Goal: Task Accomplishment & Management: Manage account settings

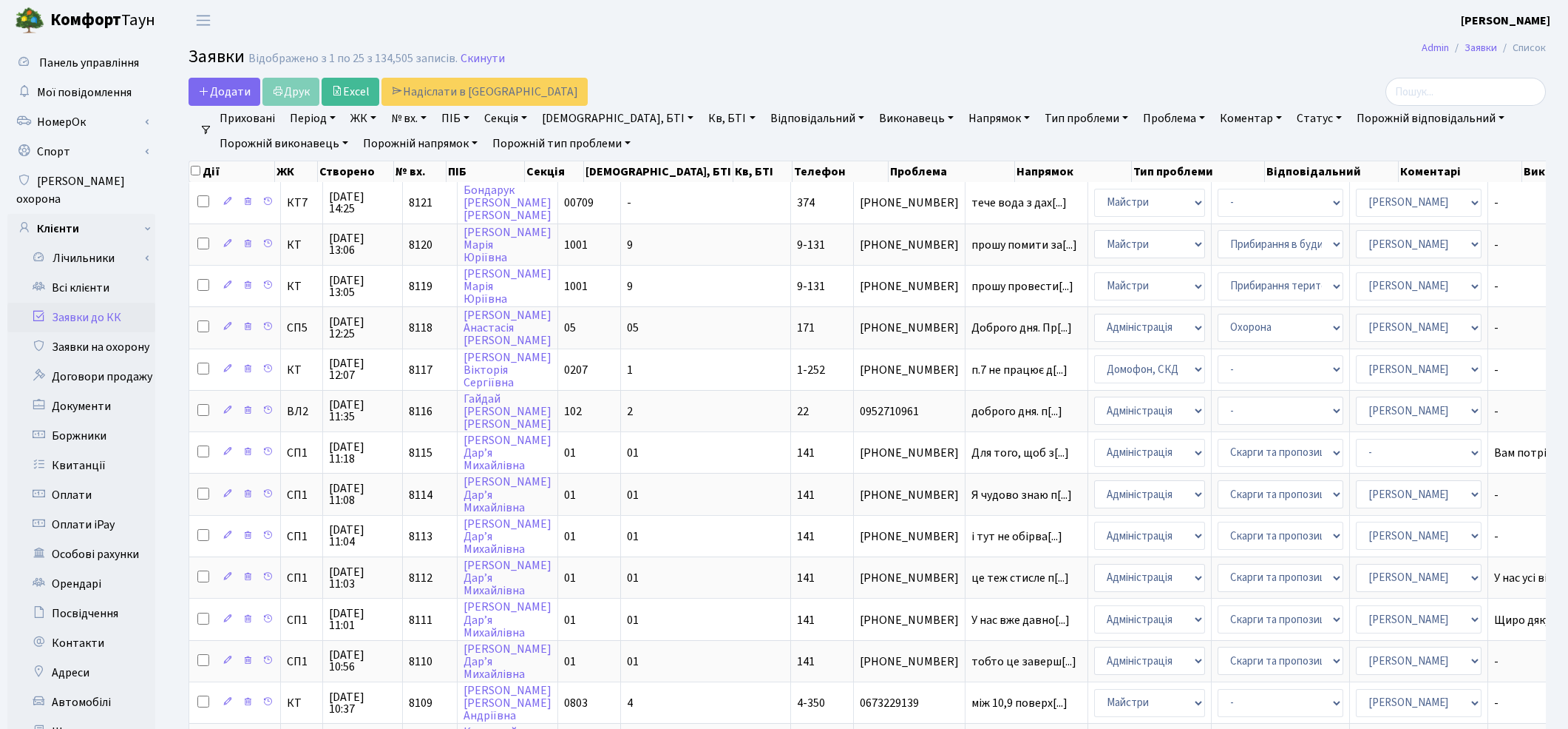
select select "25"
click at [83, 307] on link "Заявки до КК" at bounding box center [81, 318] width 148 height 29
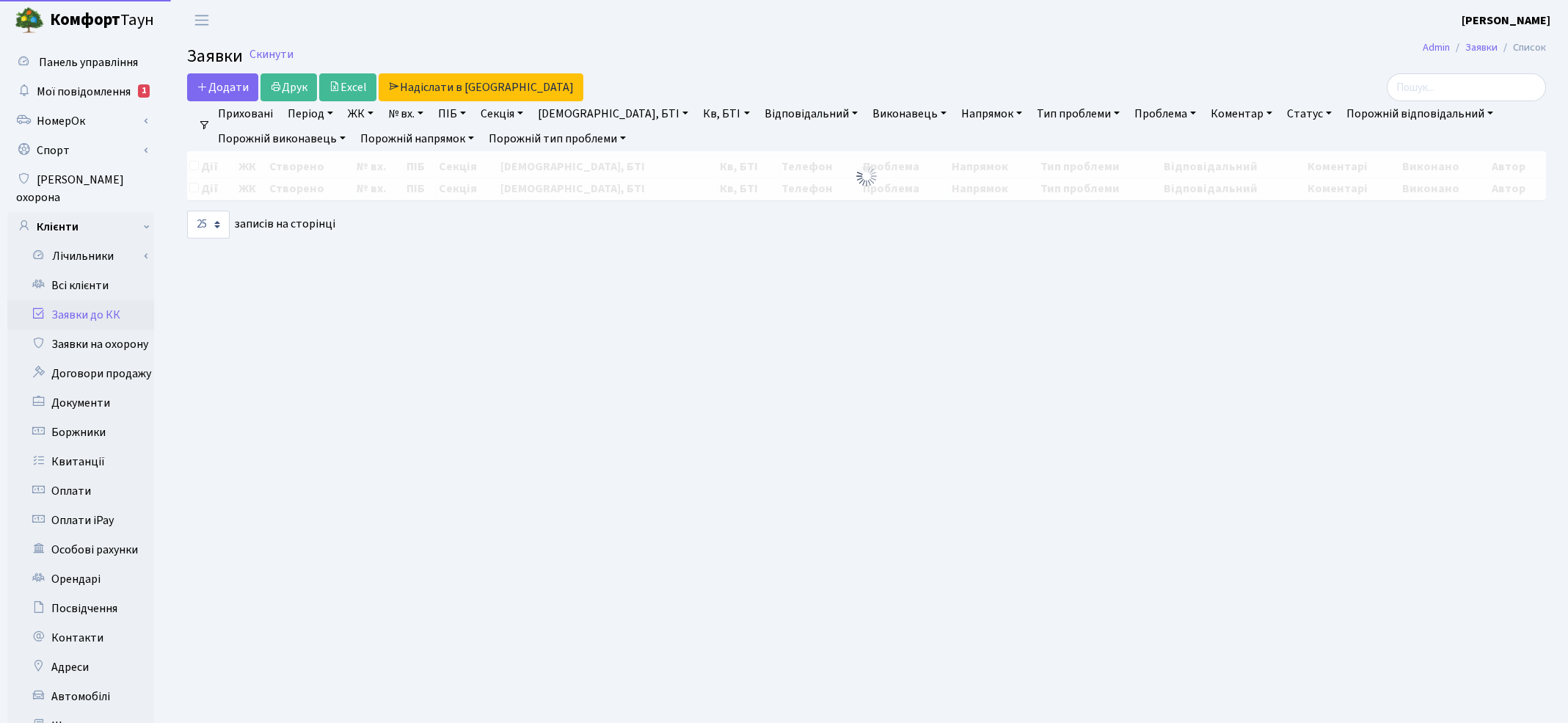
select select "25"
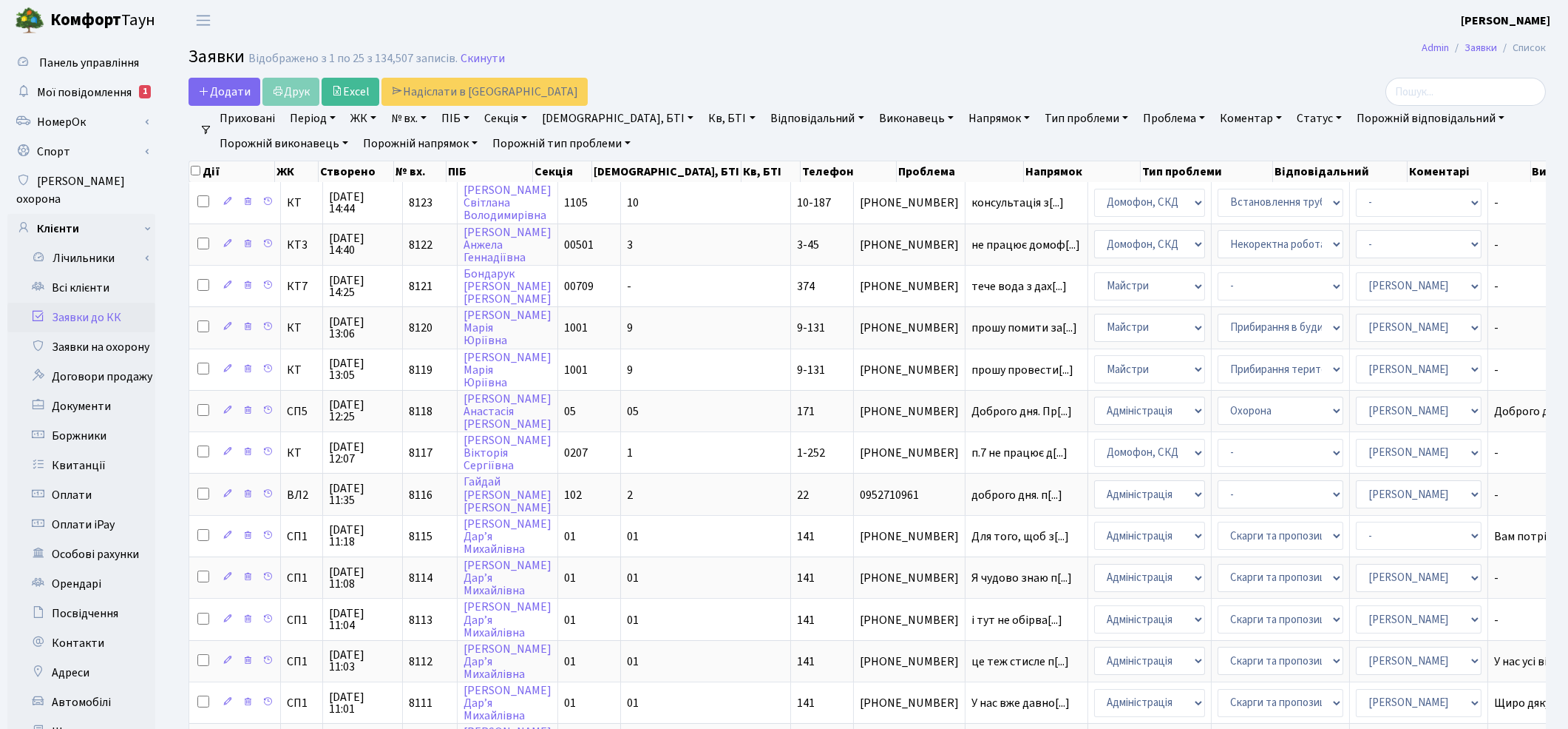
click at [471, 117] on link "ПІБ" at bounding box center [455, 118] width 40 height 25
type input "шек"
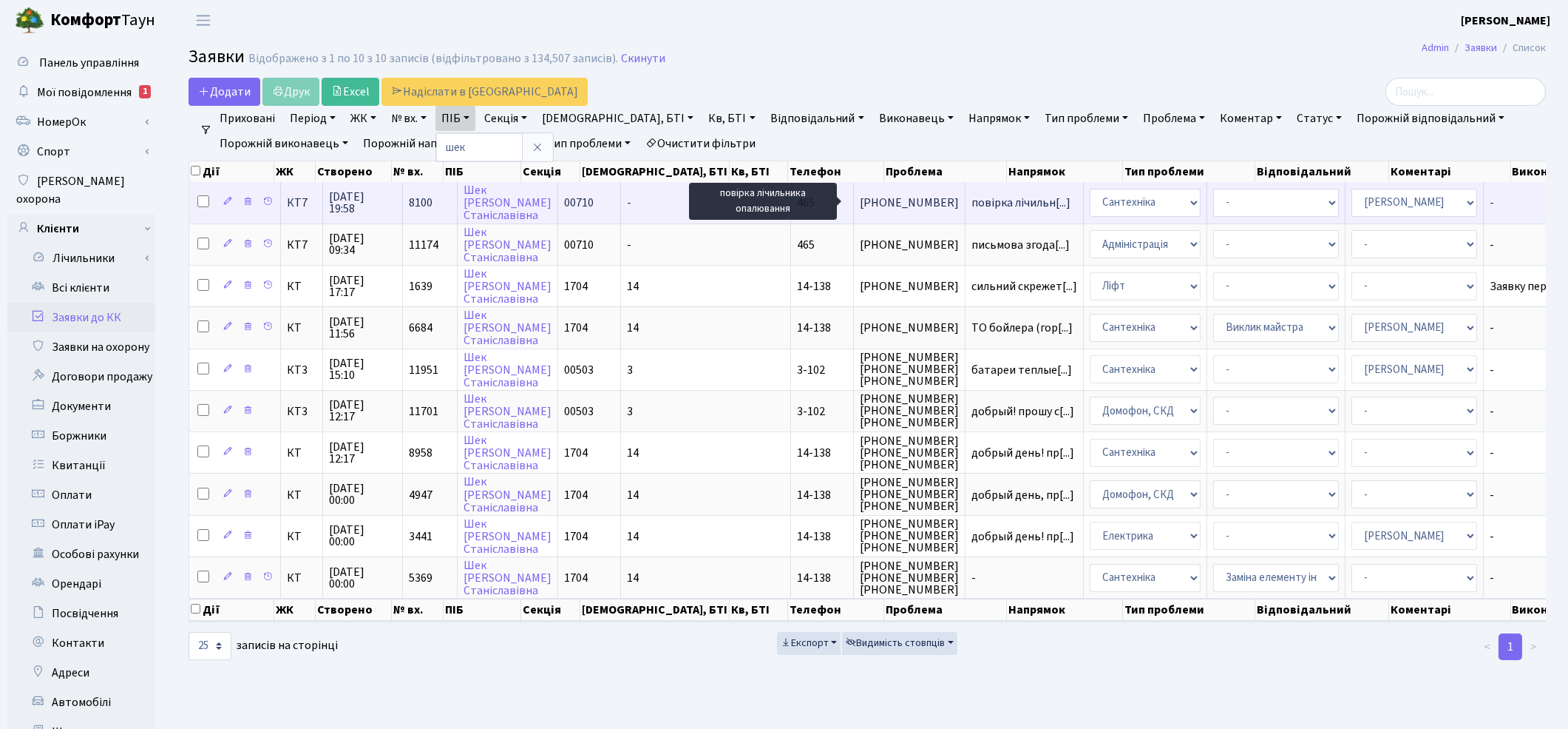
click at [972, 202] on span "повірка лічильн[...]" at bounding box center [1021, 202] width 99 height 16
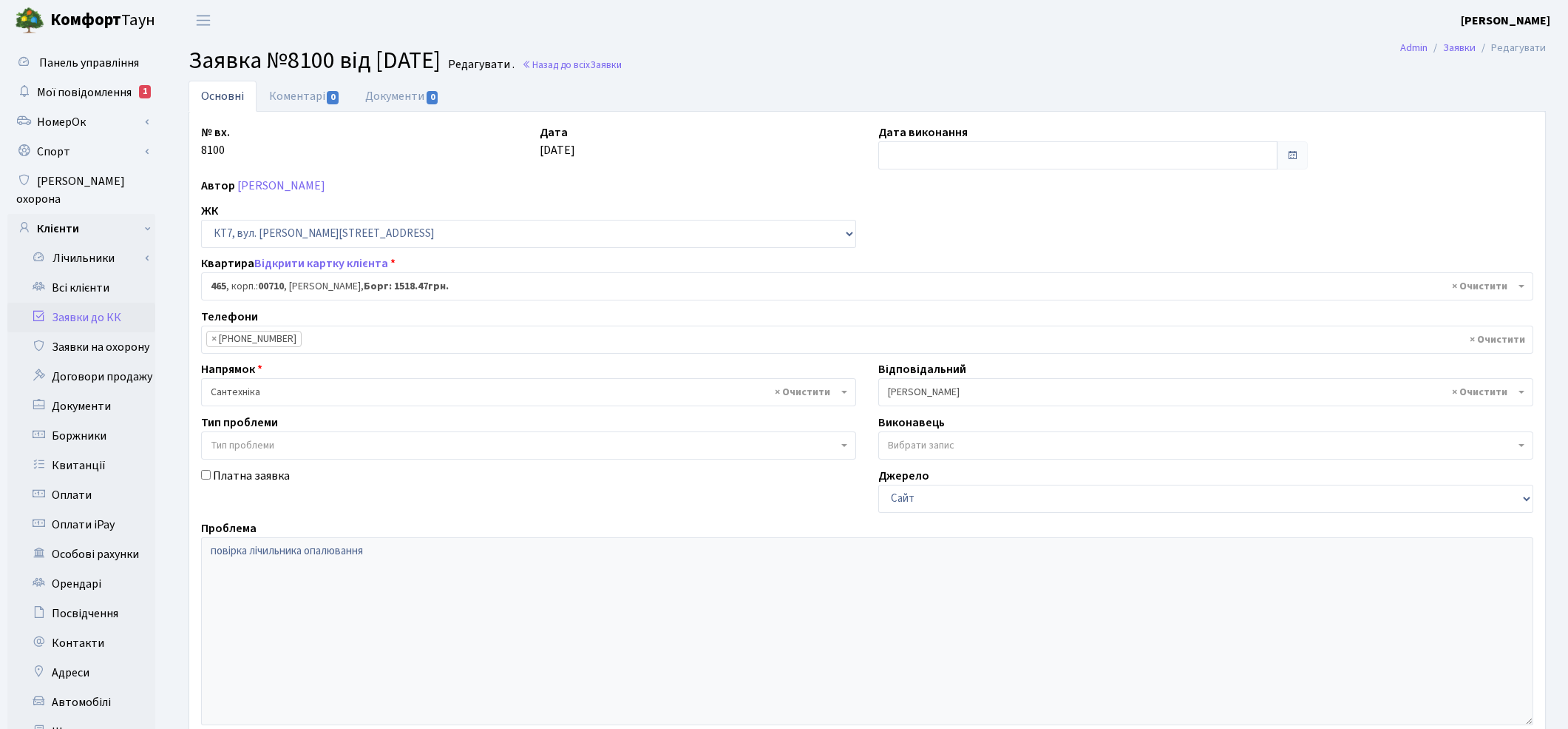
select select "18913"
click at [91, 273] on link "Всі клієнти" at bounding box center [81, 287] width 148 height 29
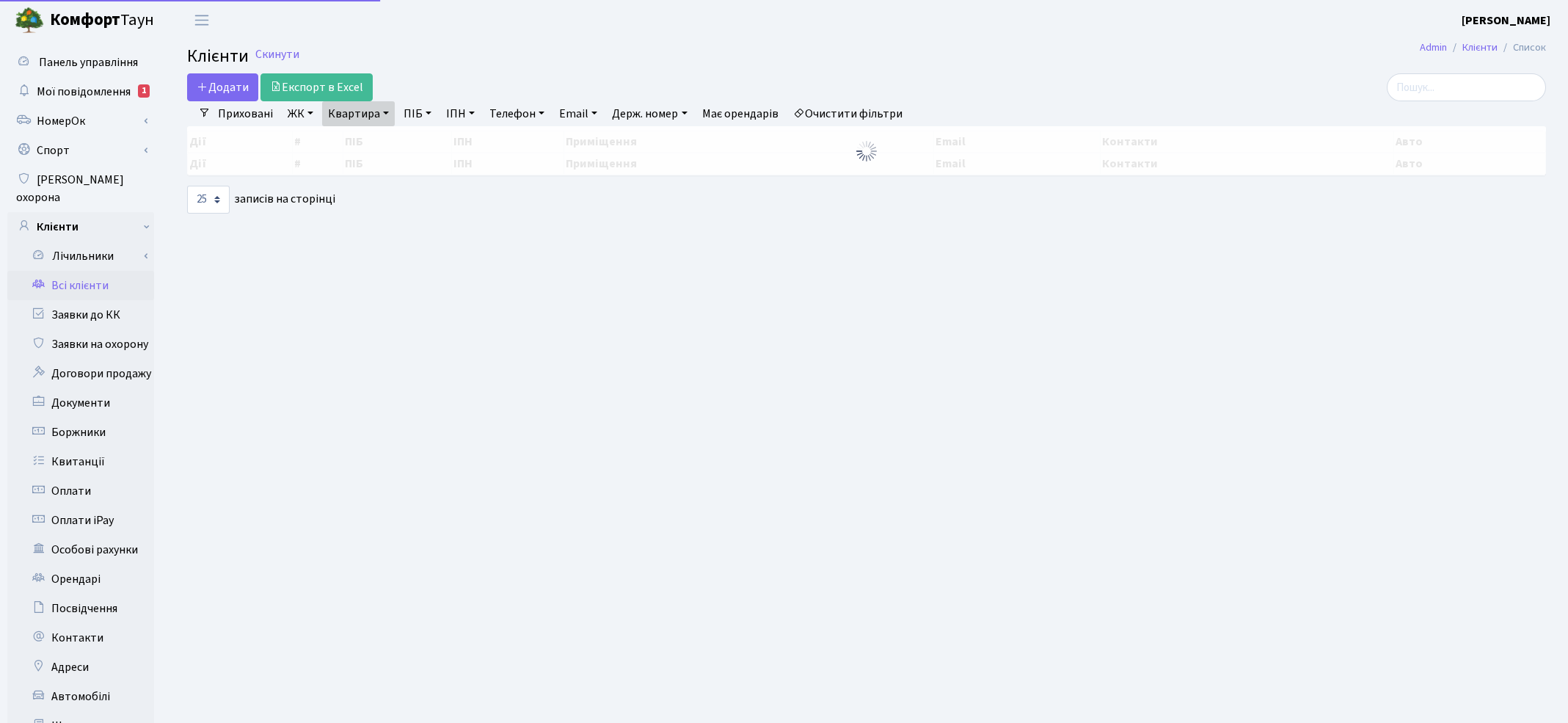
select select "25"
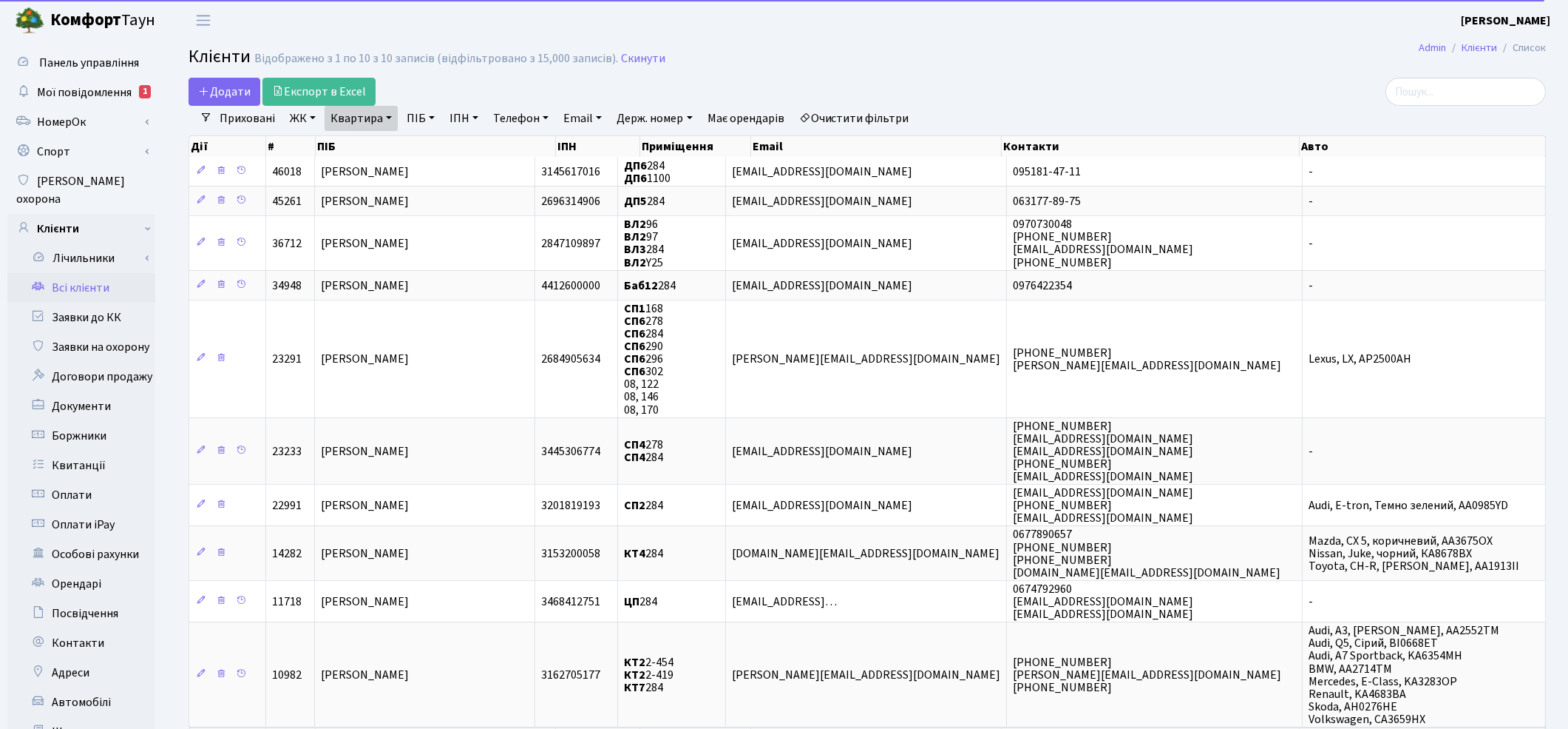
click at [387, 118] on link "Квартира" at bounding box center [361, 118] width 73 height 25
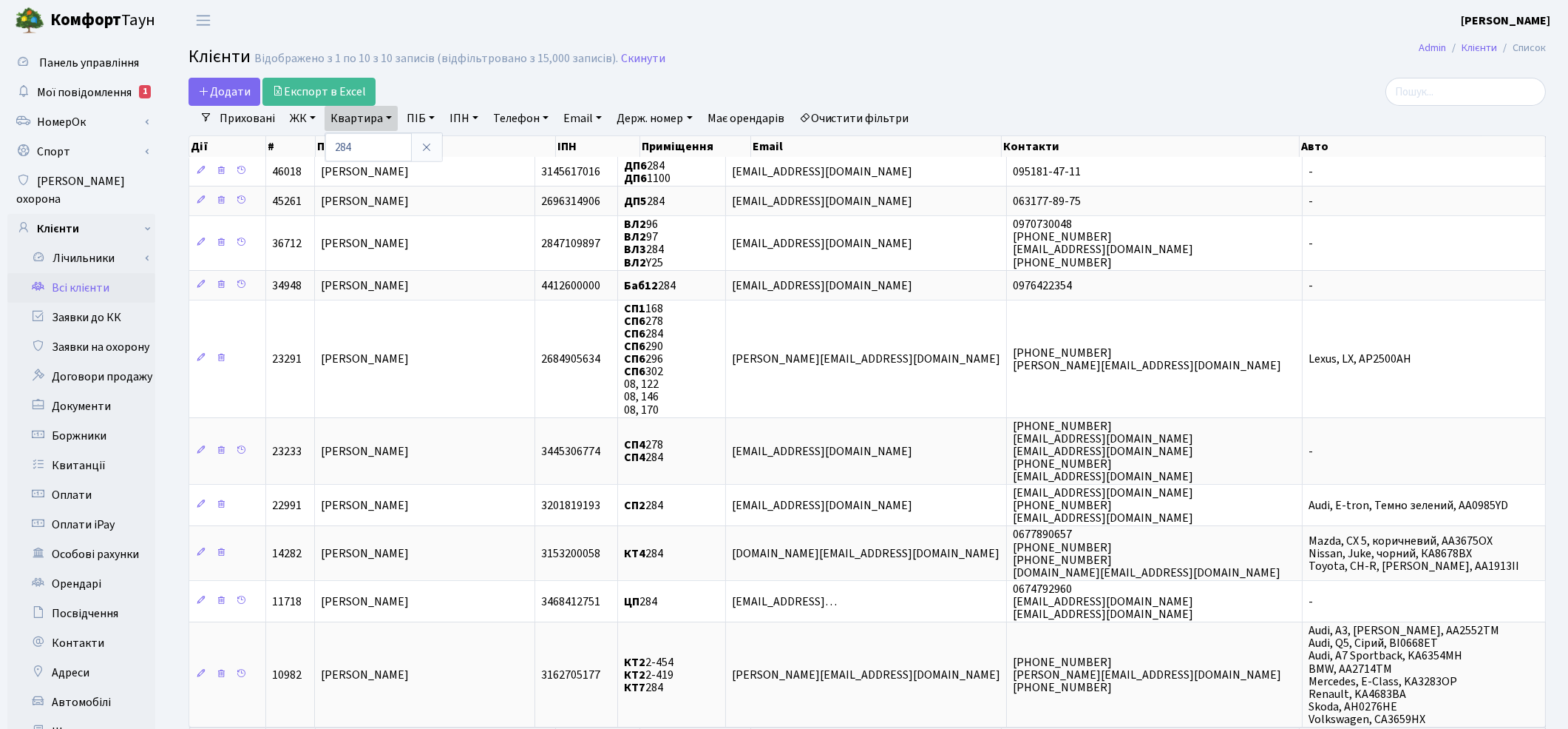
click at [869, 113] on link "Очистити фільтри" at bounding box center [855, 118] width 122 height 25
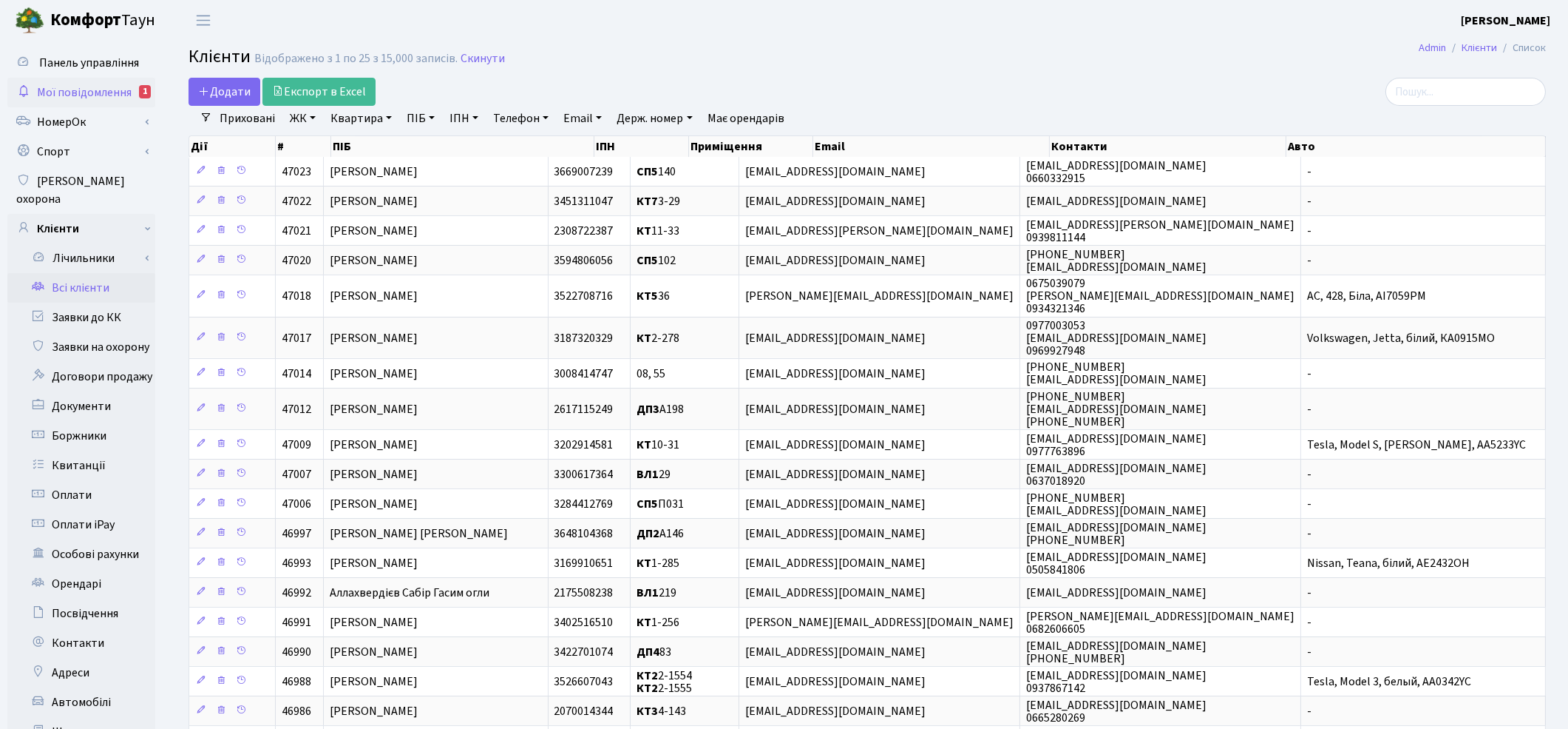
click at [111, 91] on span "Мої повідомлення" at bounding box center [84, 92] width 95 height 16
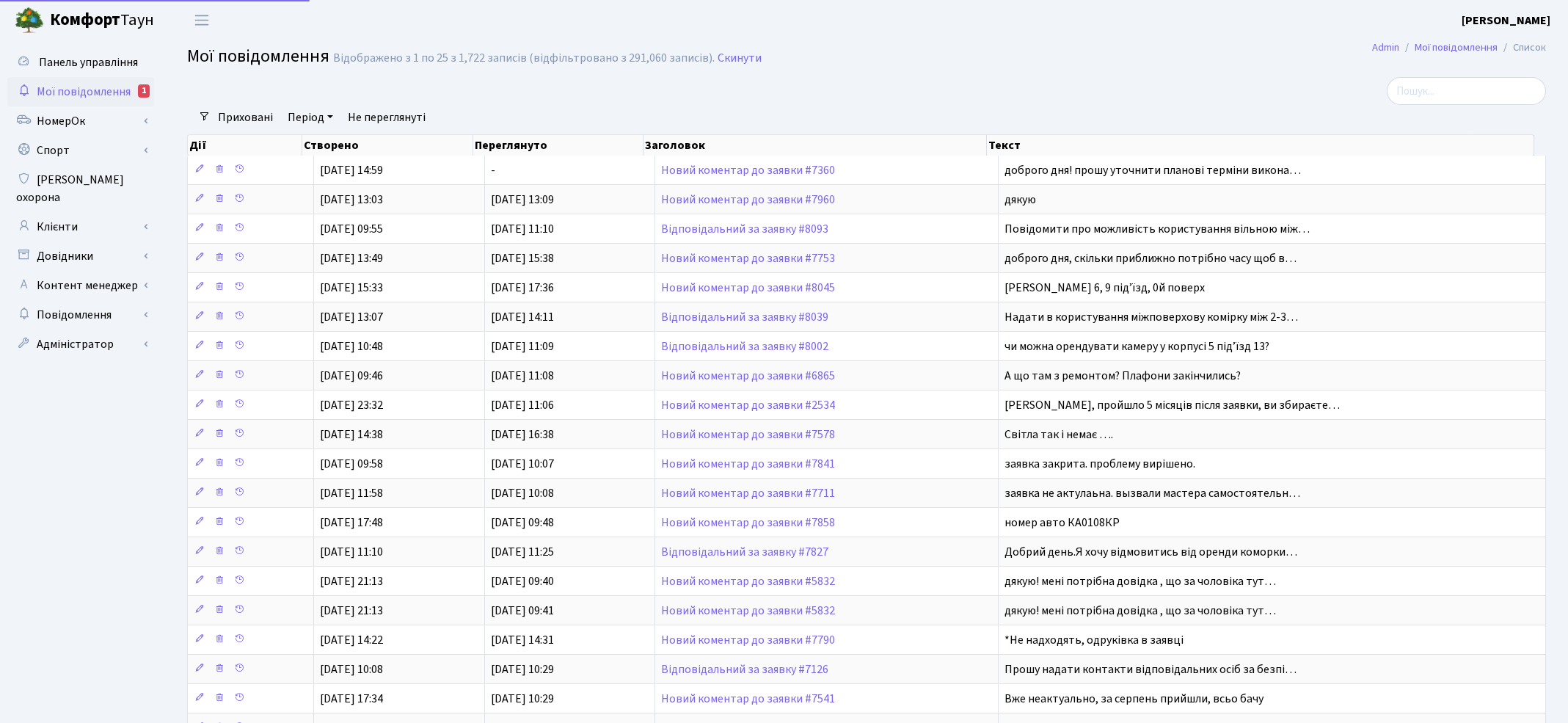
select select "25"
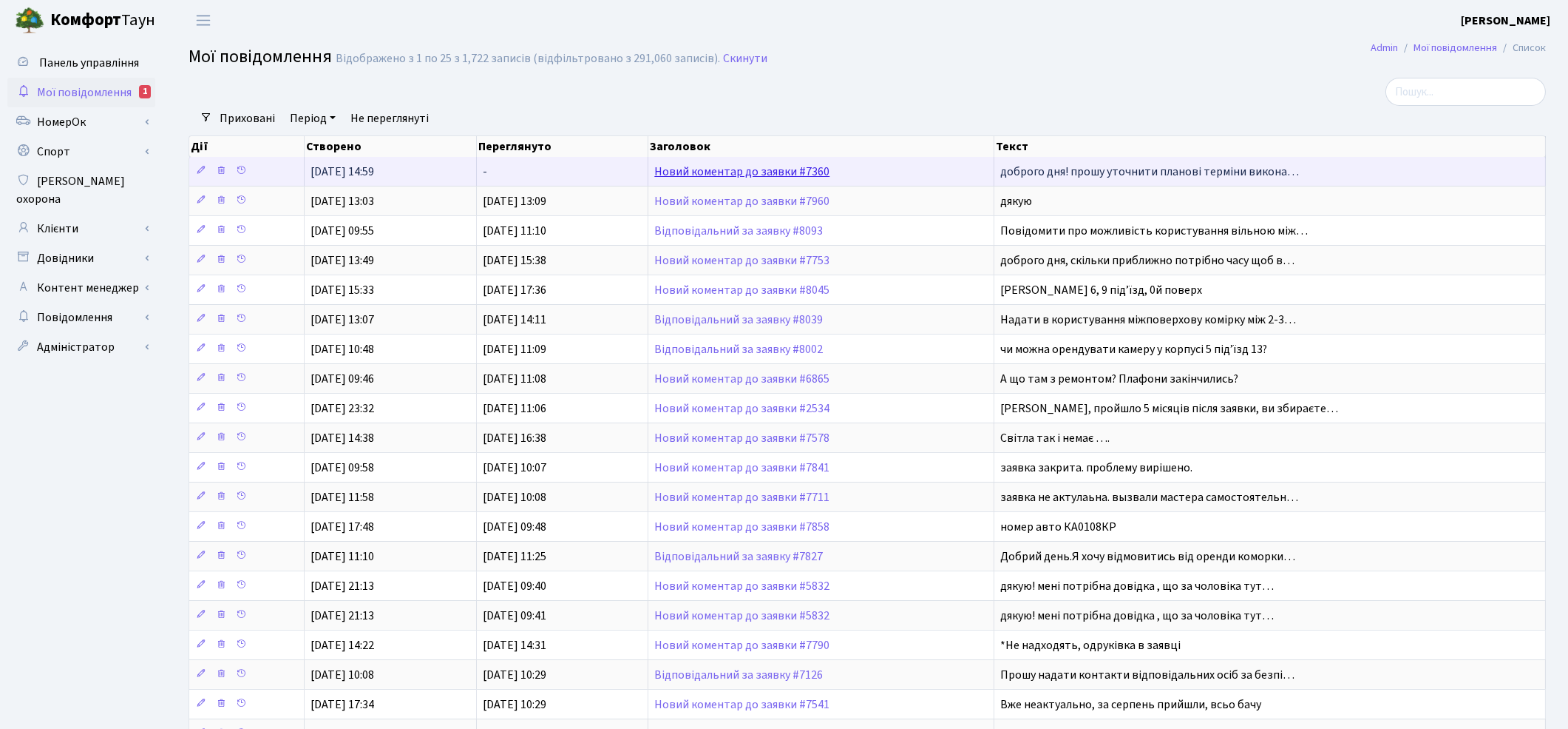
click at [767, 176] on link "Новий коментар до заявки #7360" at bounding box center [742, 171] width 175 height 16
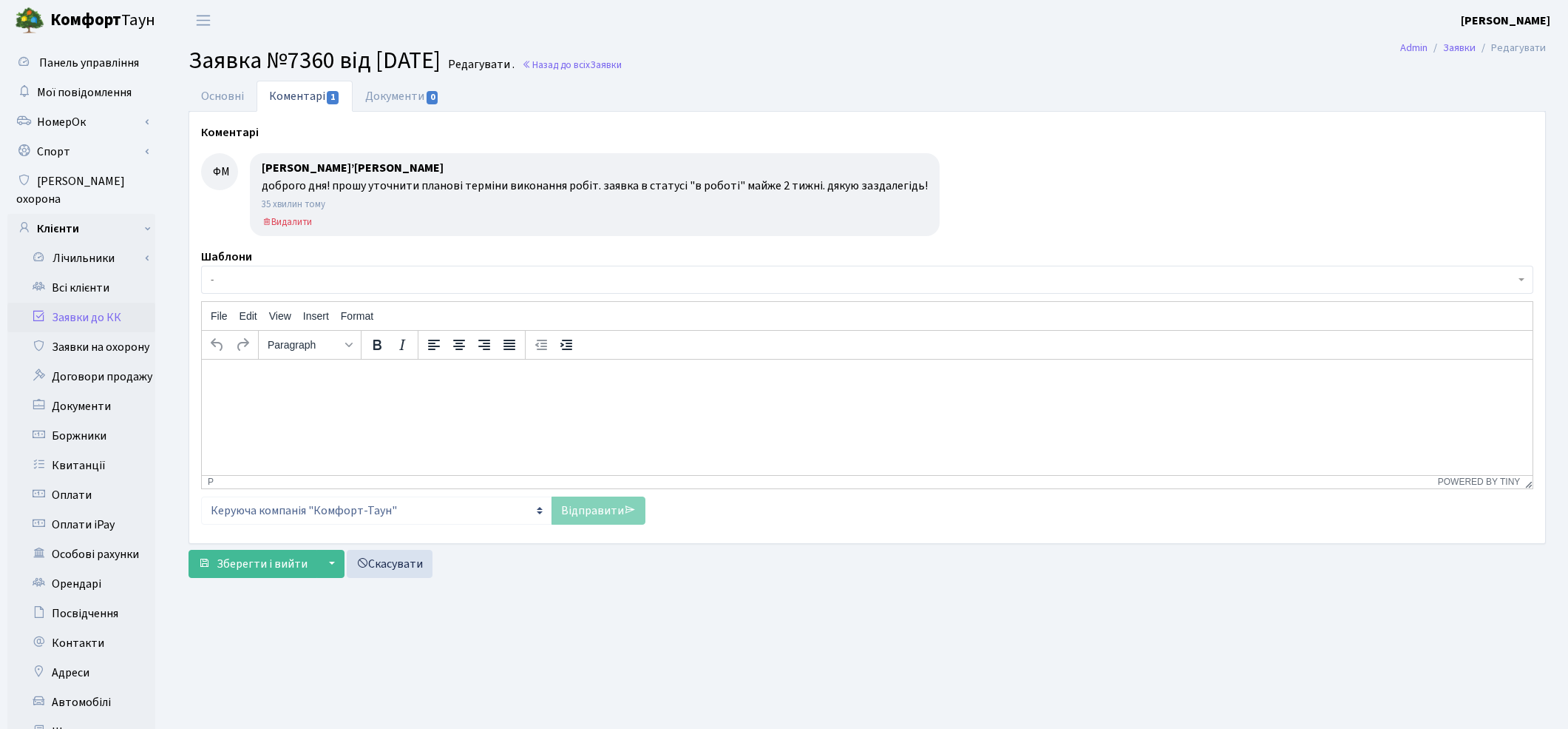
select select "42739"
click at [215, 94] on link "Основні" at bounding box center [222, 96] width 68 height 30
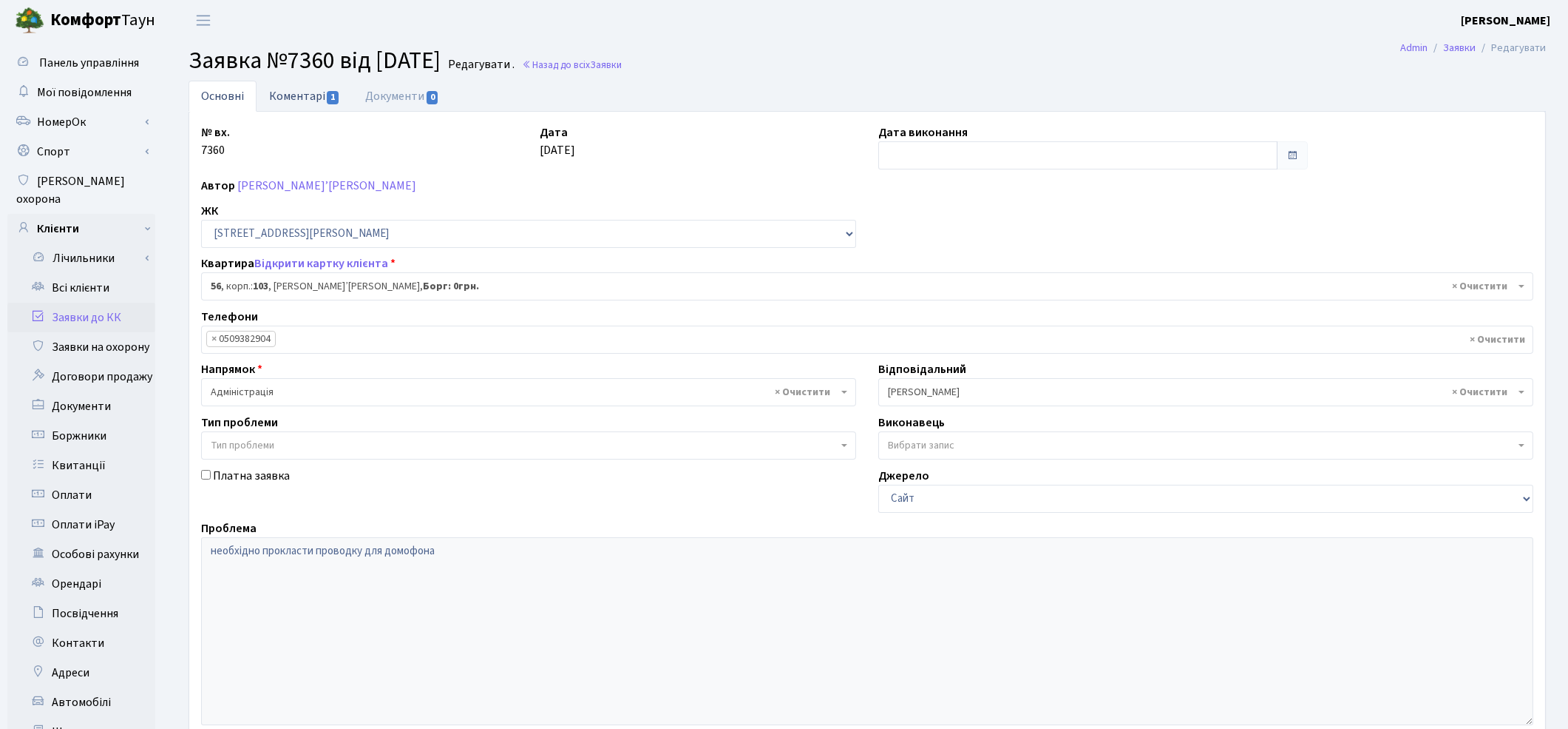
click at [313, 93] on link "Коментарі 1" at bounding box center [305, 96] width 96 height 30
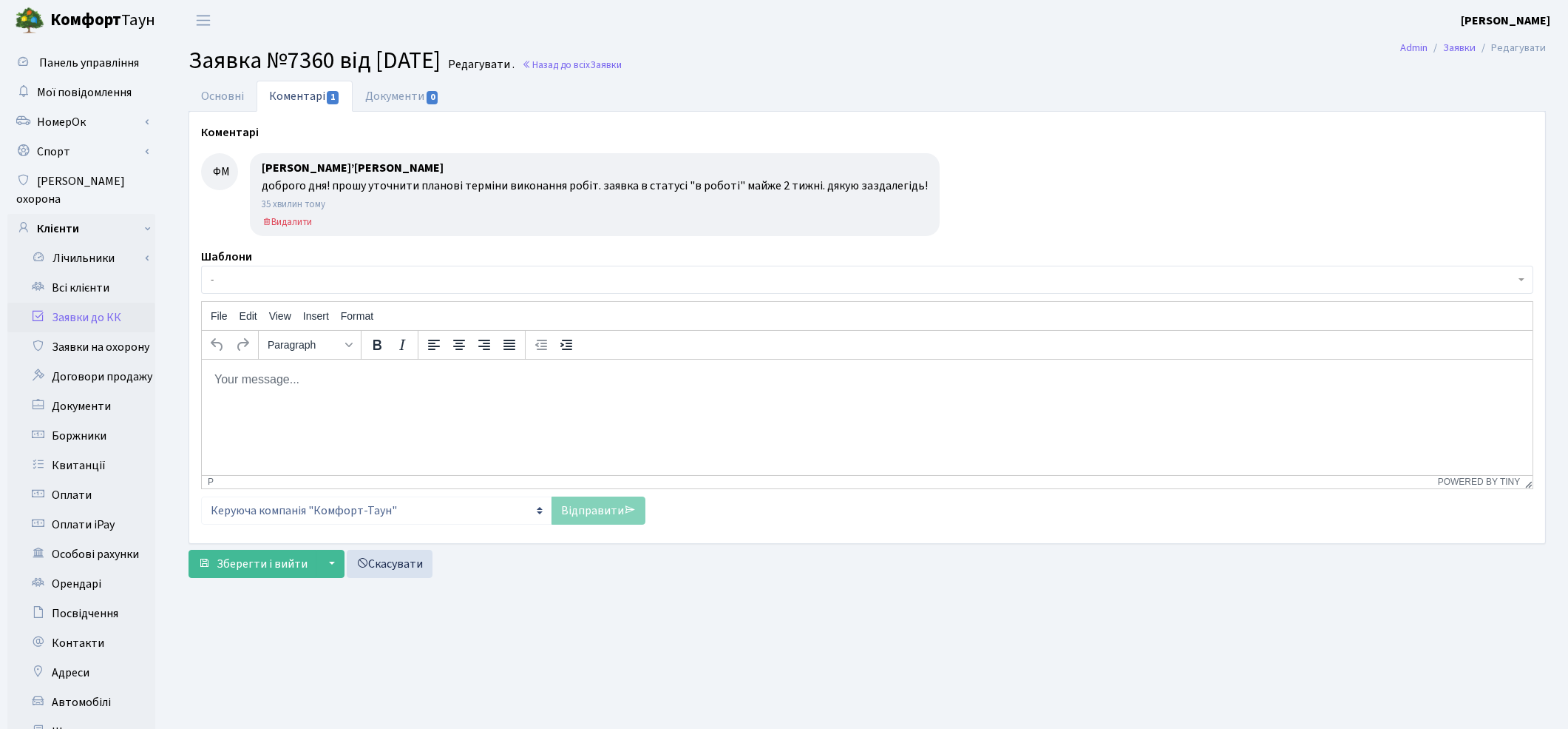
click at [72, 305] on link "Заявки до КК" at bounding box center [81, 318] width 148 height 29
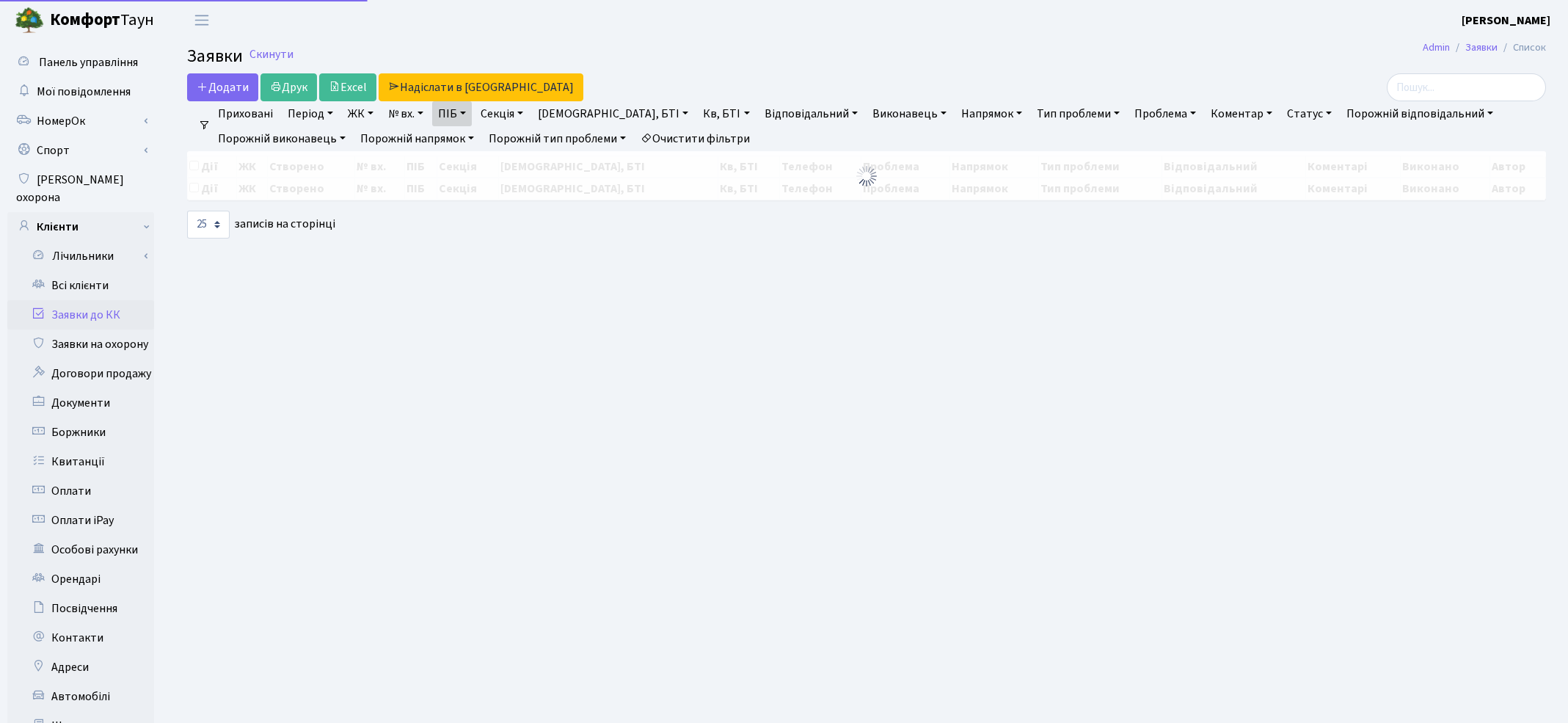
select select "25"
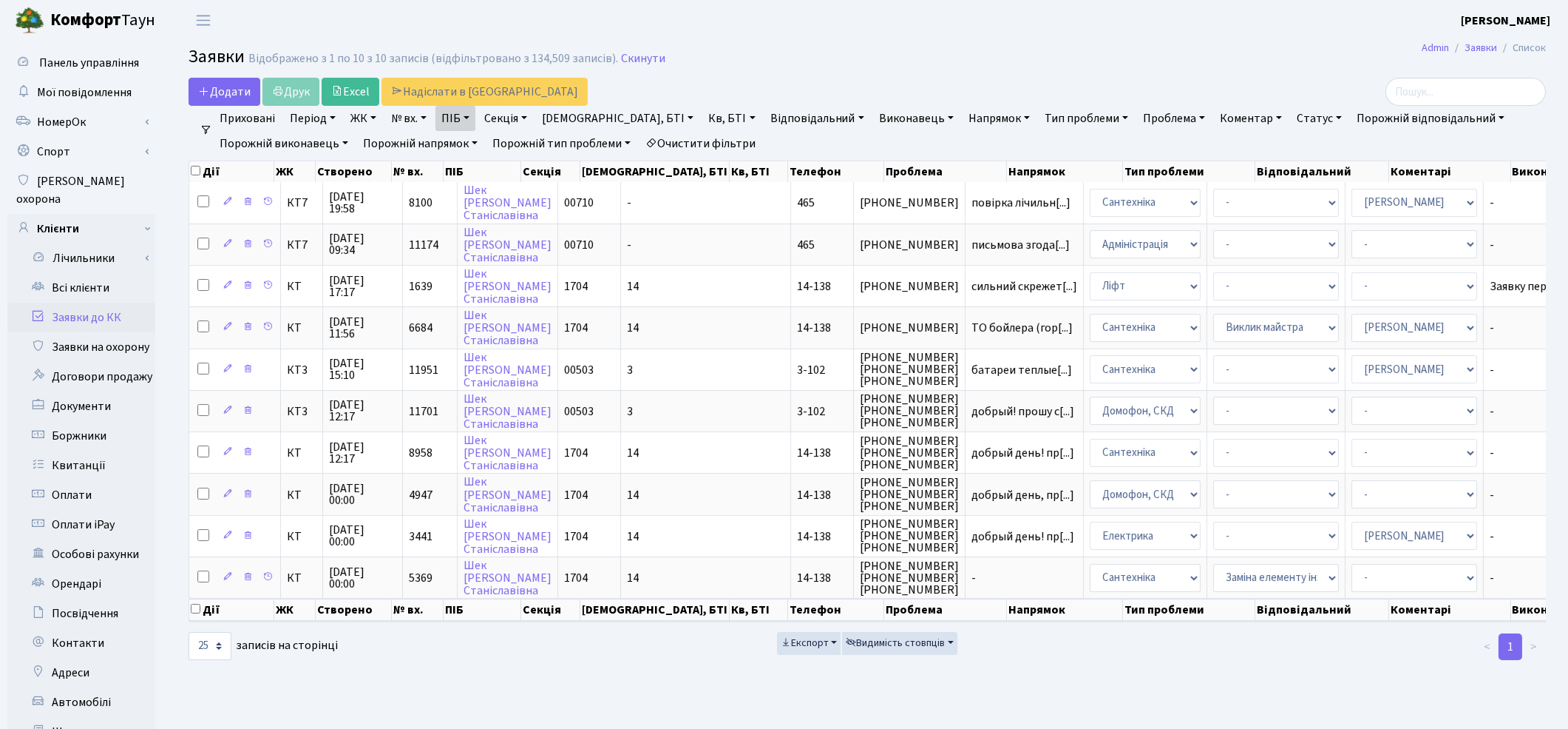
click at [85, 303] on link "Заявки до КК" at bounding box center [81, 318] width 148 height 29
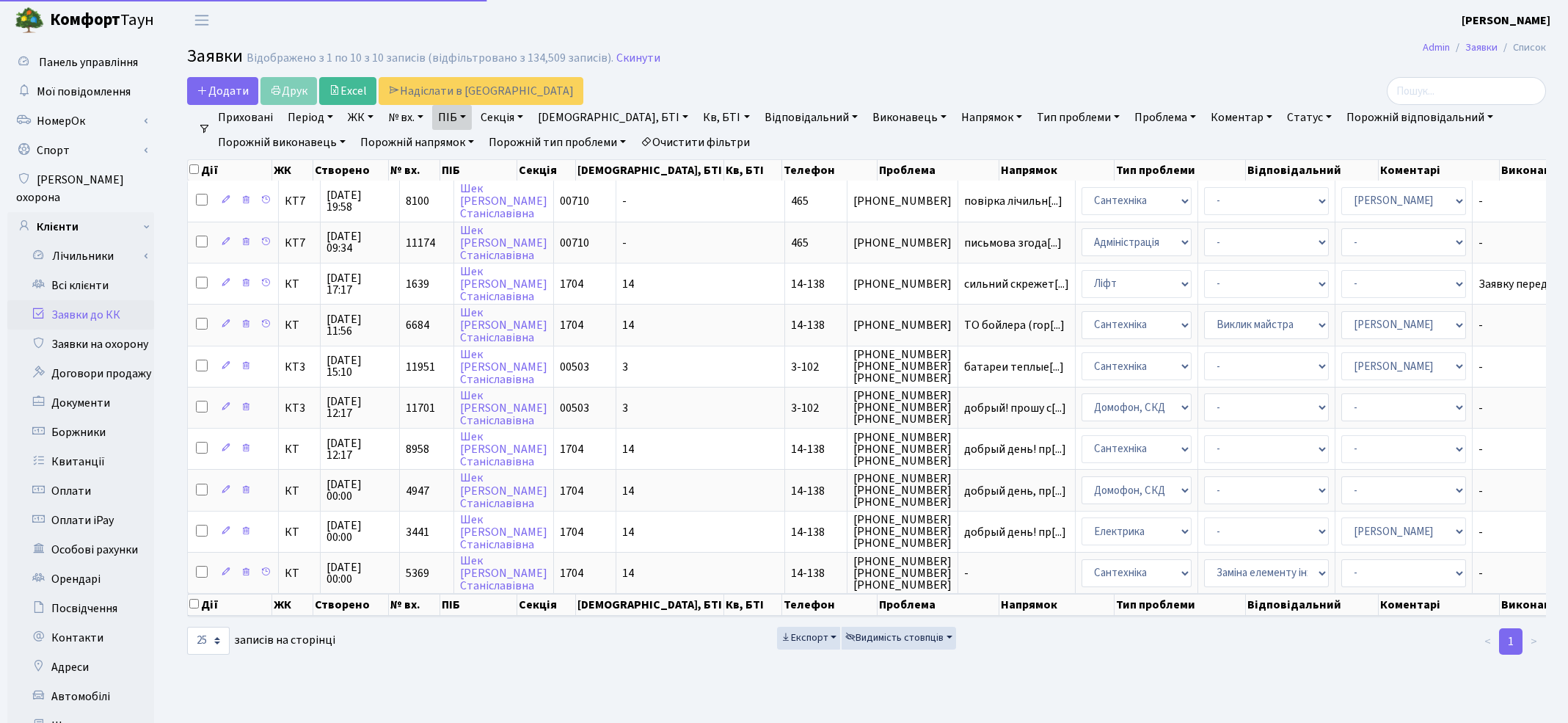
select select "25"
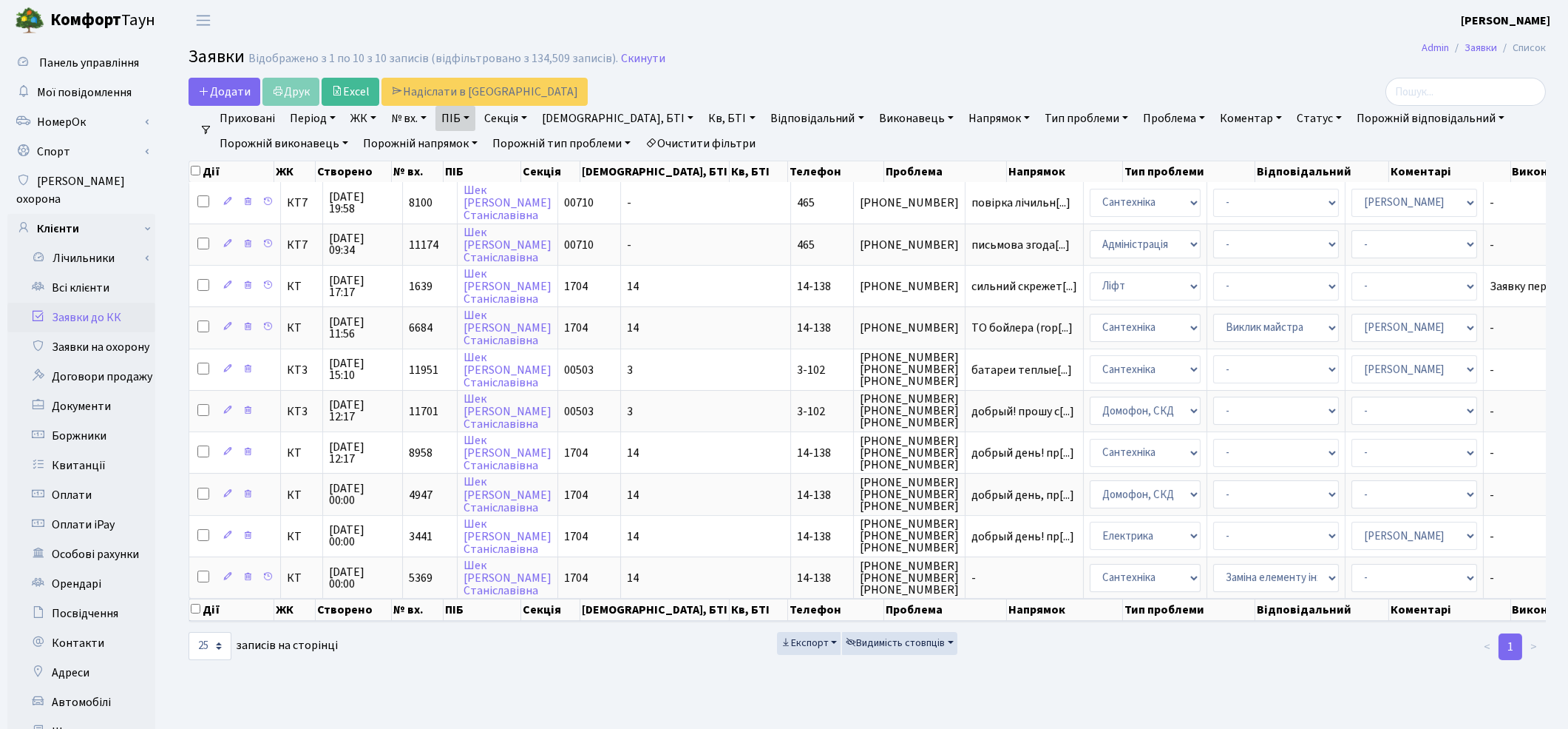
click at [700, 146] on link "Очистити фільтри" at bounding box center [701, 143] width 122 height 25
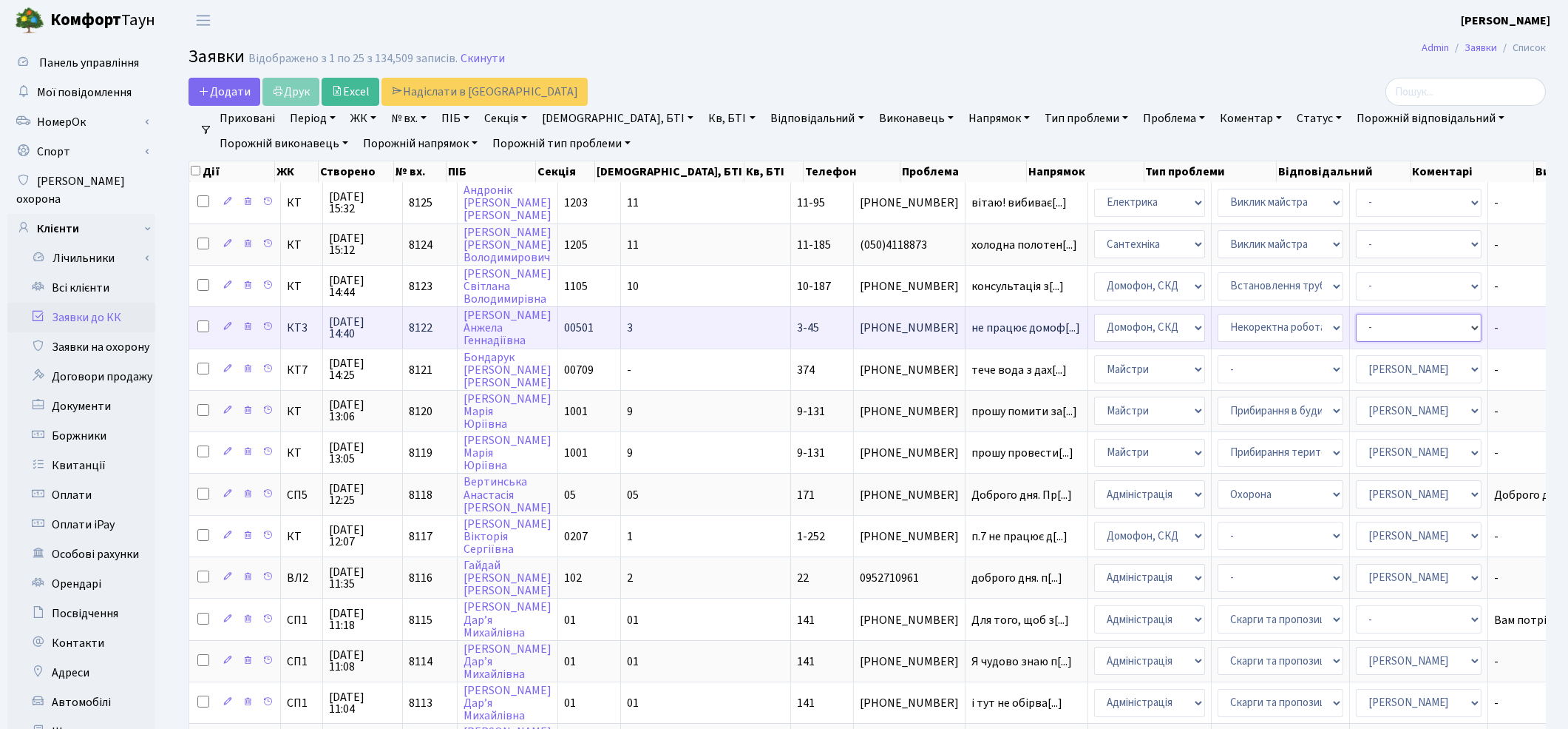
click at [1356, 324] on select "- Адміністратор ЖК КТ Вижул В. В. Гордієнко Н.В. Дядюшкін Д.Ю. Кипчук Т. А. Кла…" at bounding box center [1419, 327] width 126 height 28
select select "22"
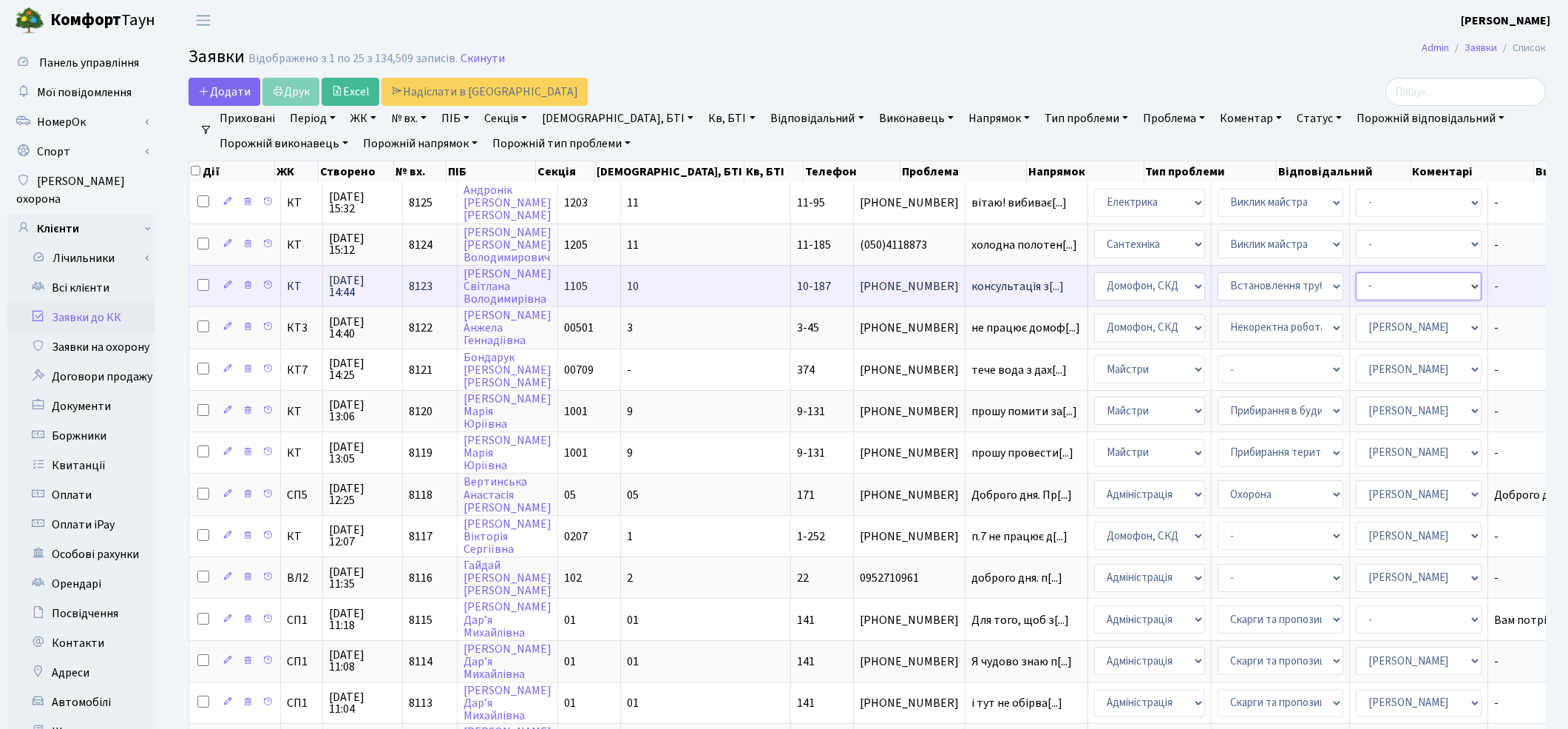
click at [1356, 287] on select "- Адміністратор ЖК КТ Вижул В. В. Гордієнко Н.В. Дядюшкін Д.Ю. Кипчук Т. А. Кла…" at bounding box center [1419, 287] width 126 height 28
select select "22"
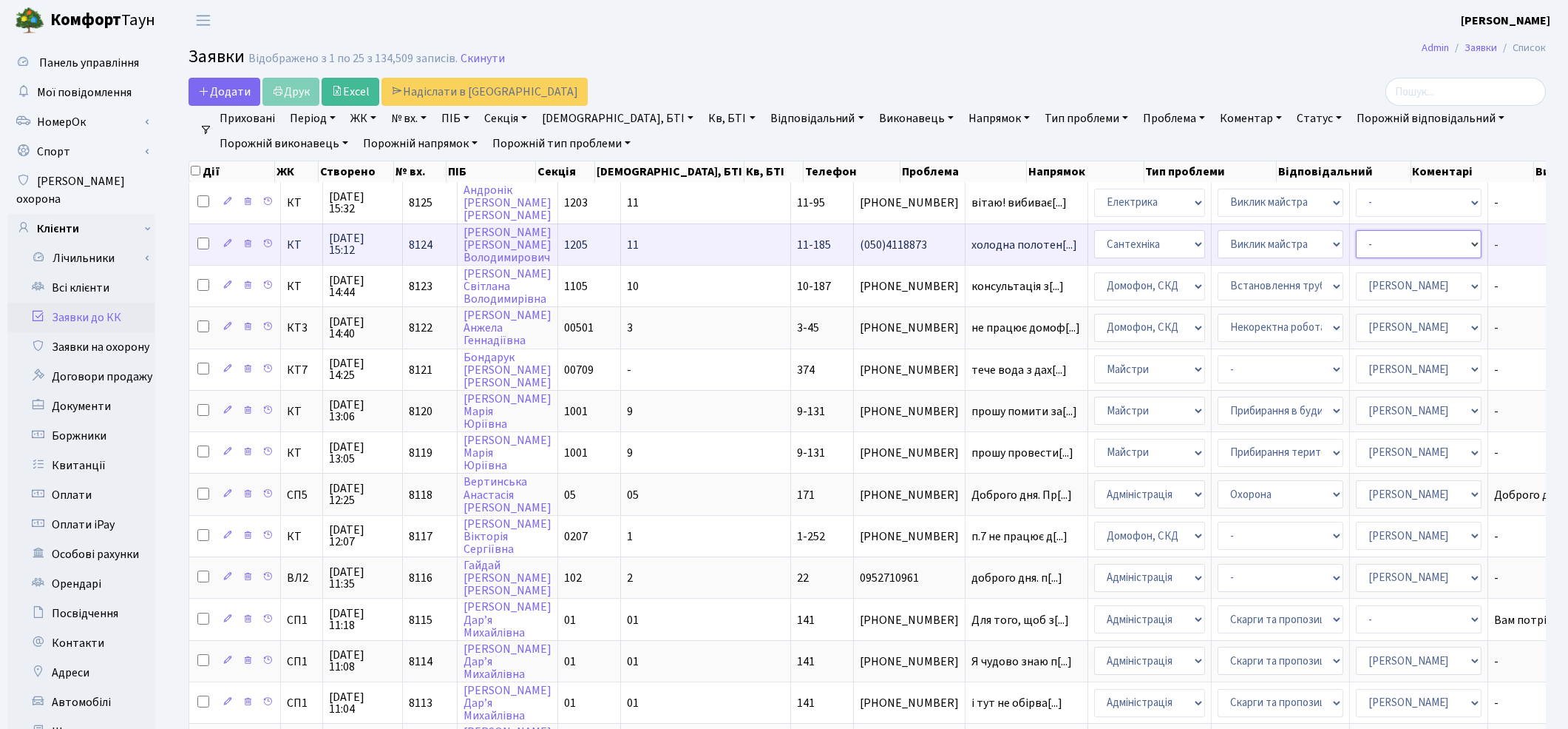
click at [1356, 242] on select "- Адміністратор ЖК КТ Вижул В. В. Гордієнко Н.В. Дядюшкін Д.Ю. Кипчук Т. А. Кла…" at bounding box center [1419, 244] width 126 height 28
select select "67"
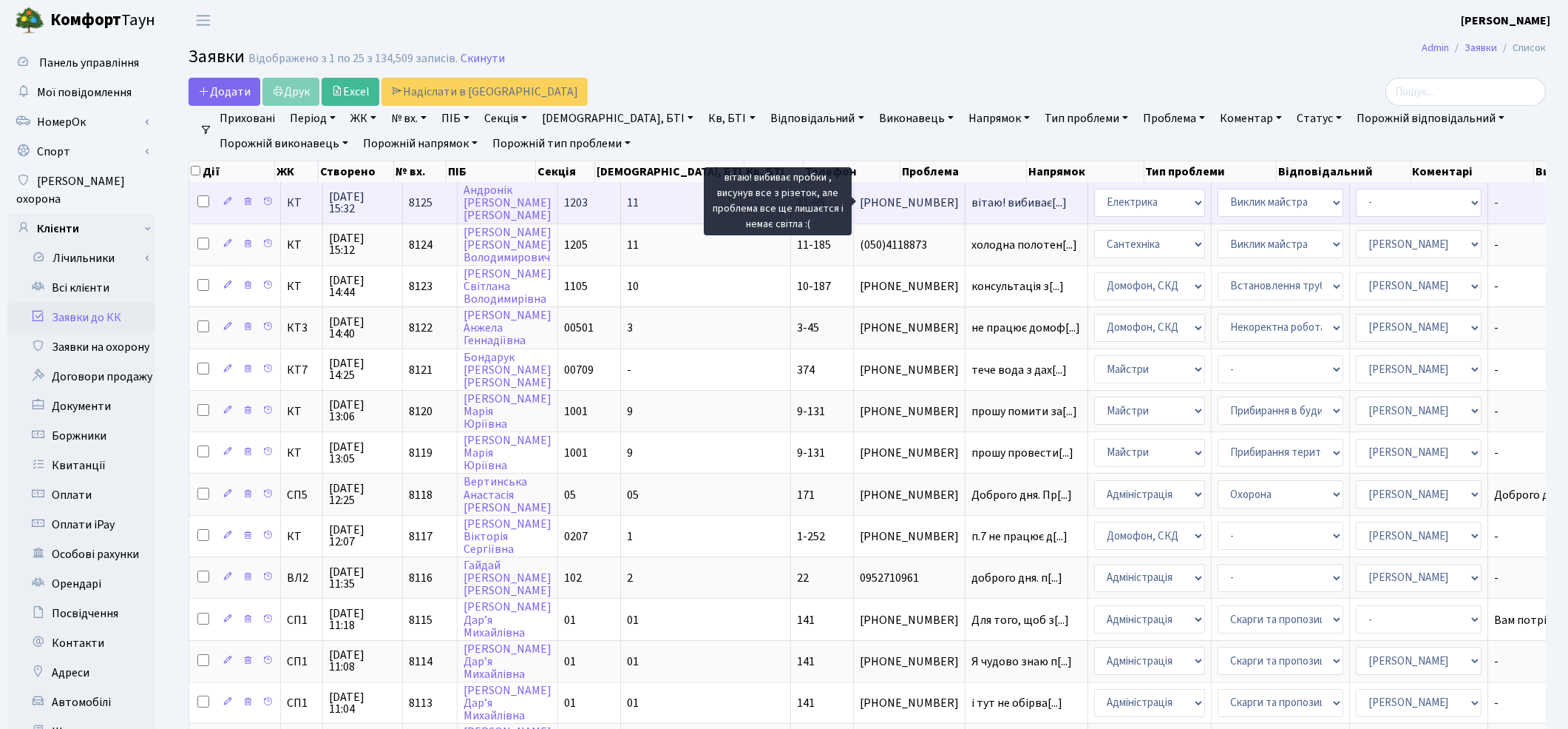
click at [972, 202] on span "вітаю! вибиває[...]" at bounding box center [1019, 202] width 95 height 16
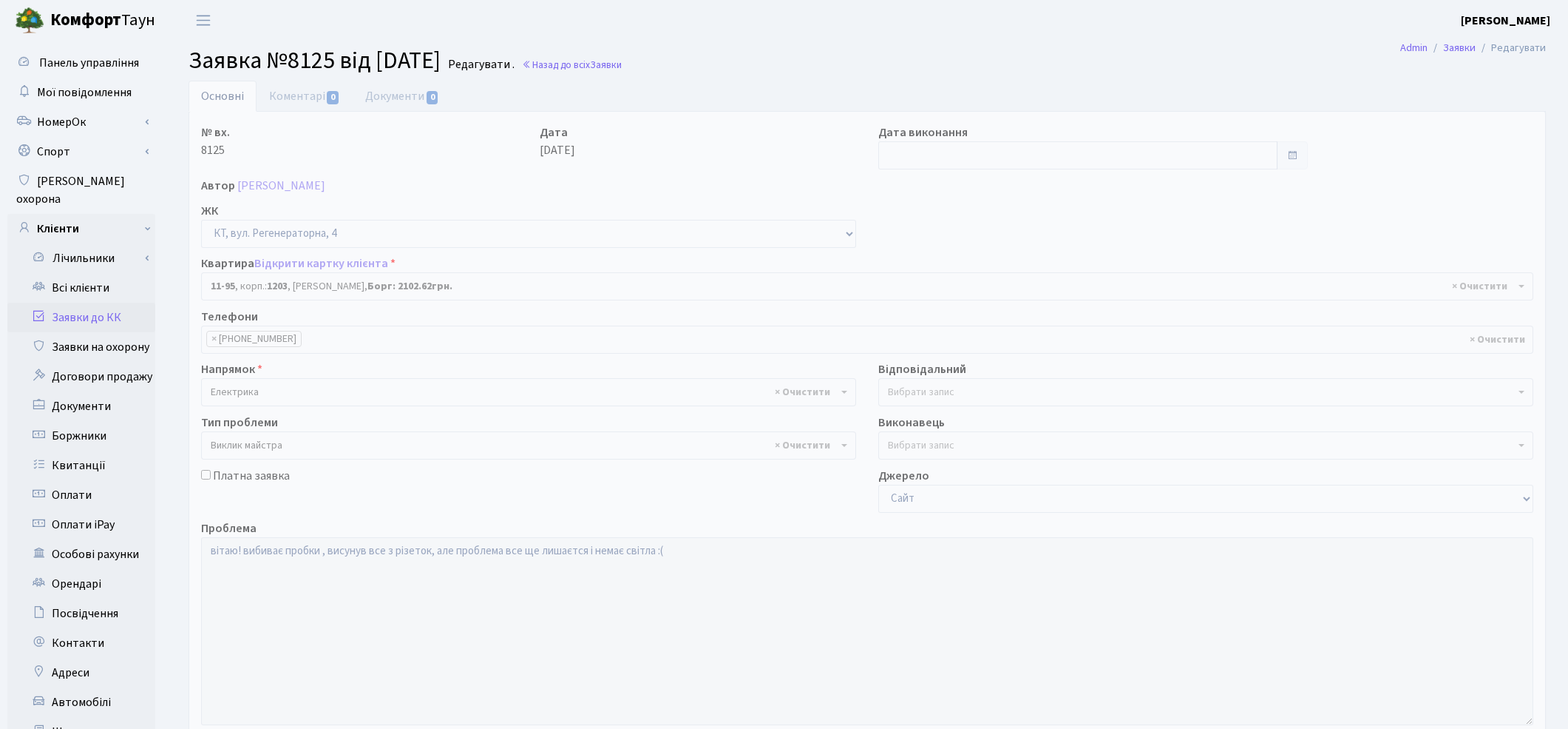
select select "6992"
select select "29"
click at [986, 393] on span "Вибрати запис" at bounding box center [1202, 392] width 627 height 15
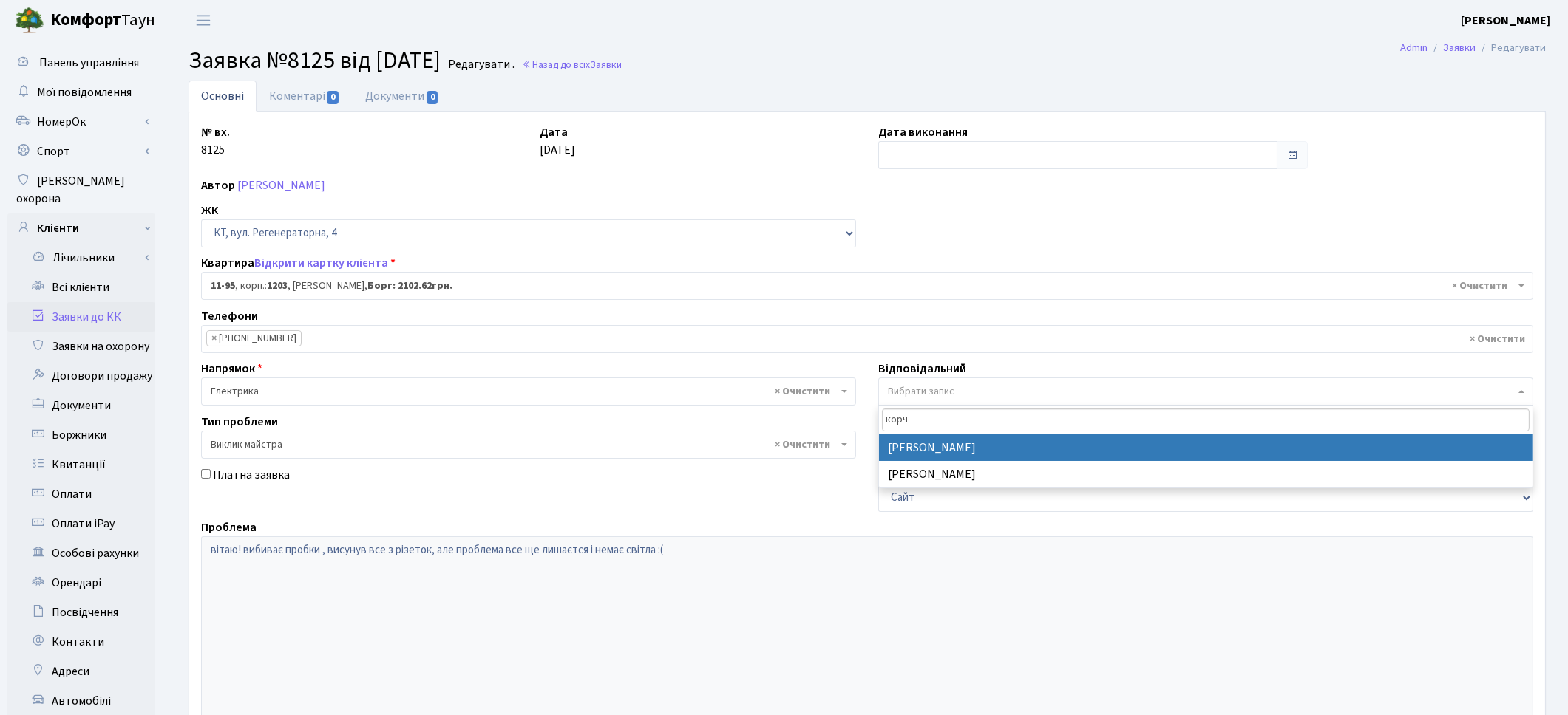
type input "корч"
select select "22"
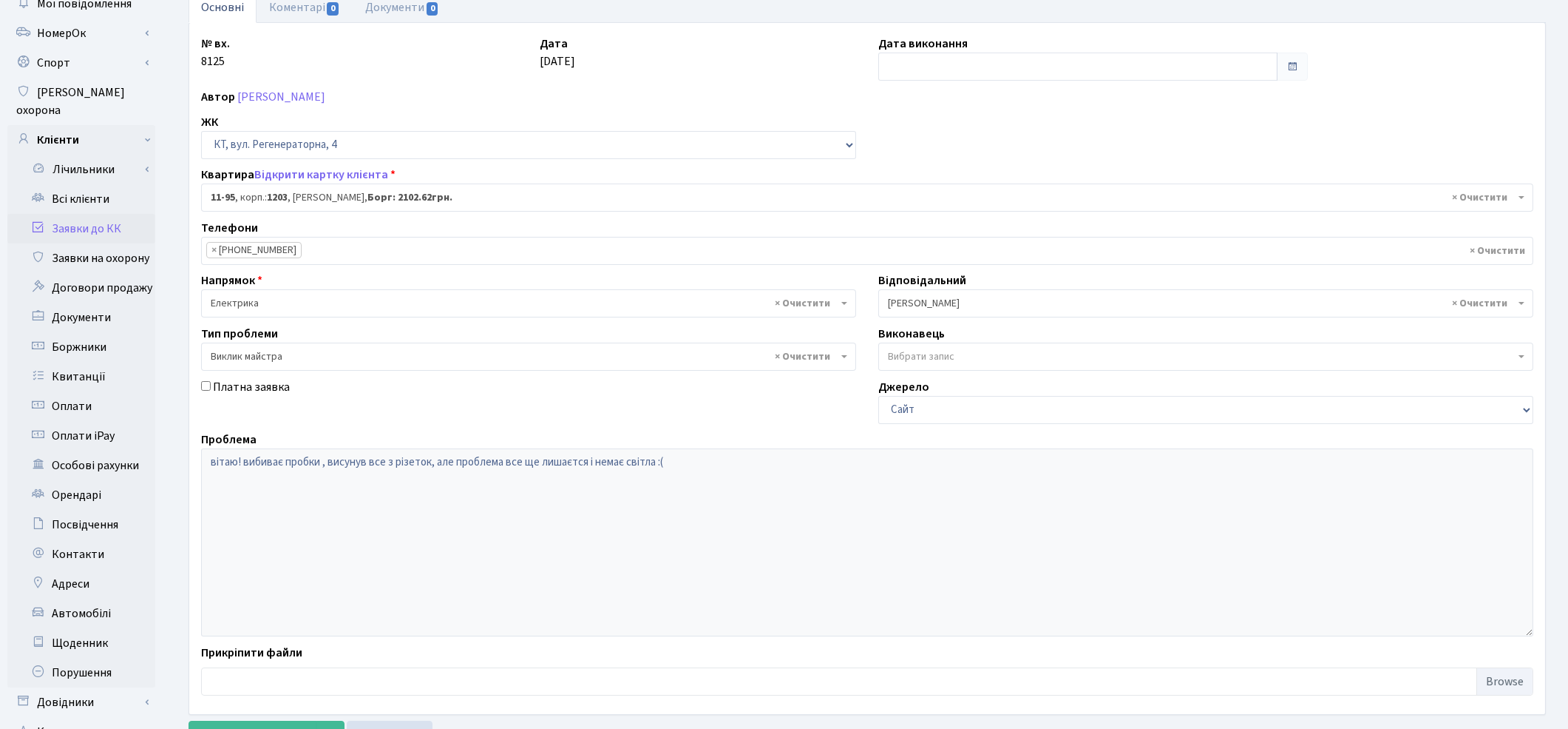
scroll to position [191, 0]
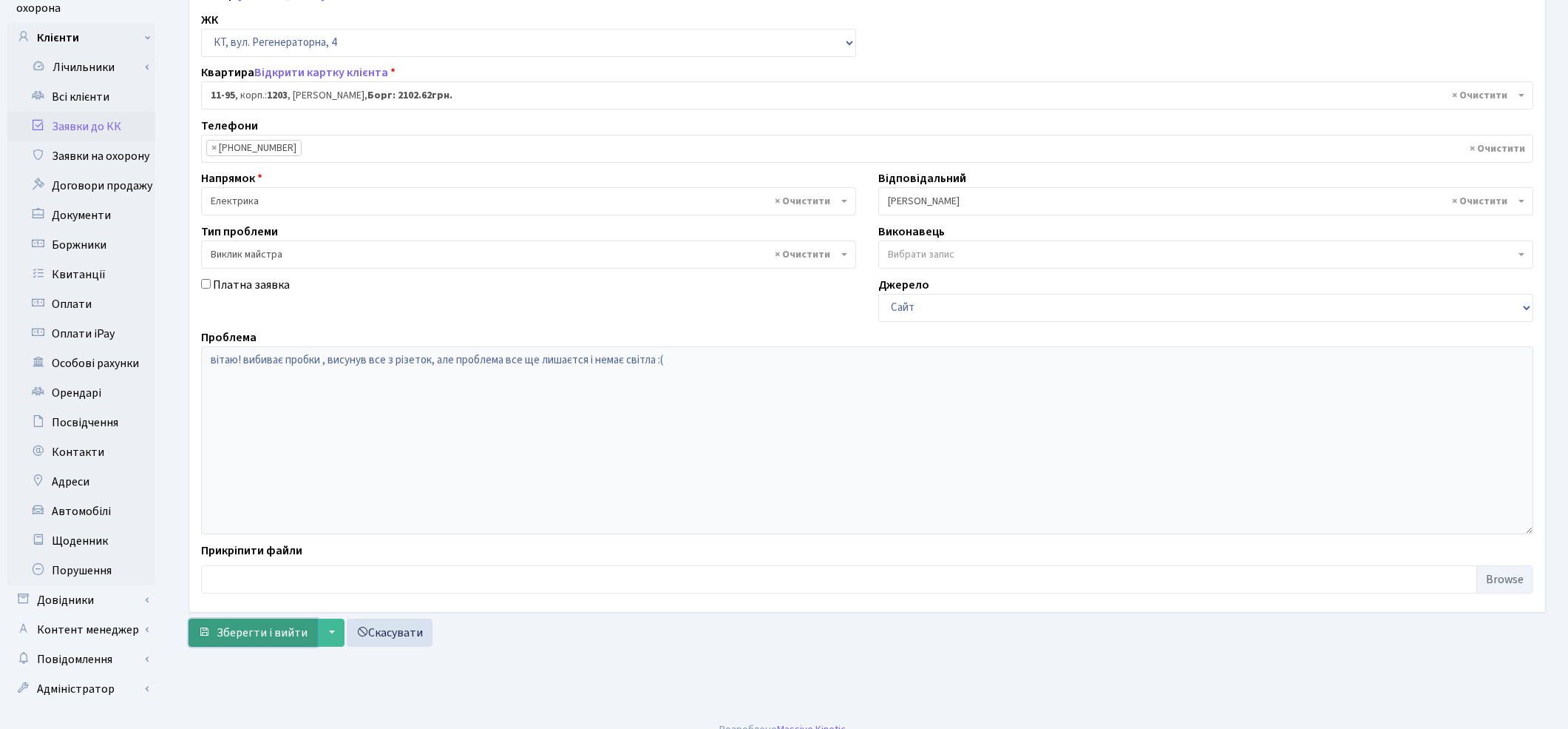
click at [204, 633] on span "submit" at bounding box center [204, 632] width 12 height 12
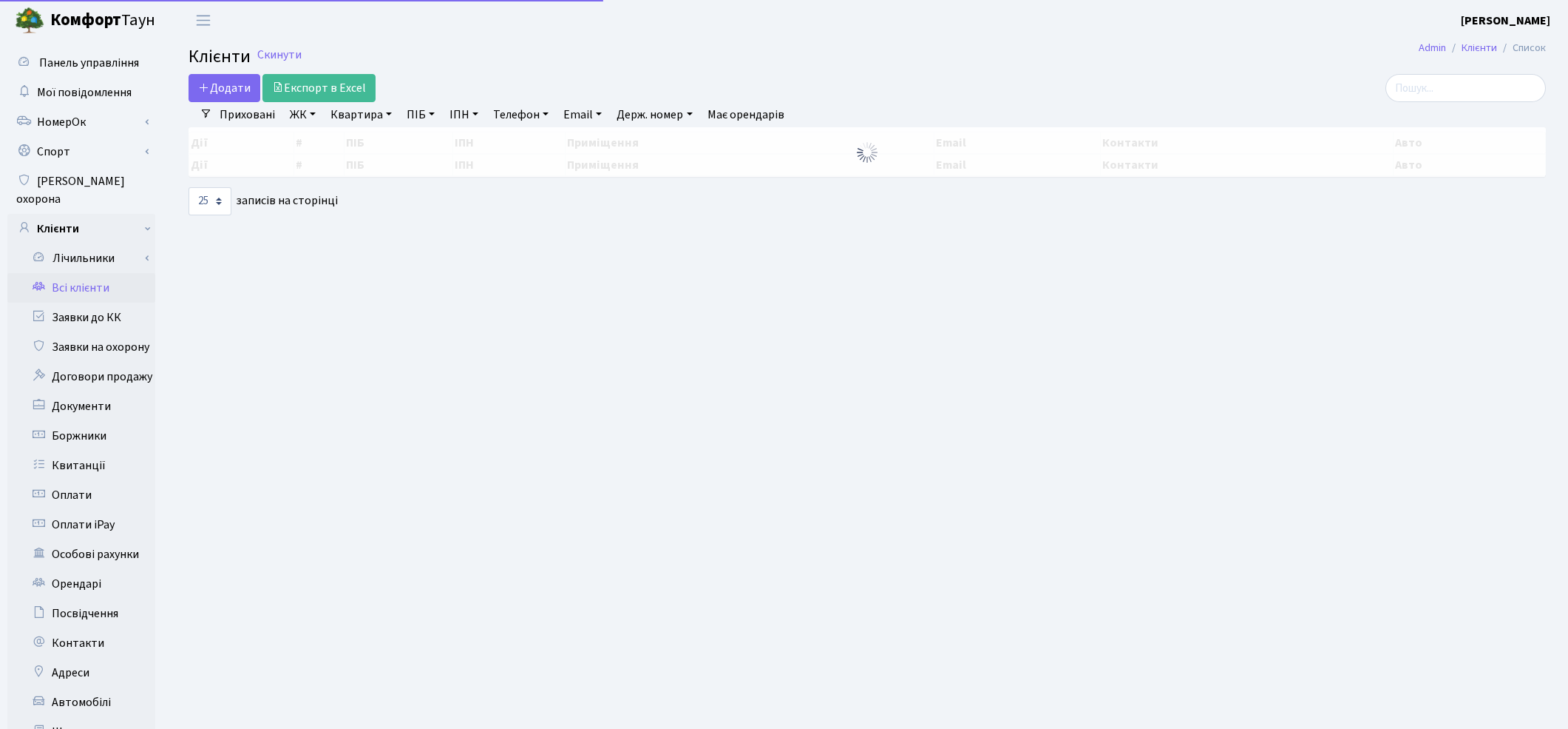
select select "25"
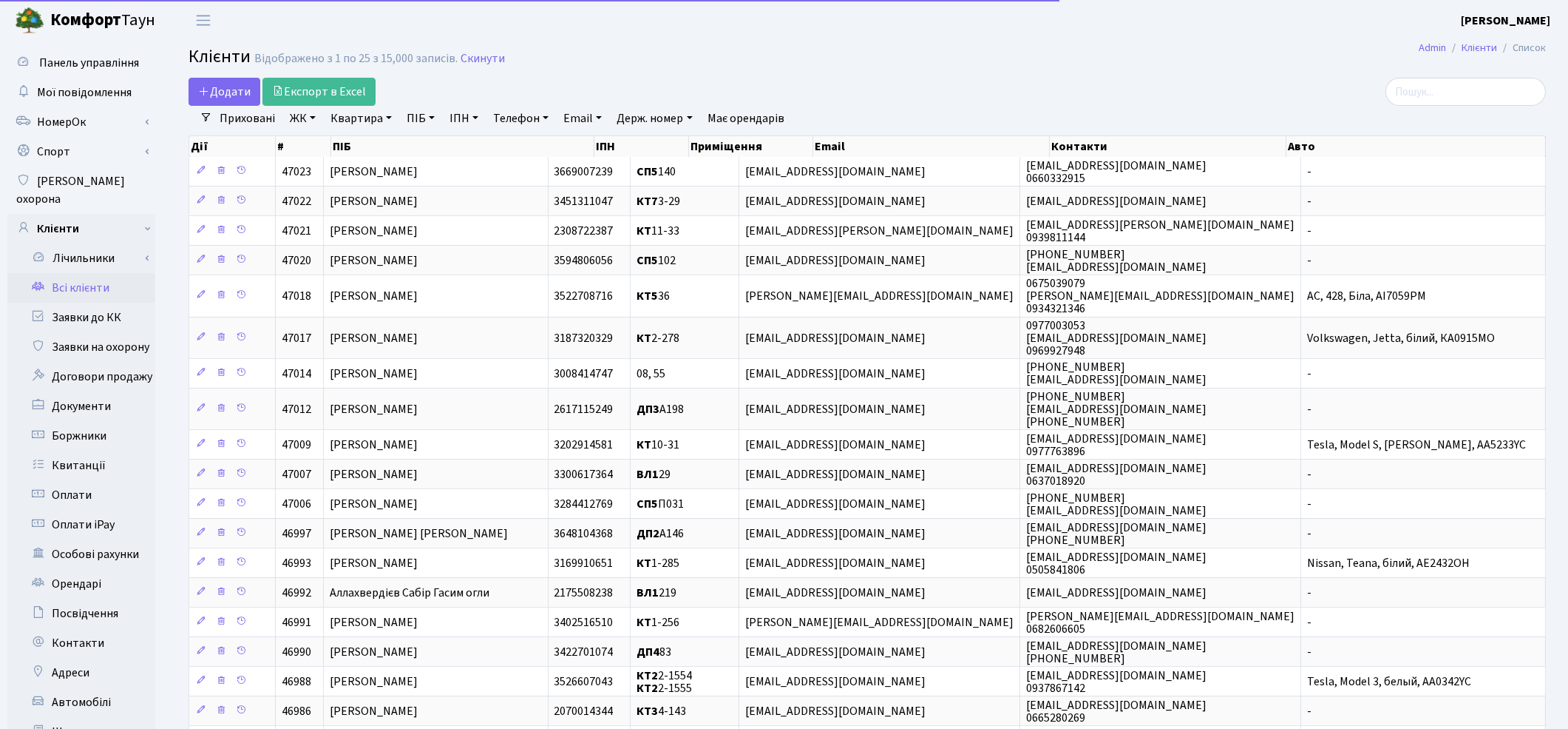
click at [370, 113] on link "Квартира" at bounding box center [361, 118] width 73 height 25
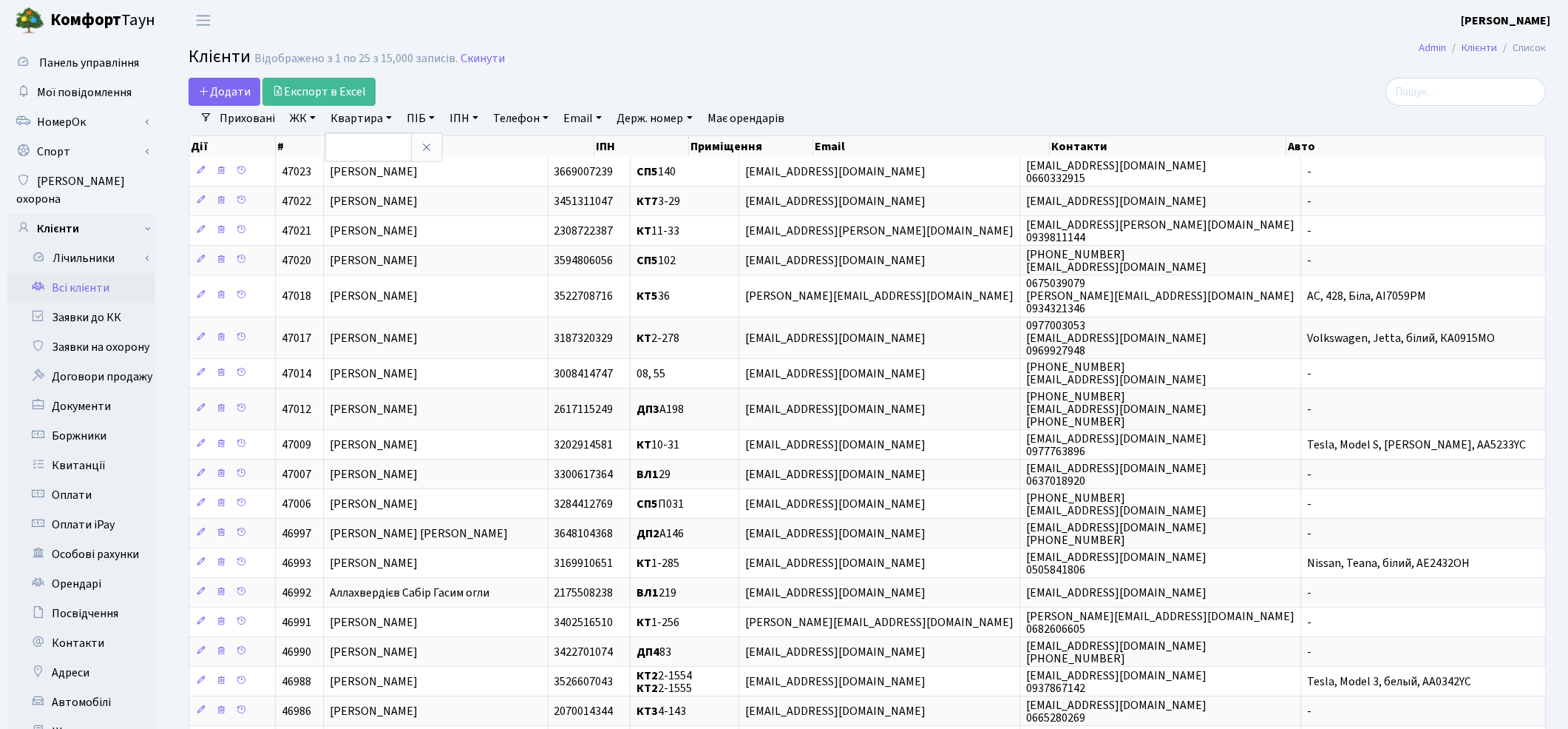
click at [306, 115] on link "ЖК" at bounding box center [303, 118] width 38 height 25
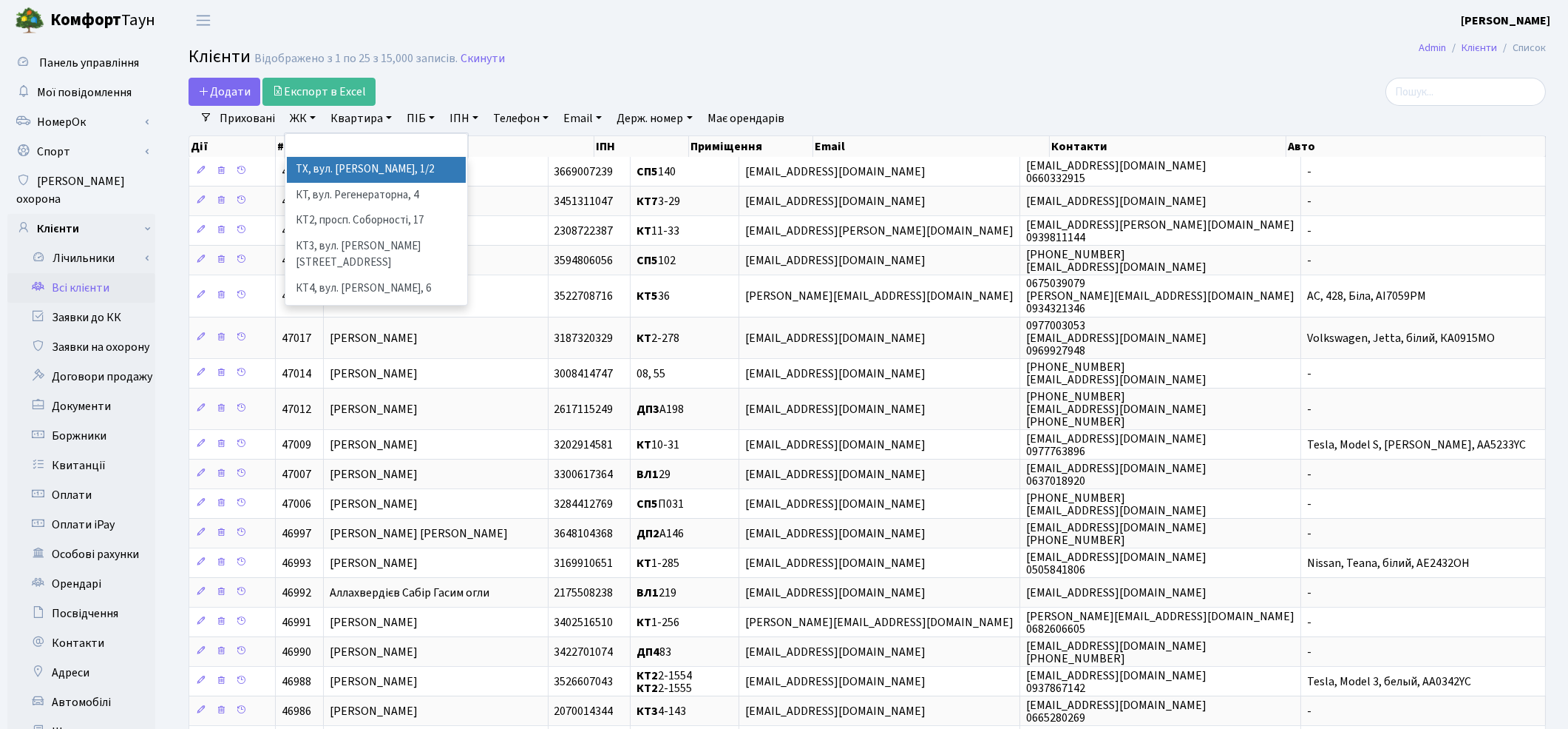
click at [323, 175] on li "ТХ, вул. [PERSON_NAME], 1/2" at bounding box center [376, 170] width 179 height 26
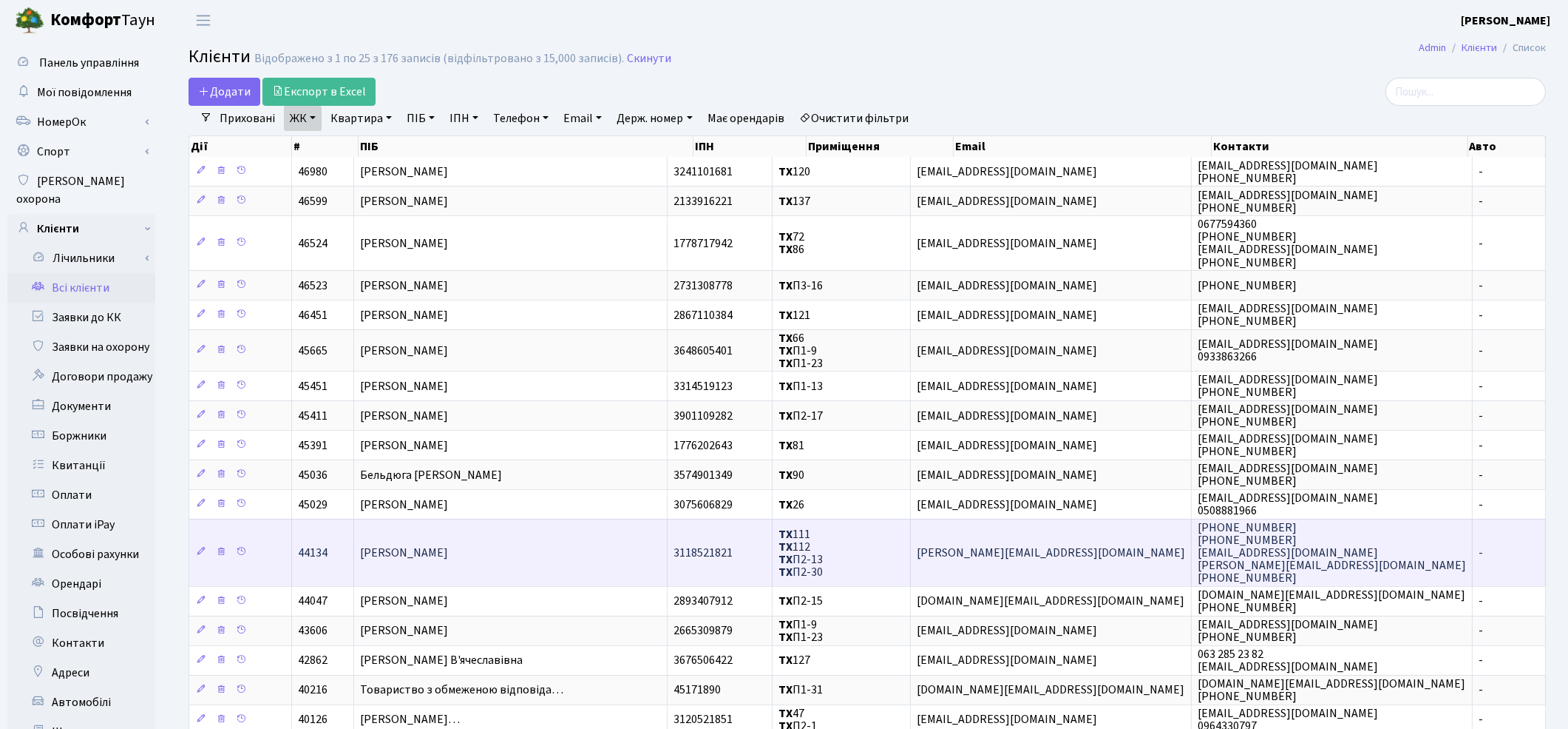
click at [448, 549] on span "[PERSON_NAME]" at bounding box center [404, 553] width 88 height 16
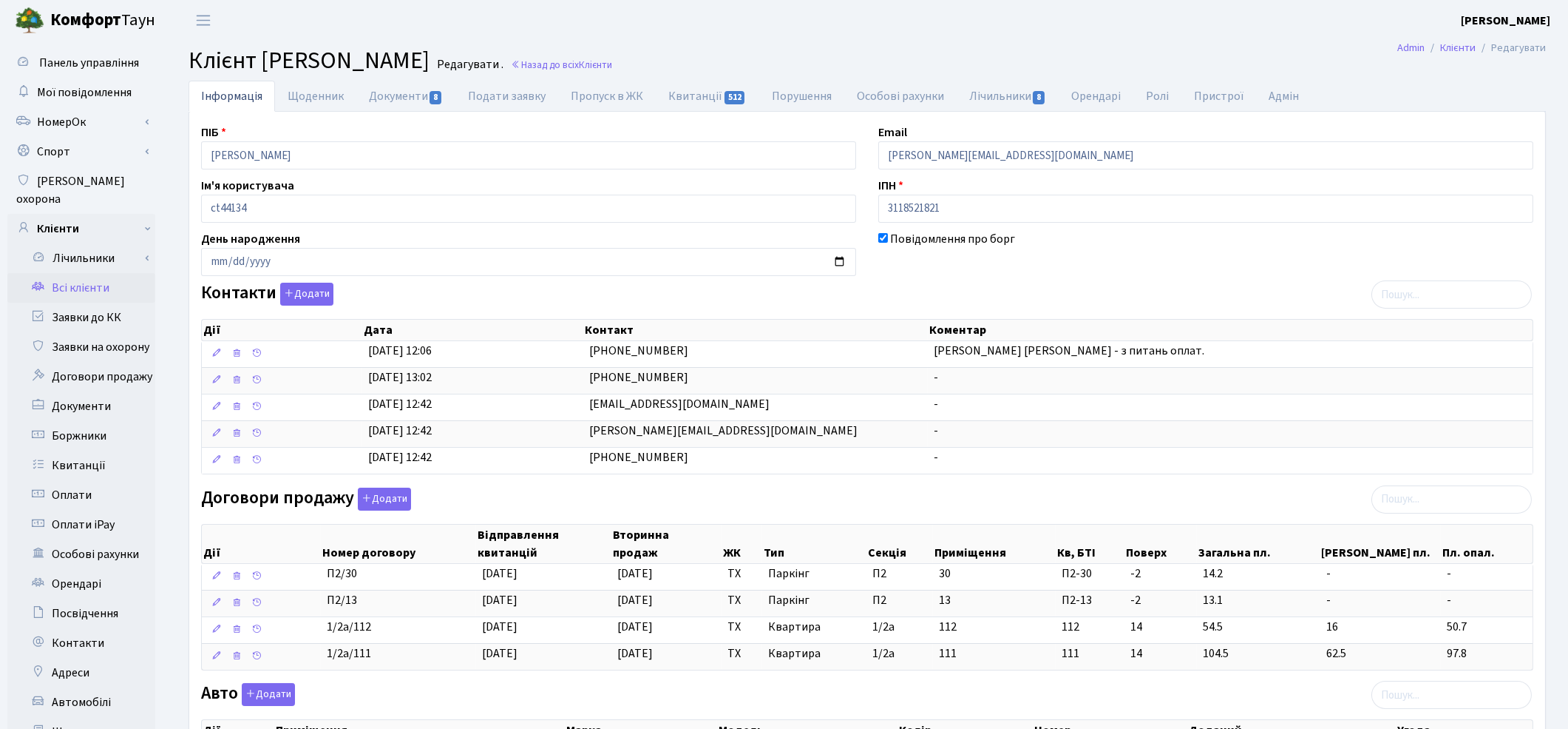
click at [87, 273] on link "Всі клієнти" at bounding box center [81, 287] width 148 height 29
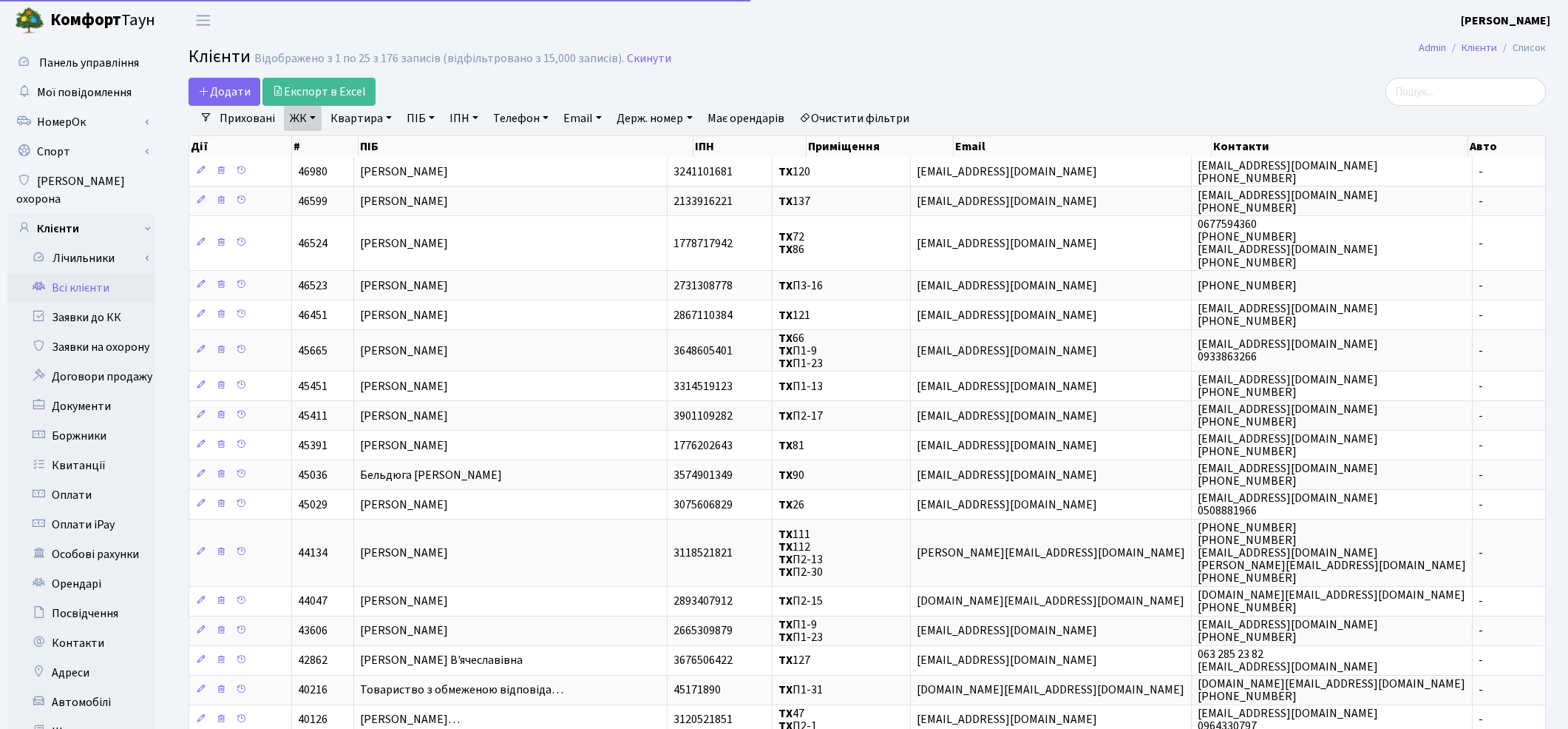
select select "25"
click at [836, 116] on link "Очистити фільтри" at bounding box center [855, 118] width 122 height 25
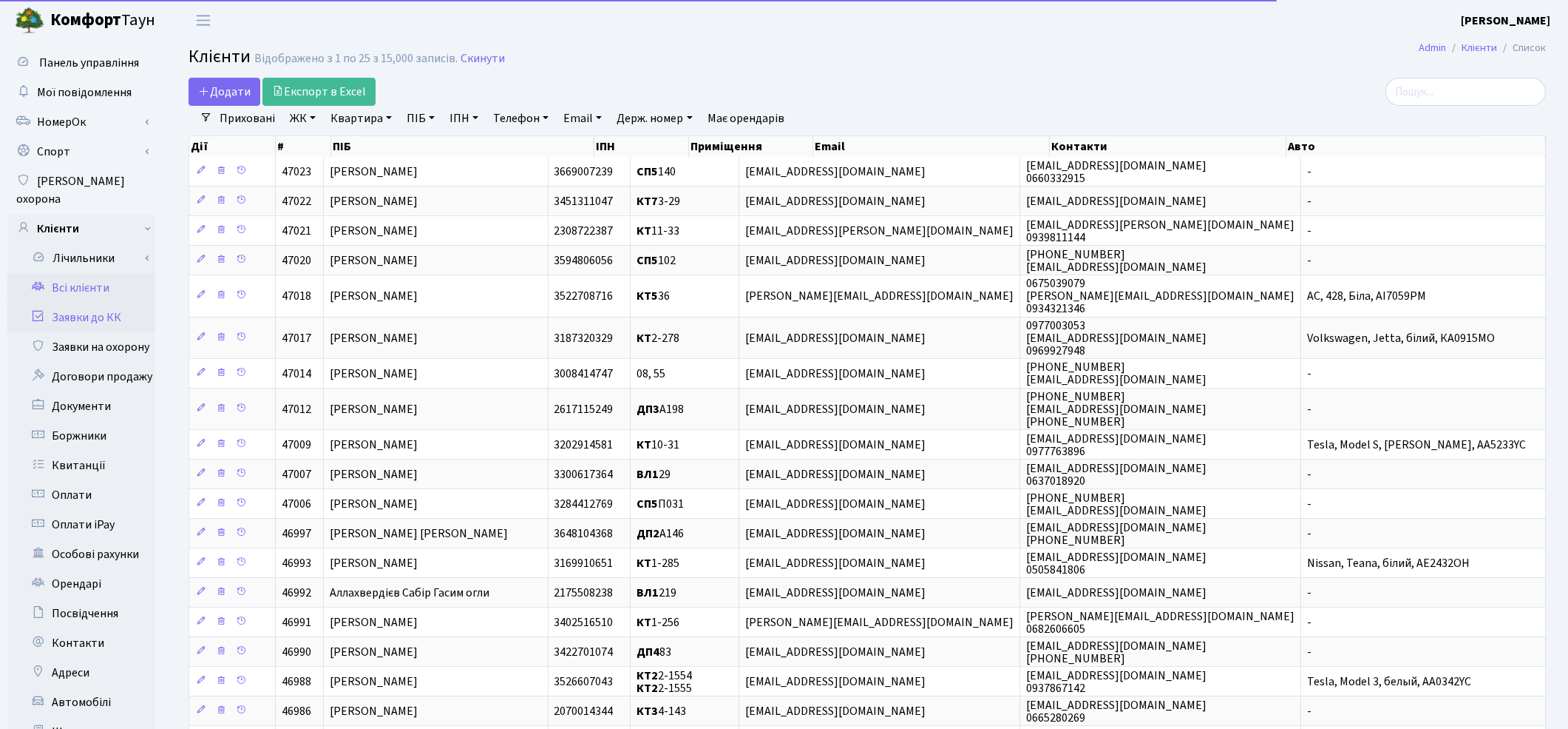
click at [90, 303] on link "Заявки до КК" at bounding box center [81, 318] width 148 height 29
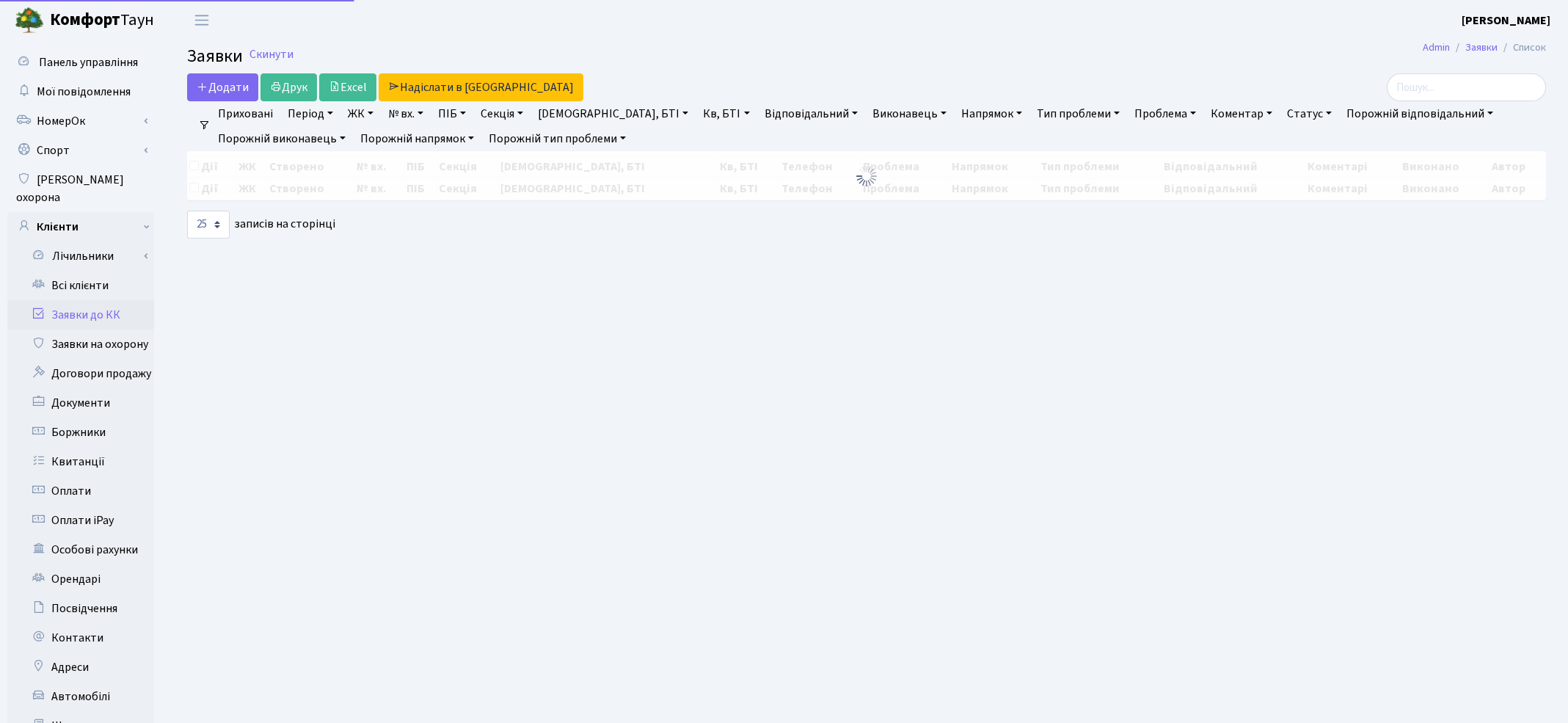
select select "25"
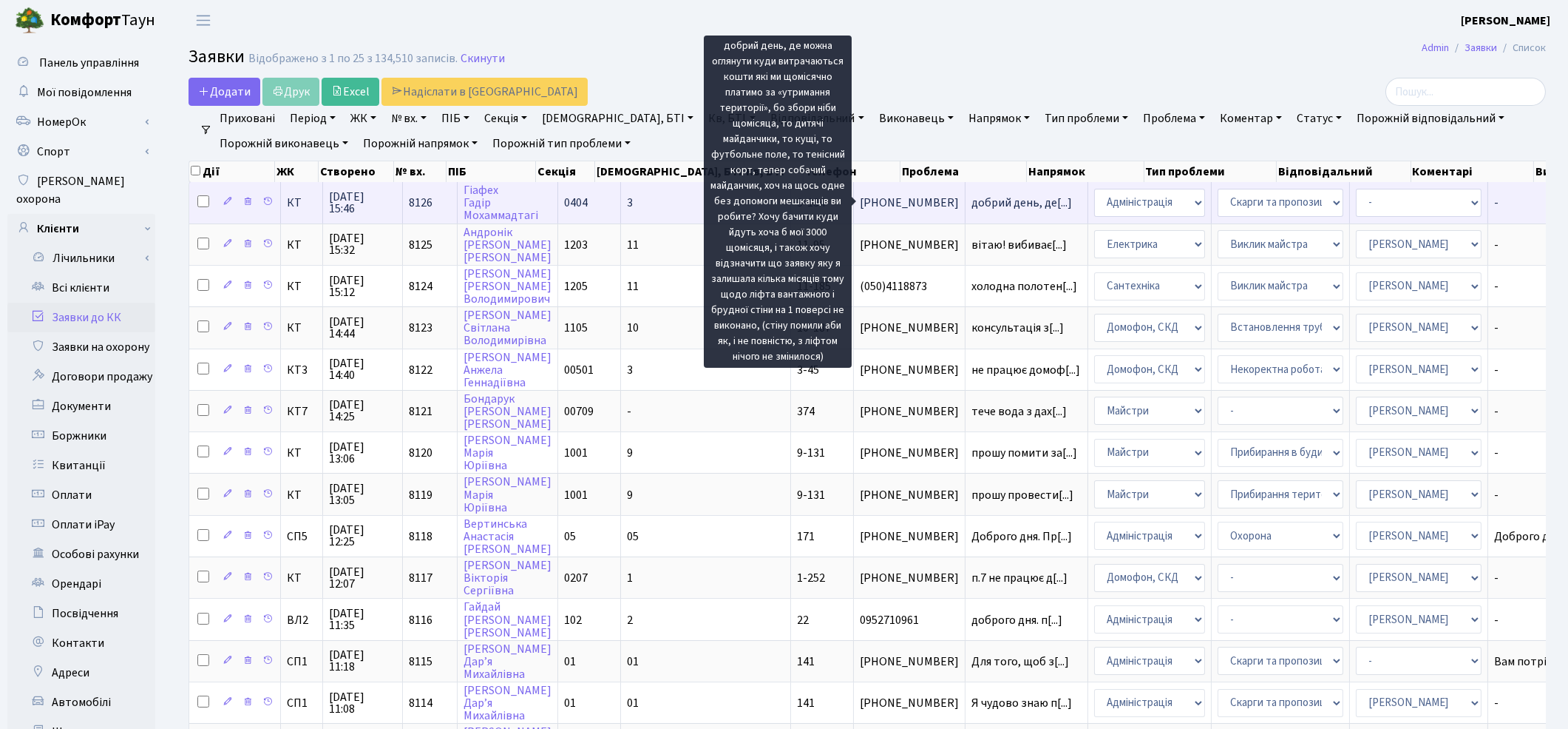
click at [972, 205] on span "добрий день, де[...]" at bounding box center [1021, 202] width 100 height 16
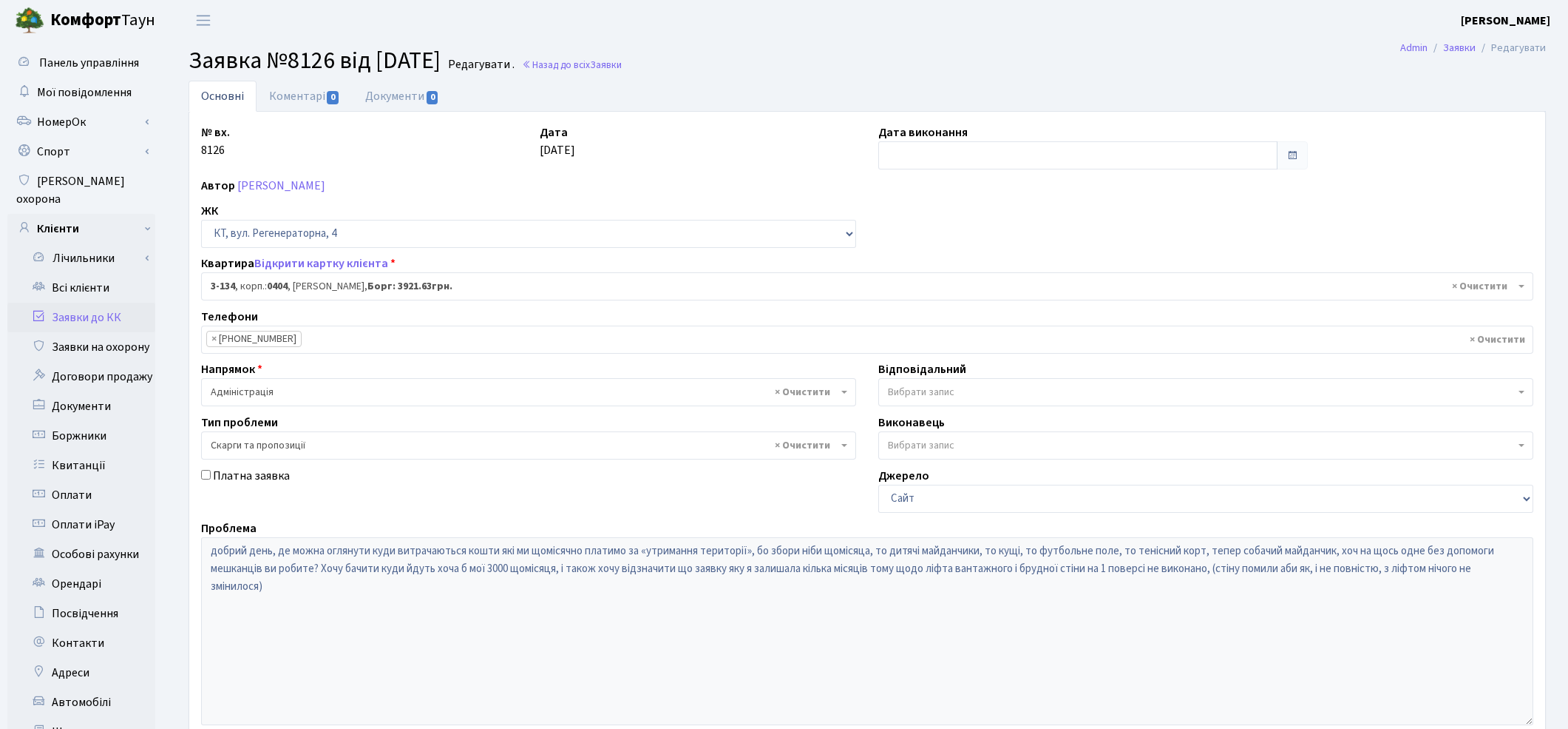
select select "943"
select select "55"
click at [320, 268] on link "Відкрити картку клієнта" at bounding box center [321, 264] width 134 height 16
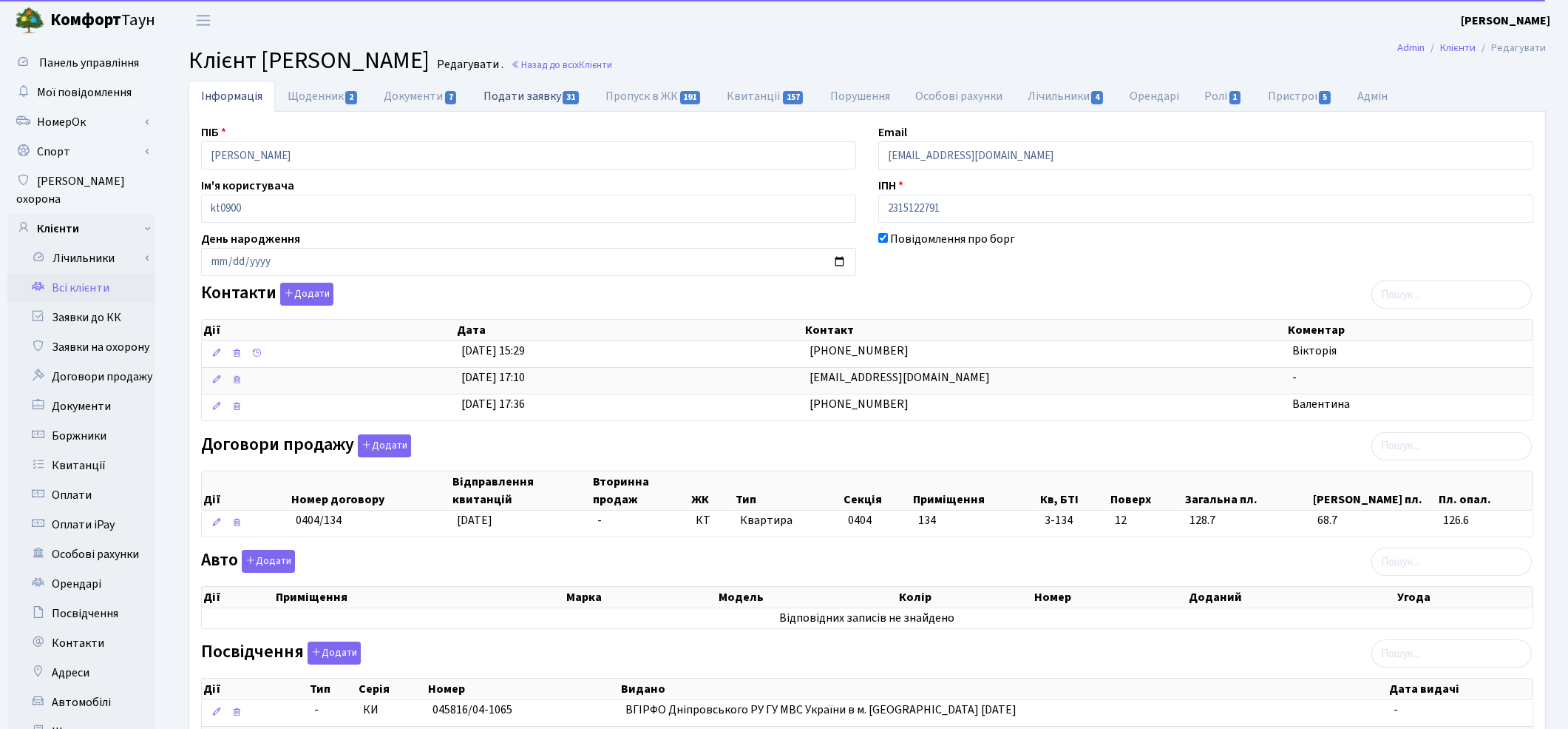
click at [547, 100] on link "Подати заявку 31" at bounding box center [532, 96] width 122 height 30
select select "25"
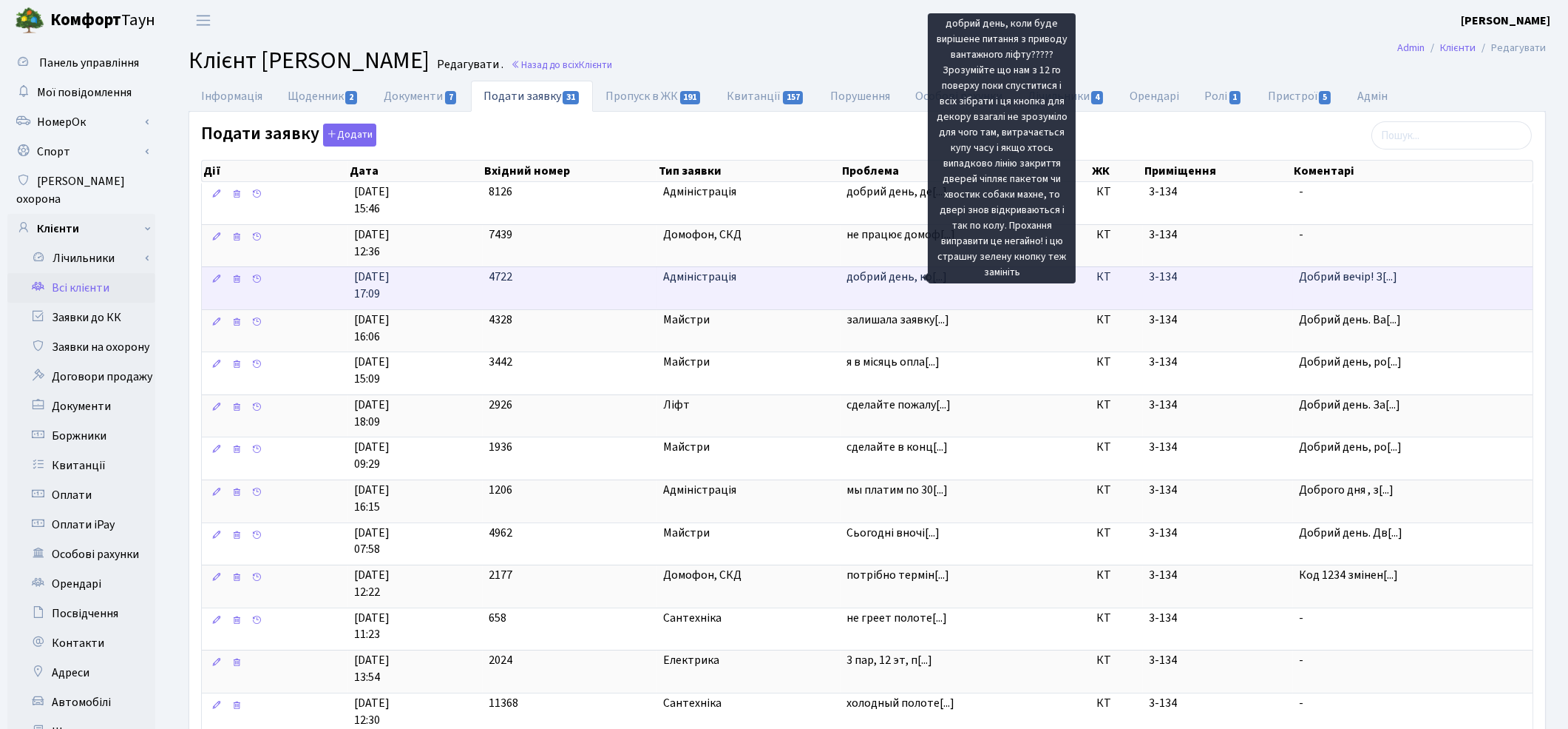
click at [893, 277] on span "добрий день, ко[...]" at bounding box center [897, 277] width 100 height 16
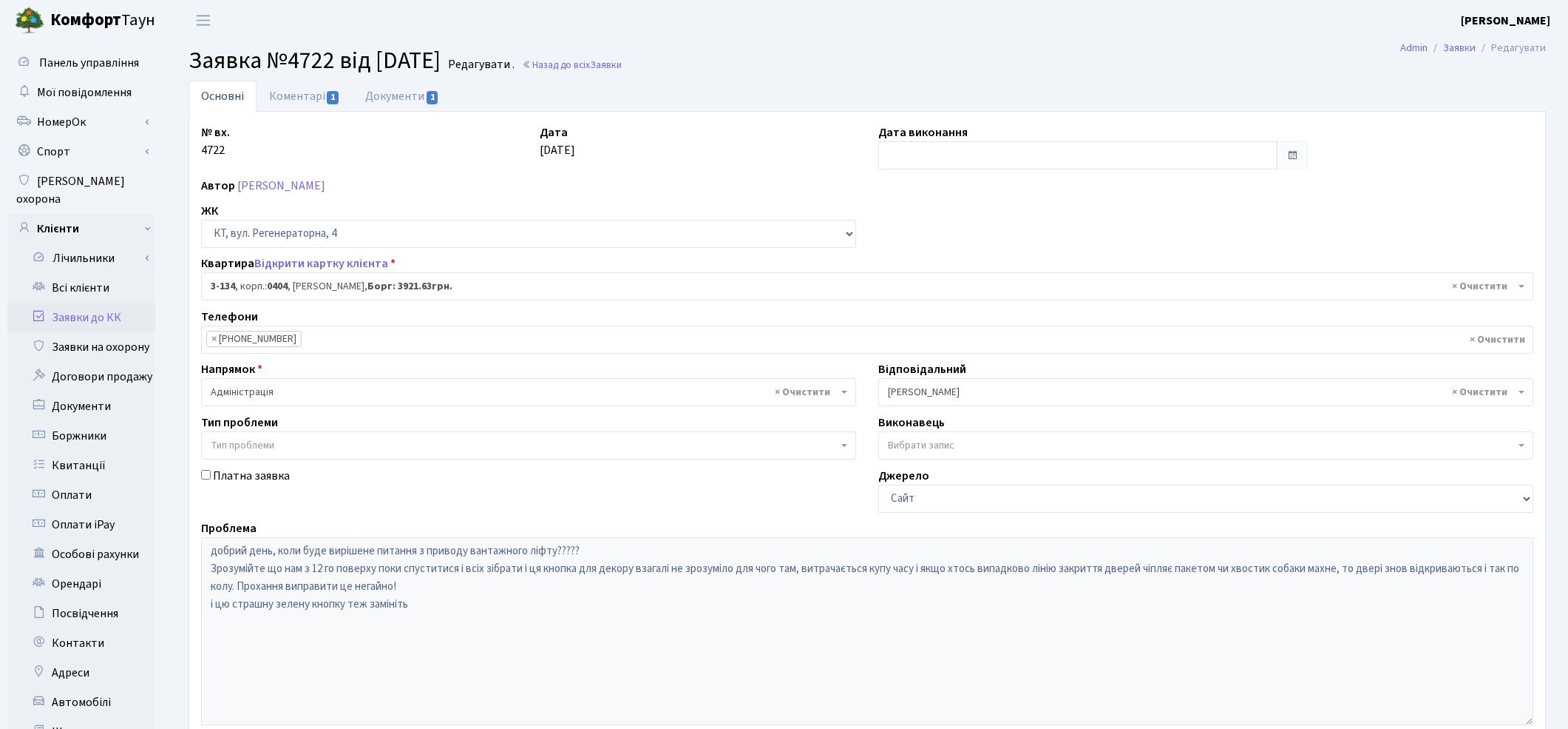
select select "943"
click at [296, 96] on link "Коментарі 1" at bounding box center [305, 96] width 96 height 30
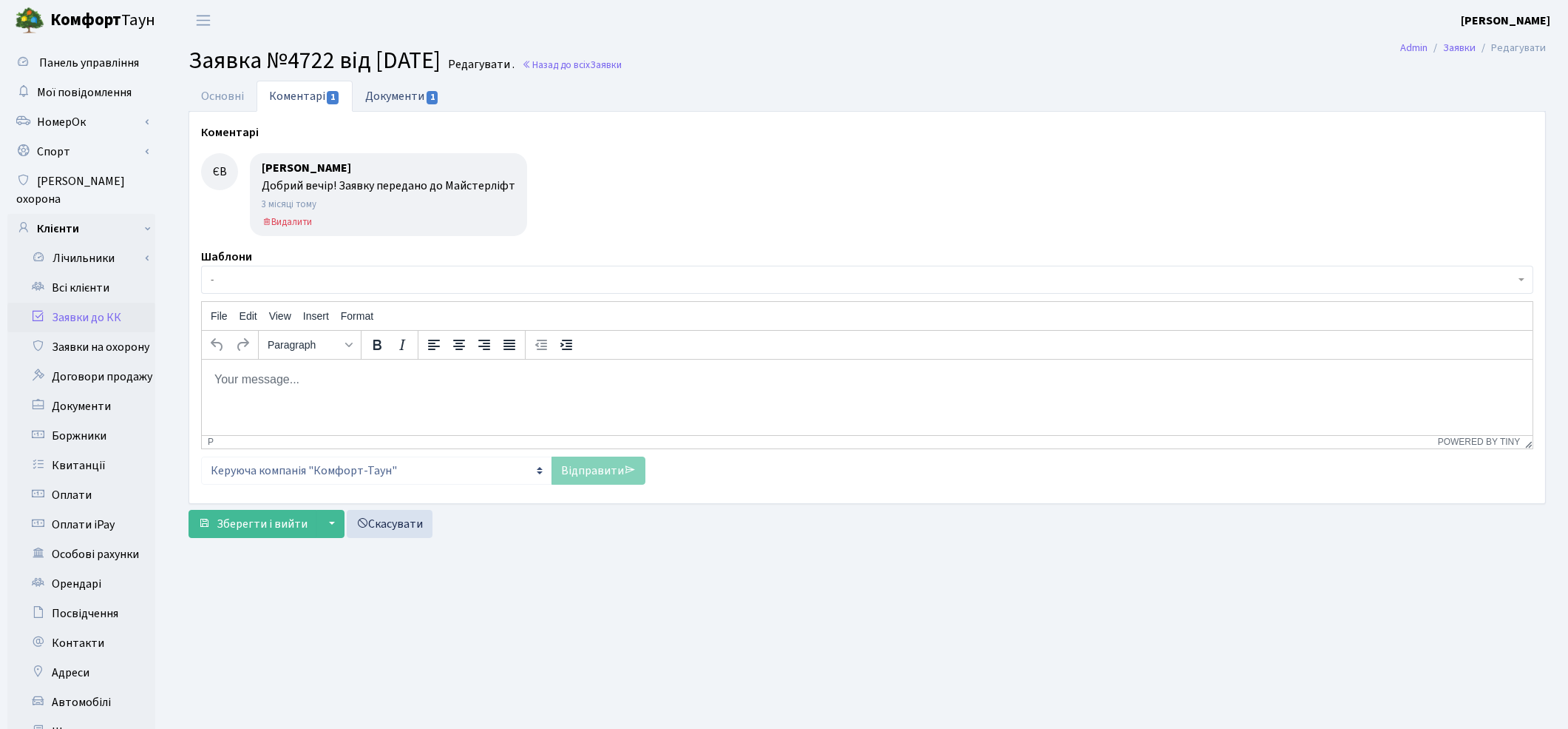
click at [387, 98] on link "Документи 1" at bounding box center [401, 96] width 99 height 30
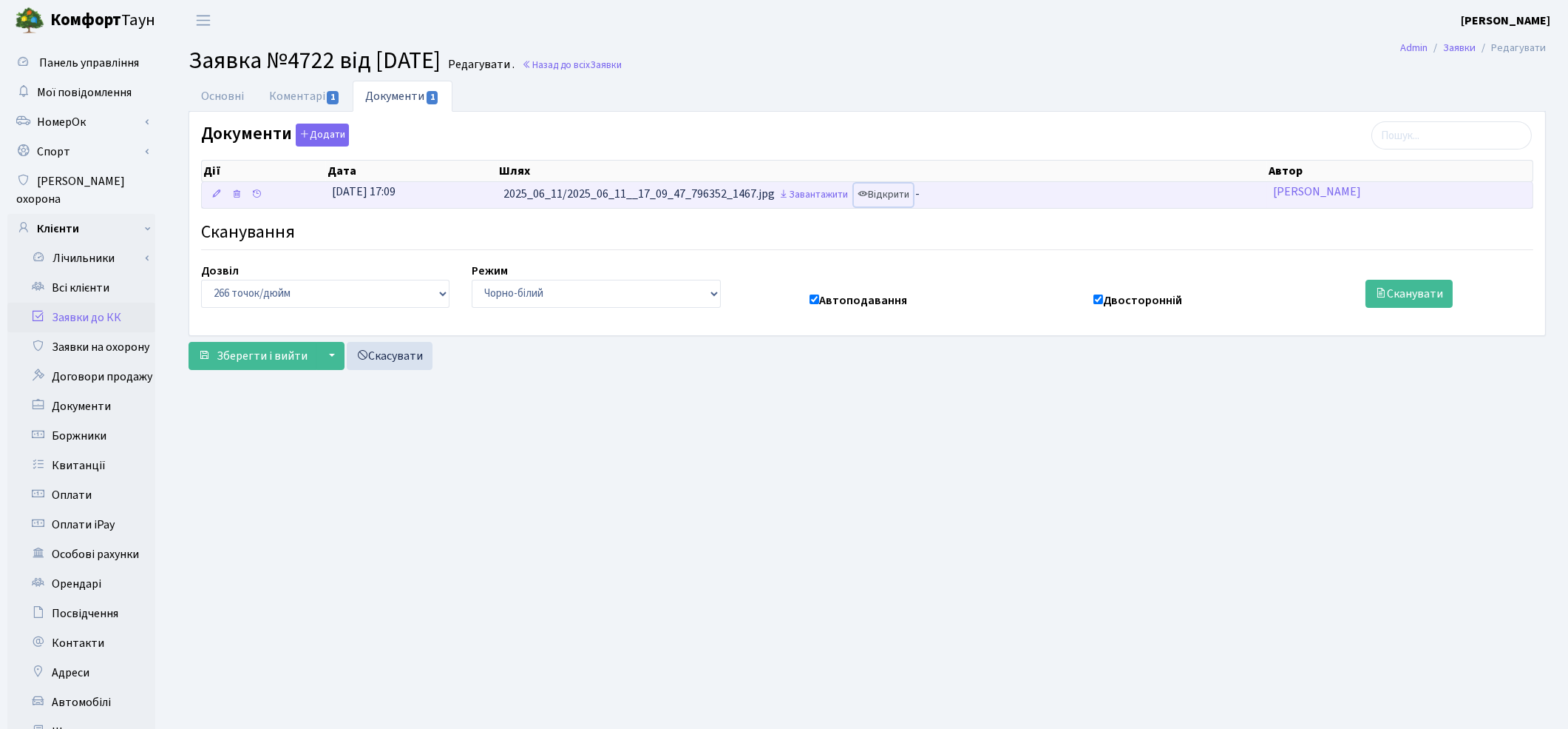
click at [891, 200] on link "Відкрити" at bounding box center [884, 195] width 60 height 23
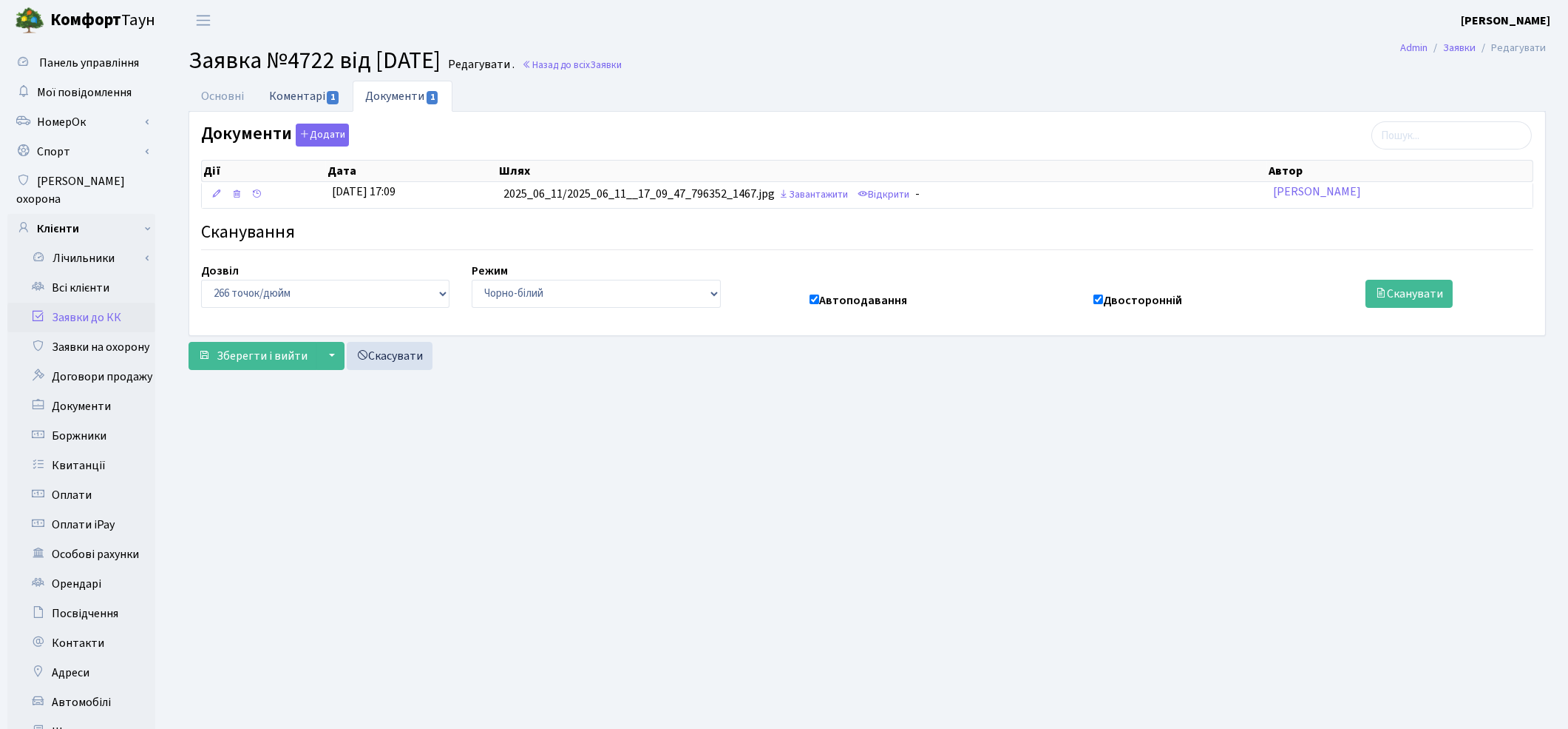
click at [287, 98] on link "Коментарі 1" at bounding box center [305, 96] width 96 height 30
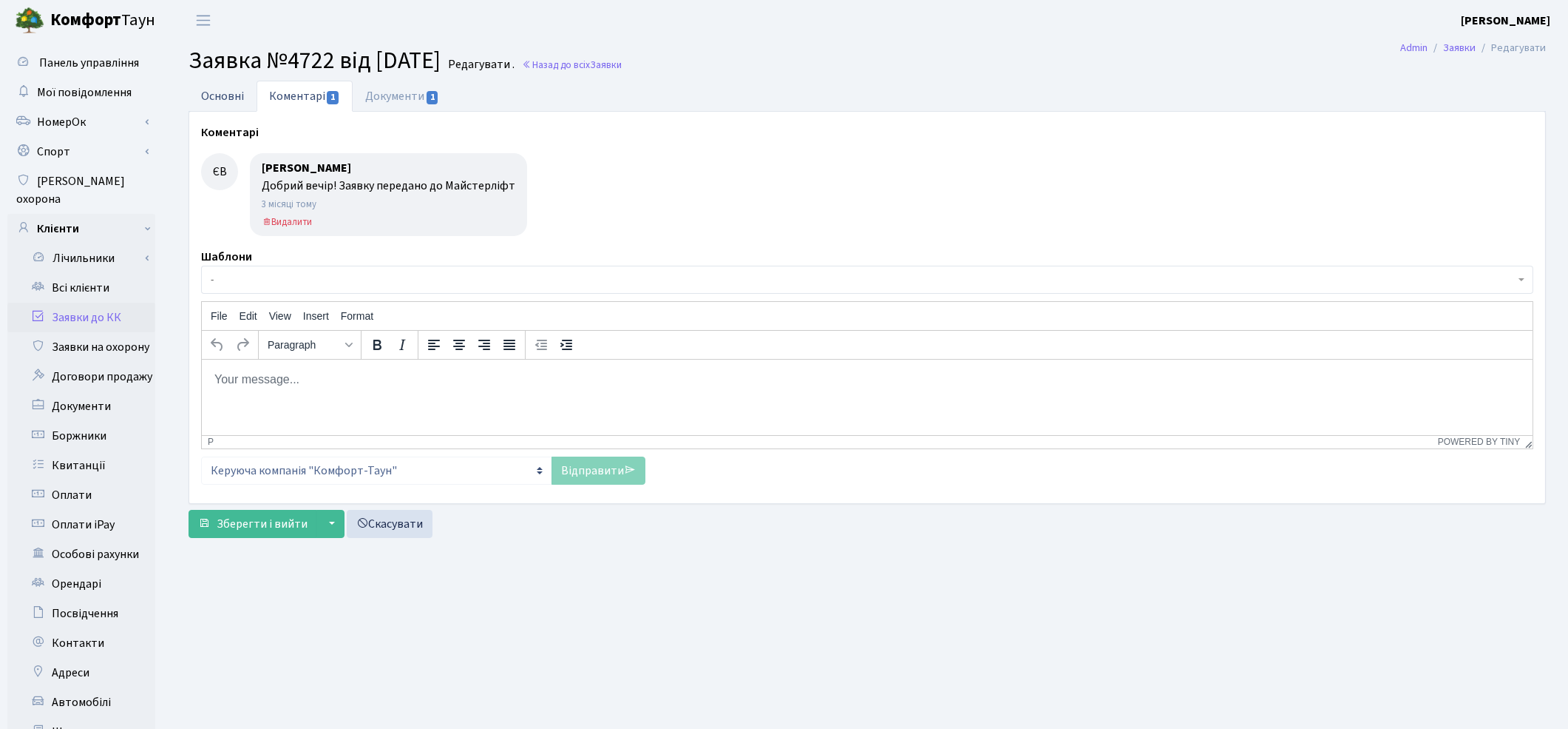
click at [231, 99] on link "Основні" at bounding box center [222, 96] width 68 height 30
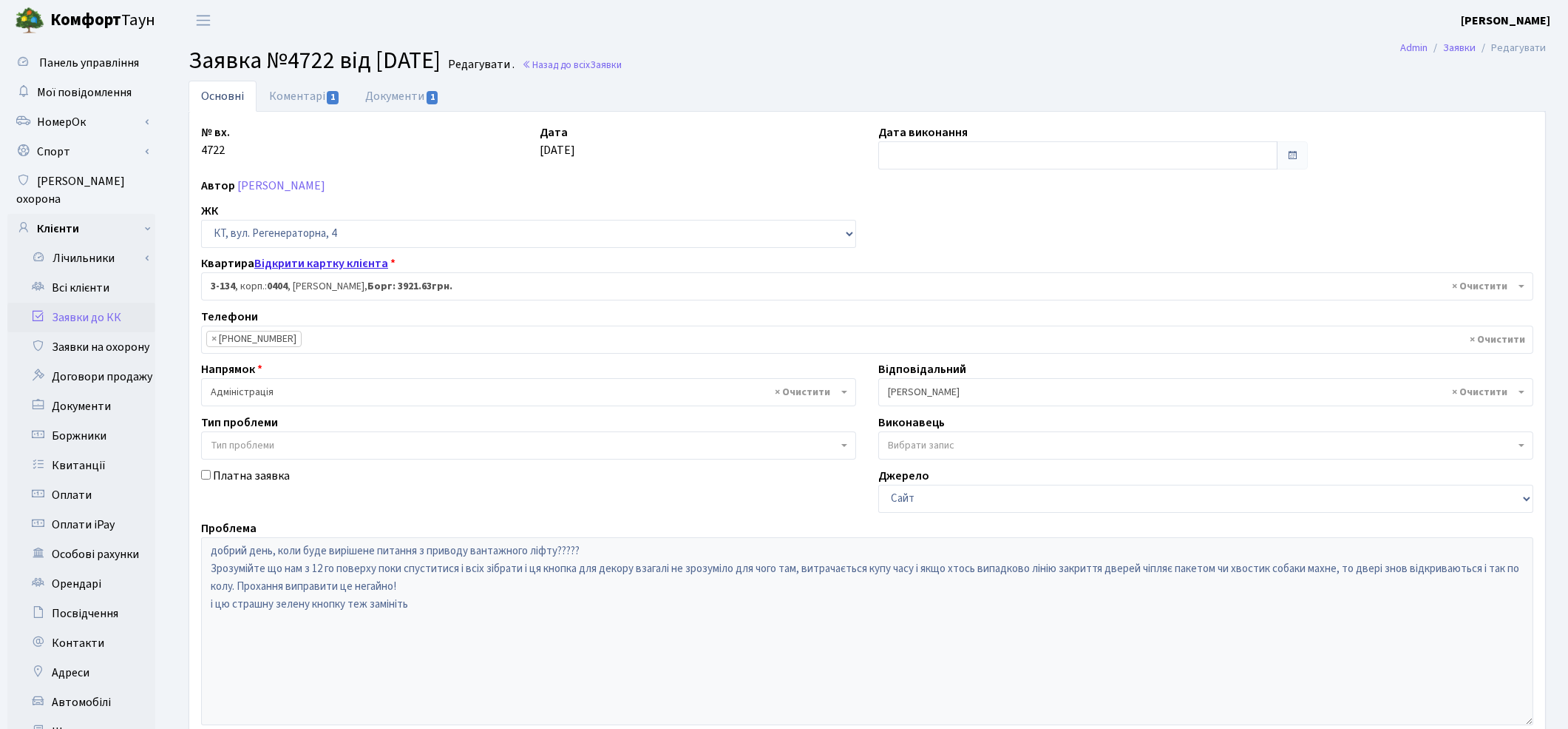
click at [312, 266] on link "Відкрити картку клієнта" at bounding box center [321, 264] width 134 height 16
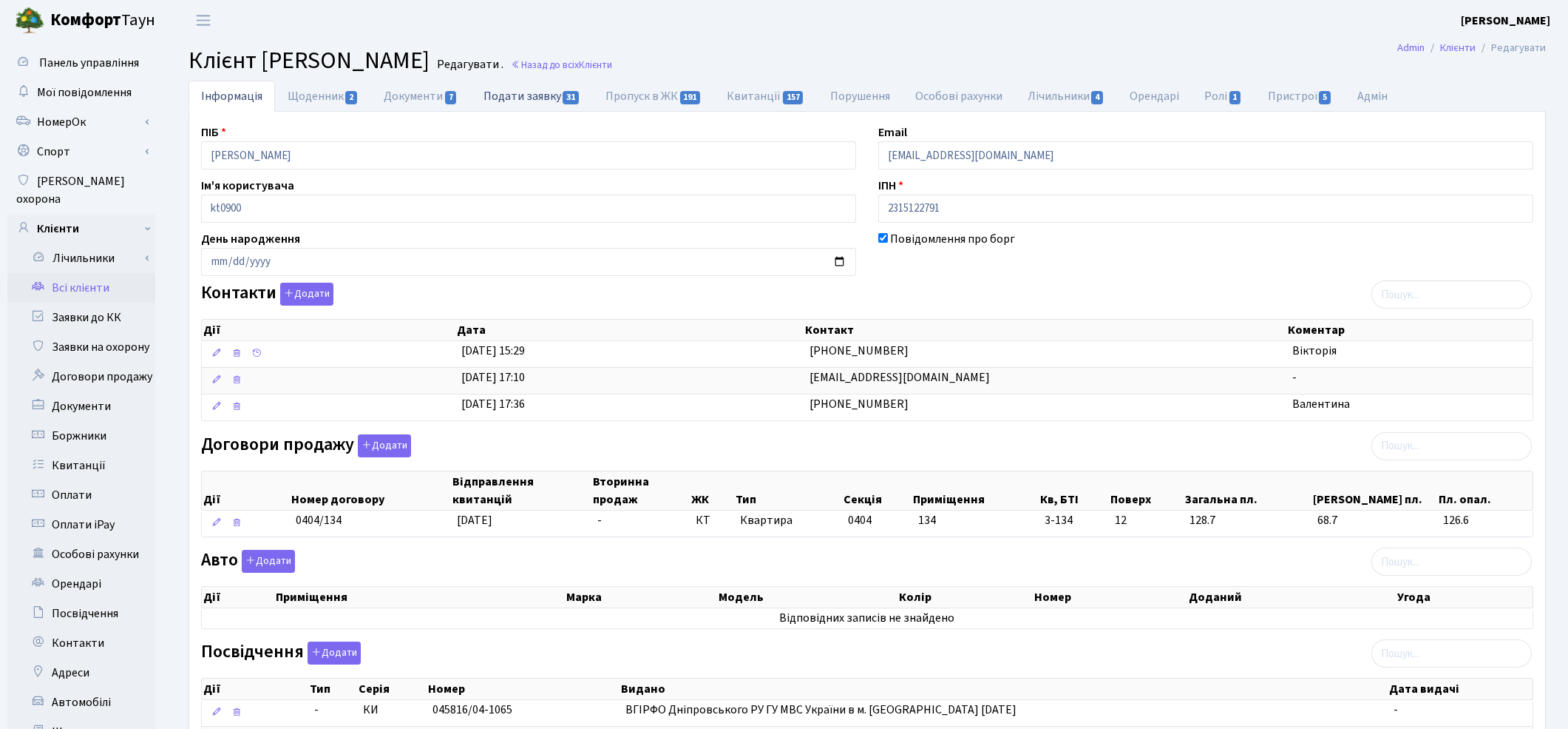
click at [551, 100] on link "Подати заявку 31" at bounding box center [532, 96] width 122 height 30
select select "25"
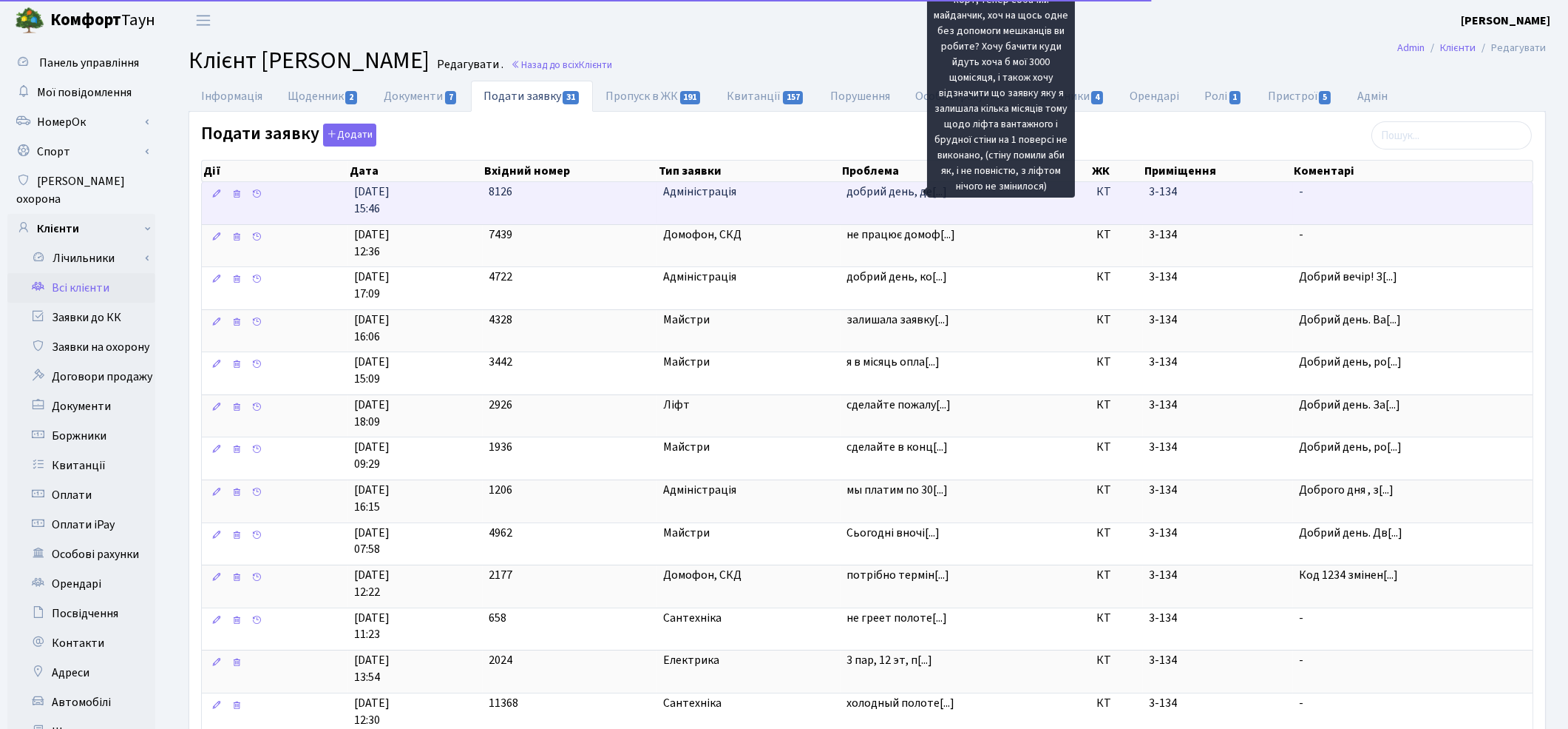
click at [899, 195] on span "добрий день, де[...]" at bounding box center [897, 192] width 100 height 16
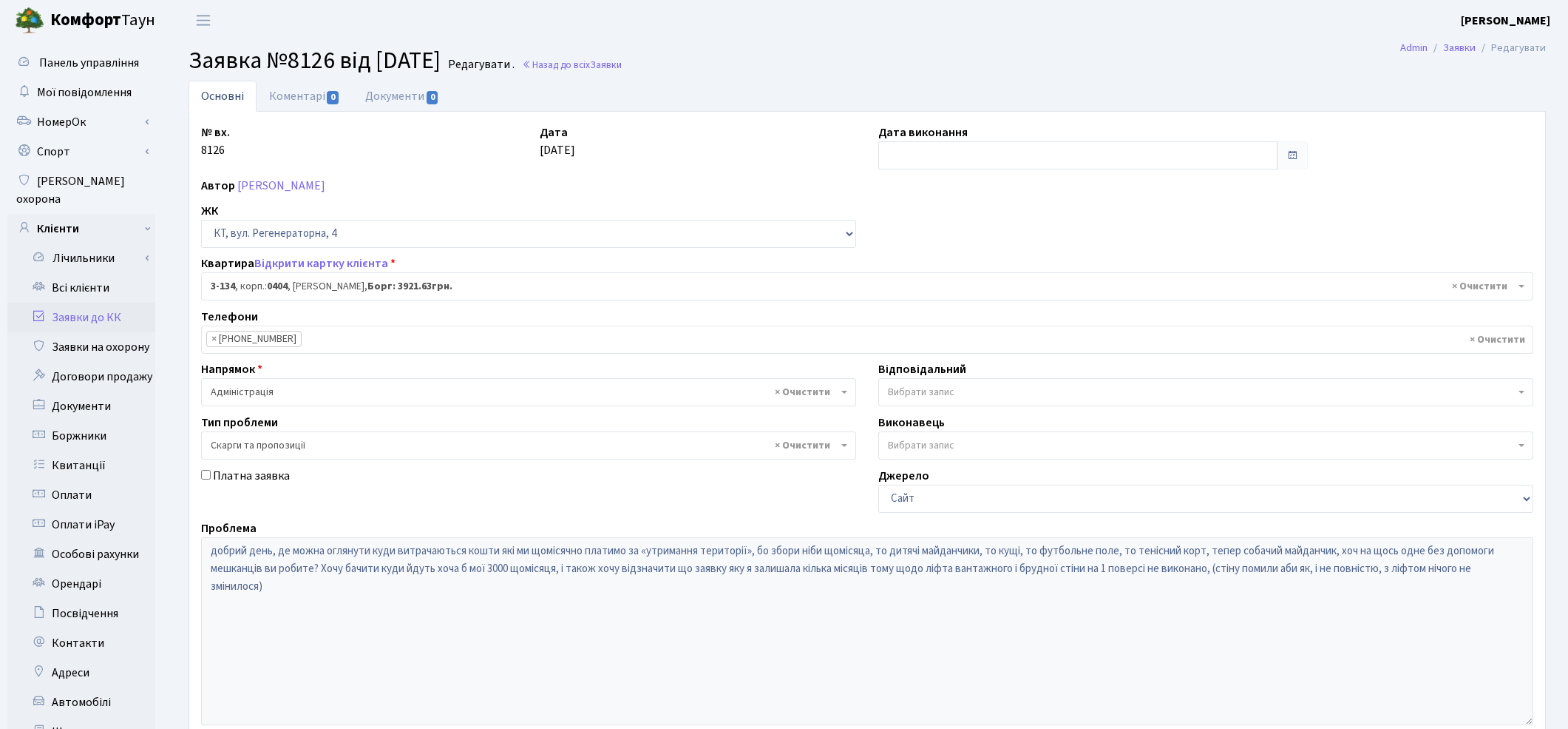
select select "943"
select select "55"
click at [343, 266] on link "Відкрити картку клієнта" at bounding box center [321, 264] width 134 height 16
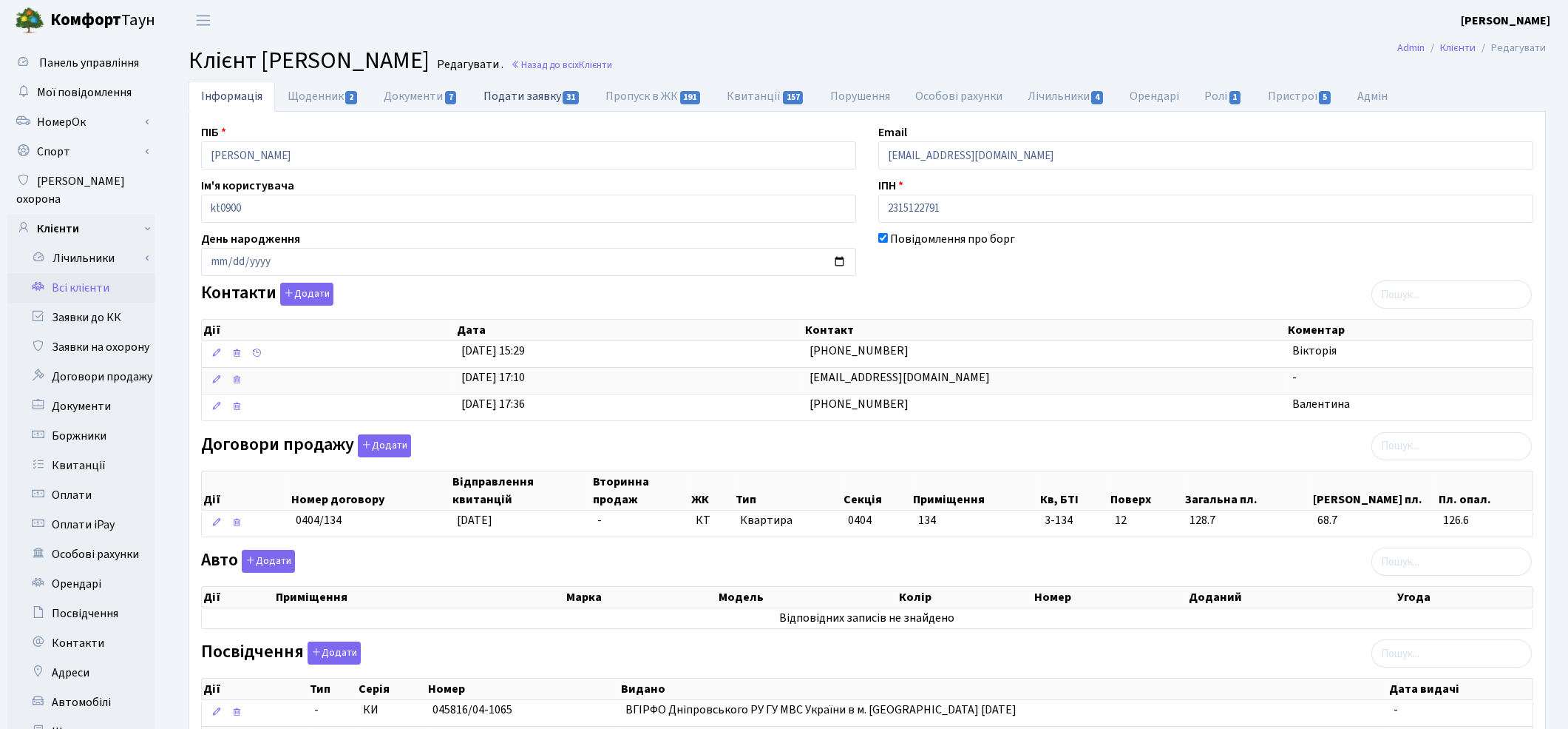
click at [541, 104] on link "Подати заявку 31" at bounding box center [532, 96] width 122 height 30
select select "25"
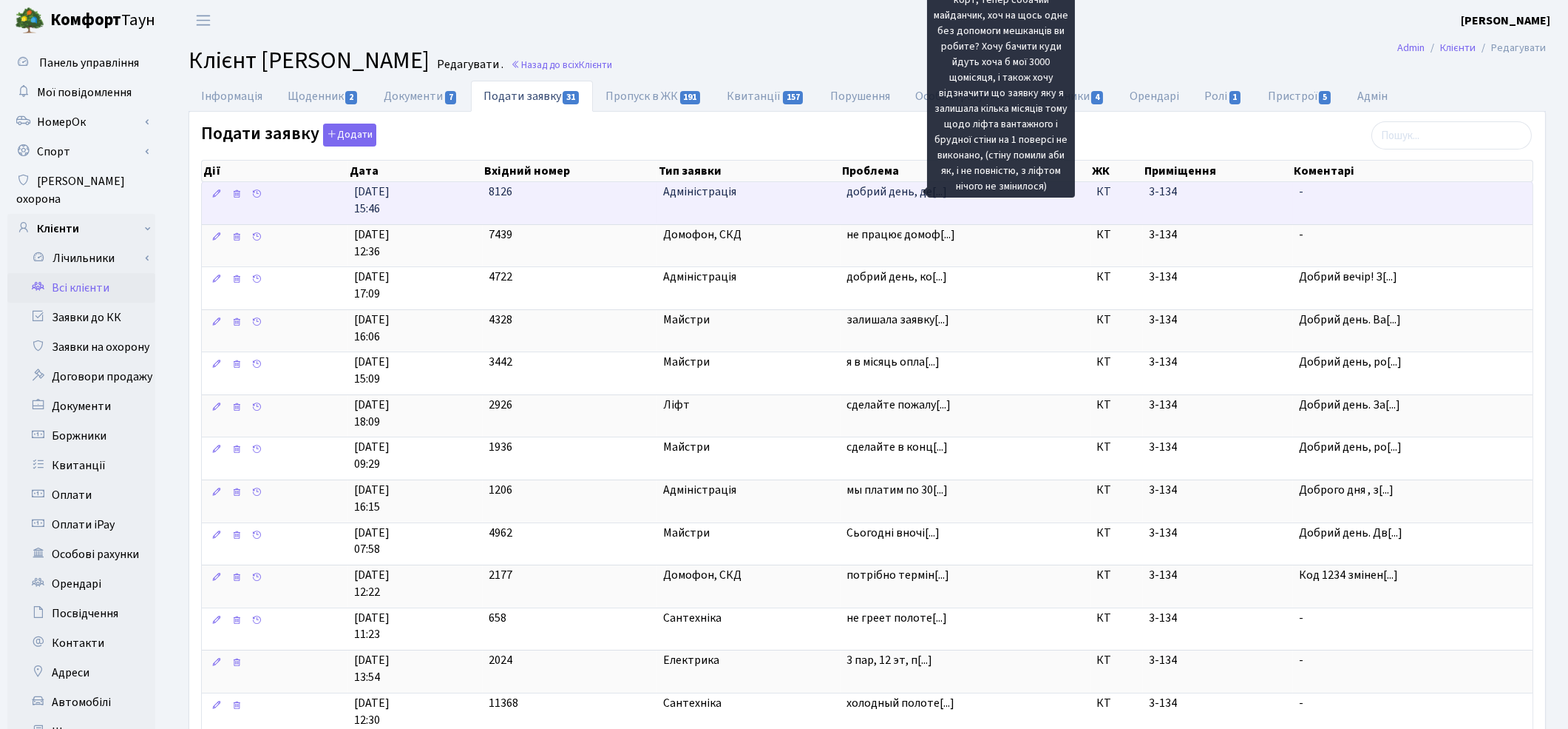
click at [862, 193] on span "добрий день, де[...]" at bounding box center [897, 192] width 100 height 16
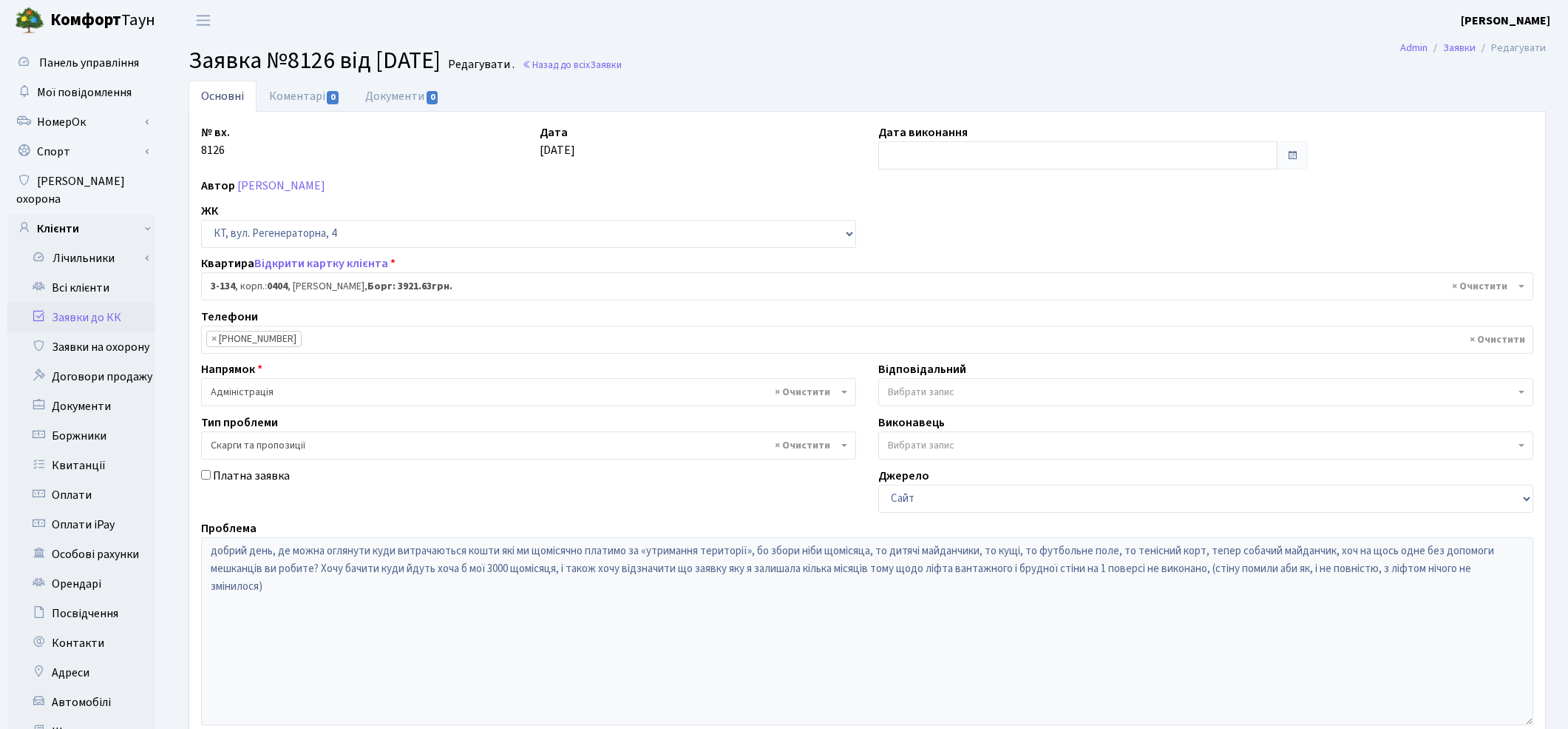
select select "943"
select select "55"
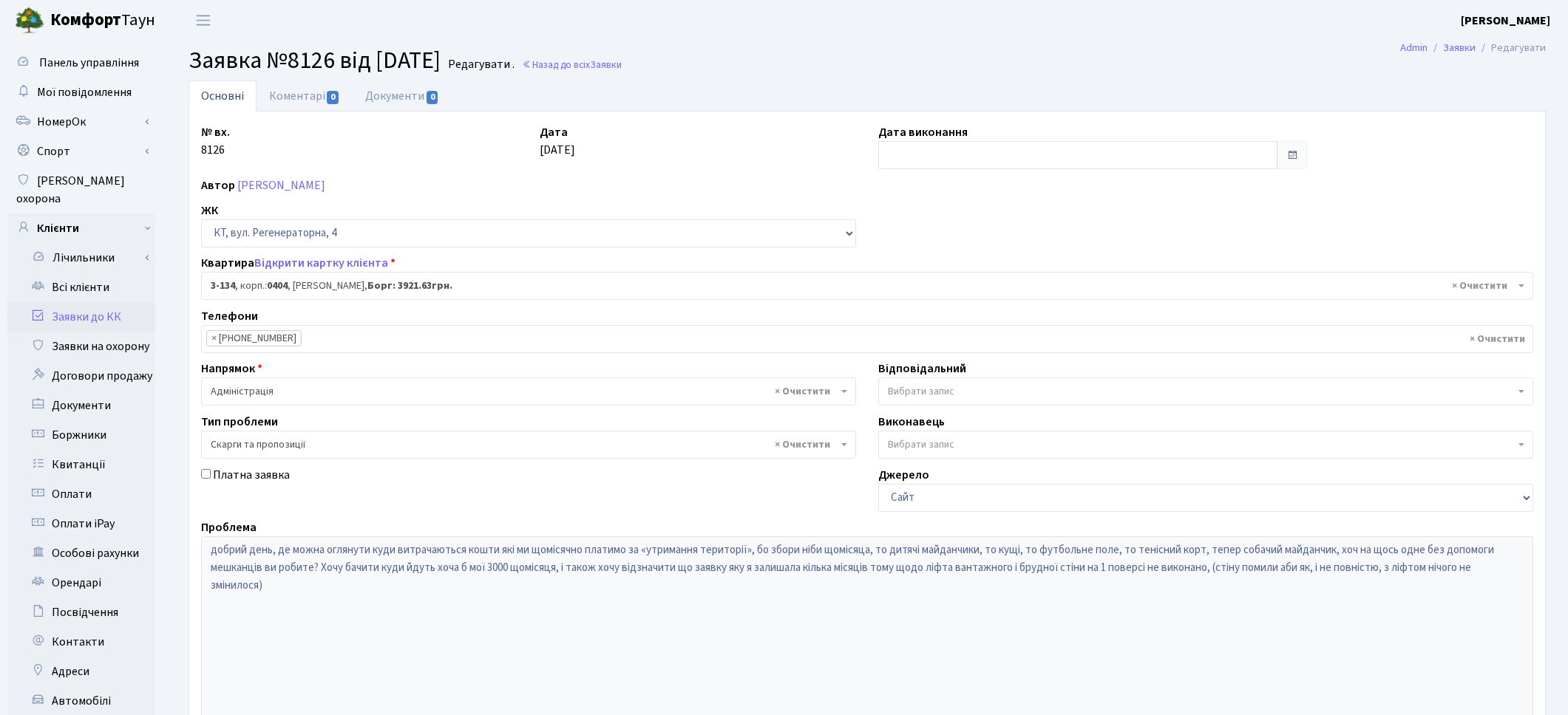
click at [928, 398] on span "Вибрати запис" at bounding box center [922, 391] width 67 height 15
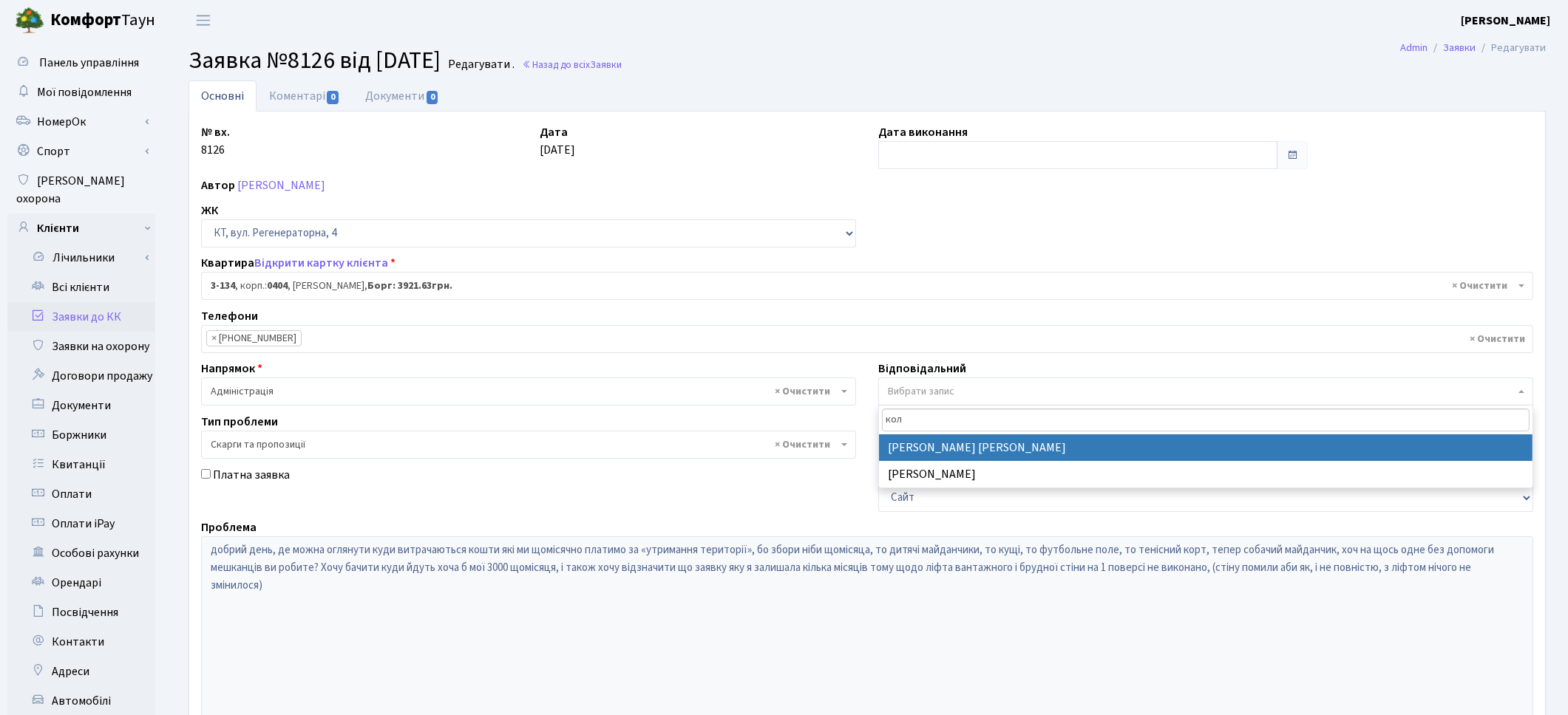
type input "кол"
select select "97"
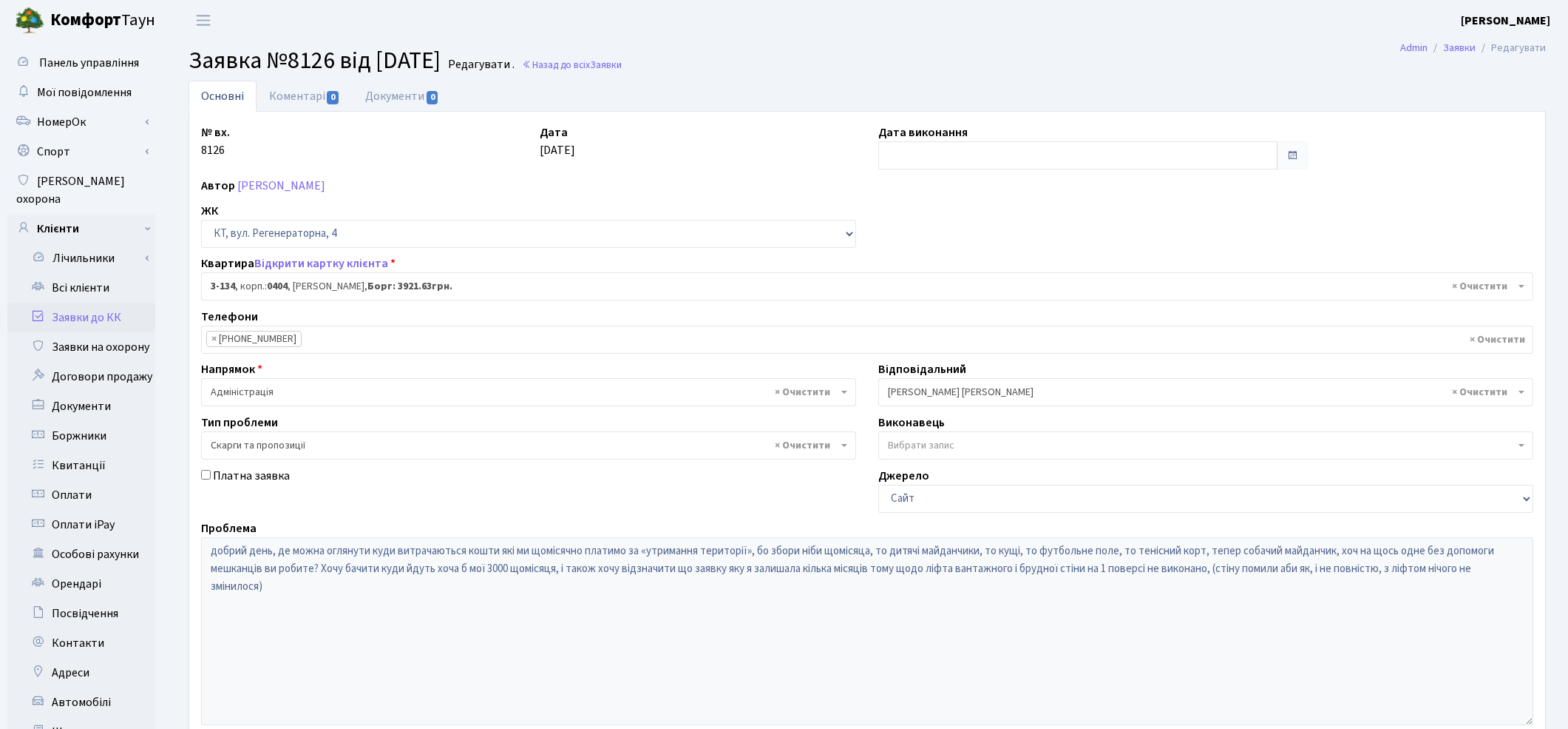
scroll to position [191, 0]
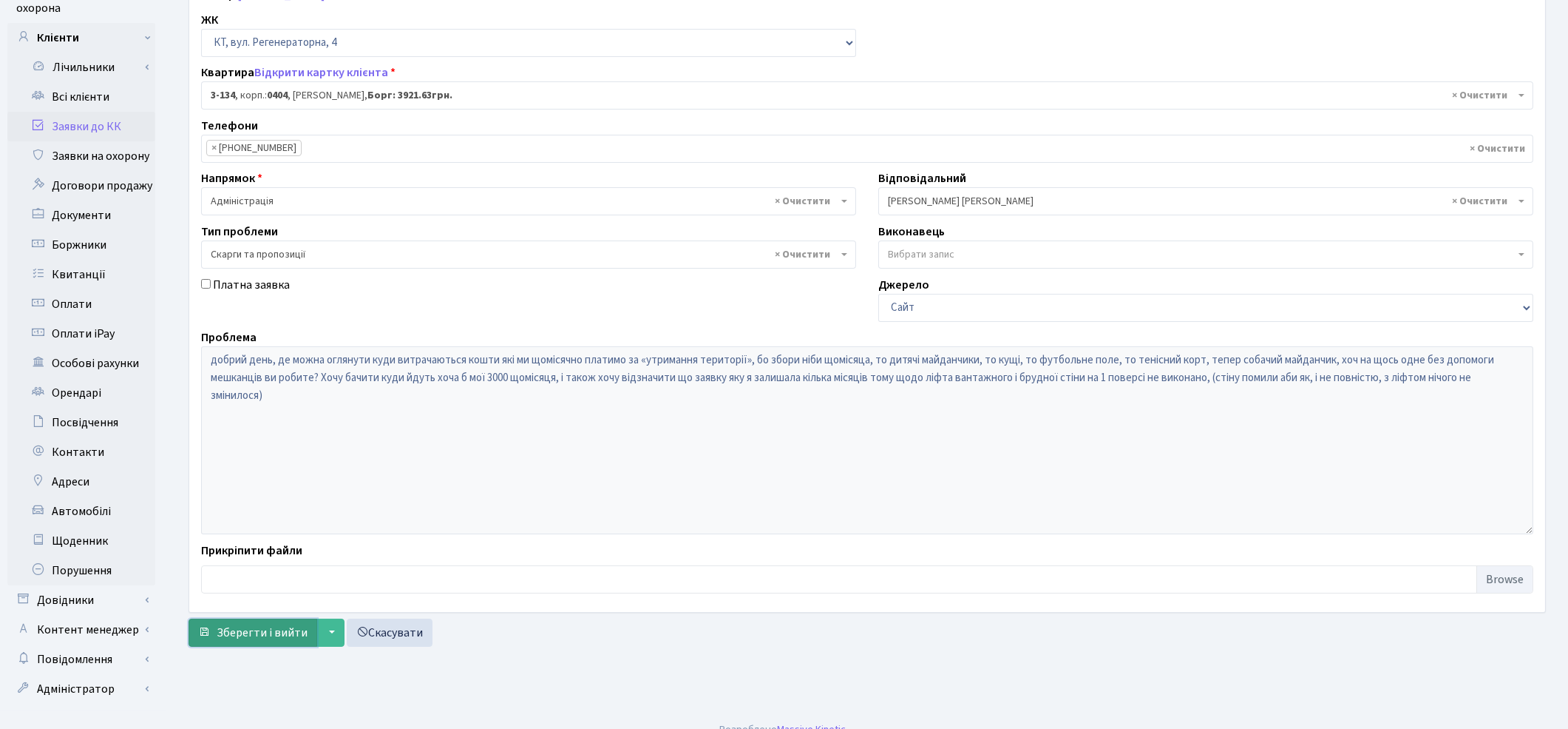
click at [239, 628] on span "Зберегти і вийти" at bounding box center [262, 633] width 91 height 16
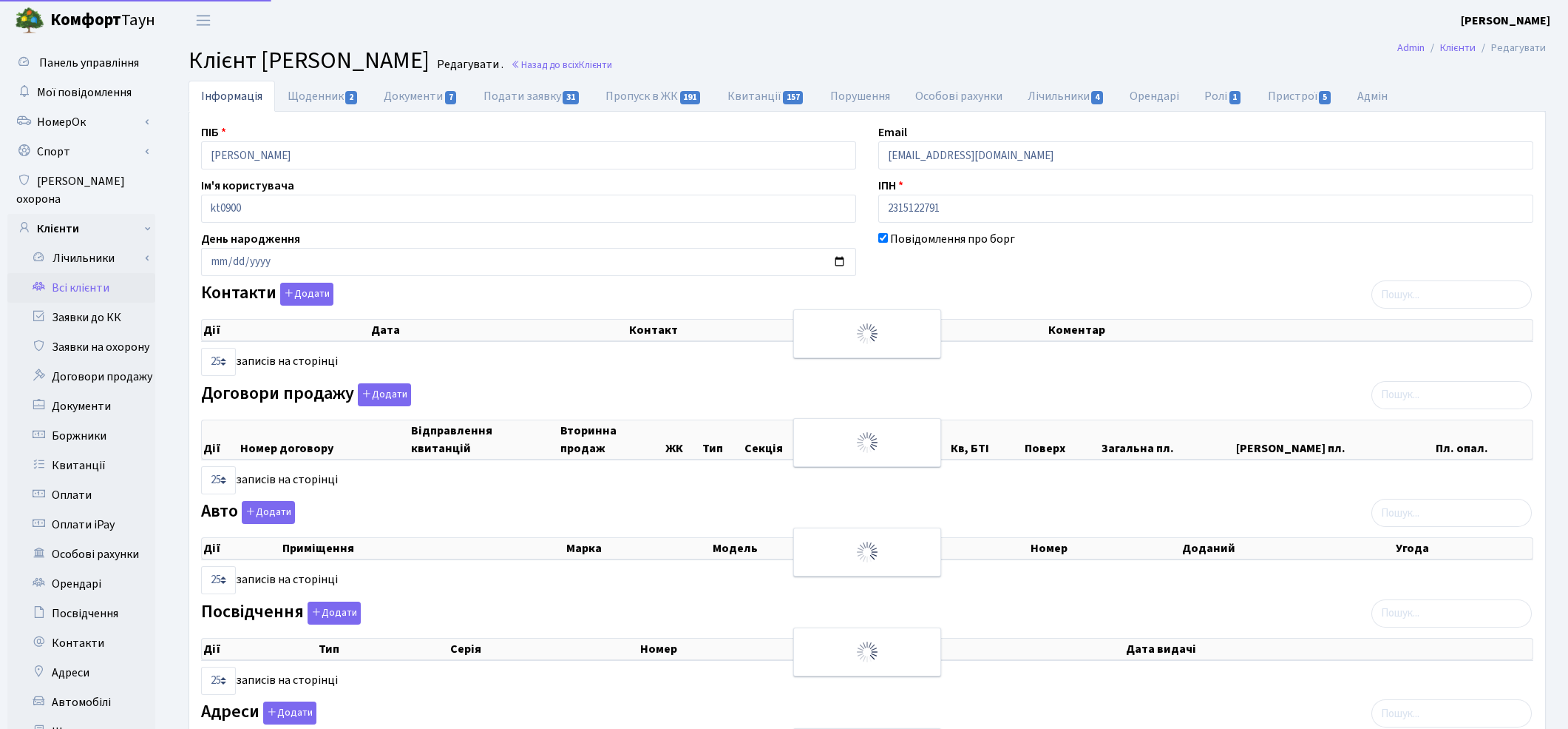
select select "25"
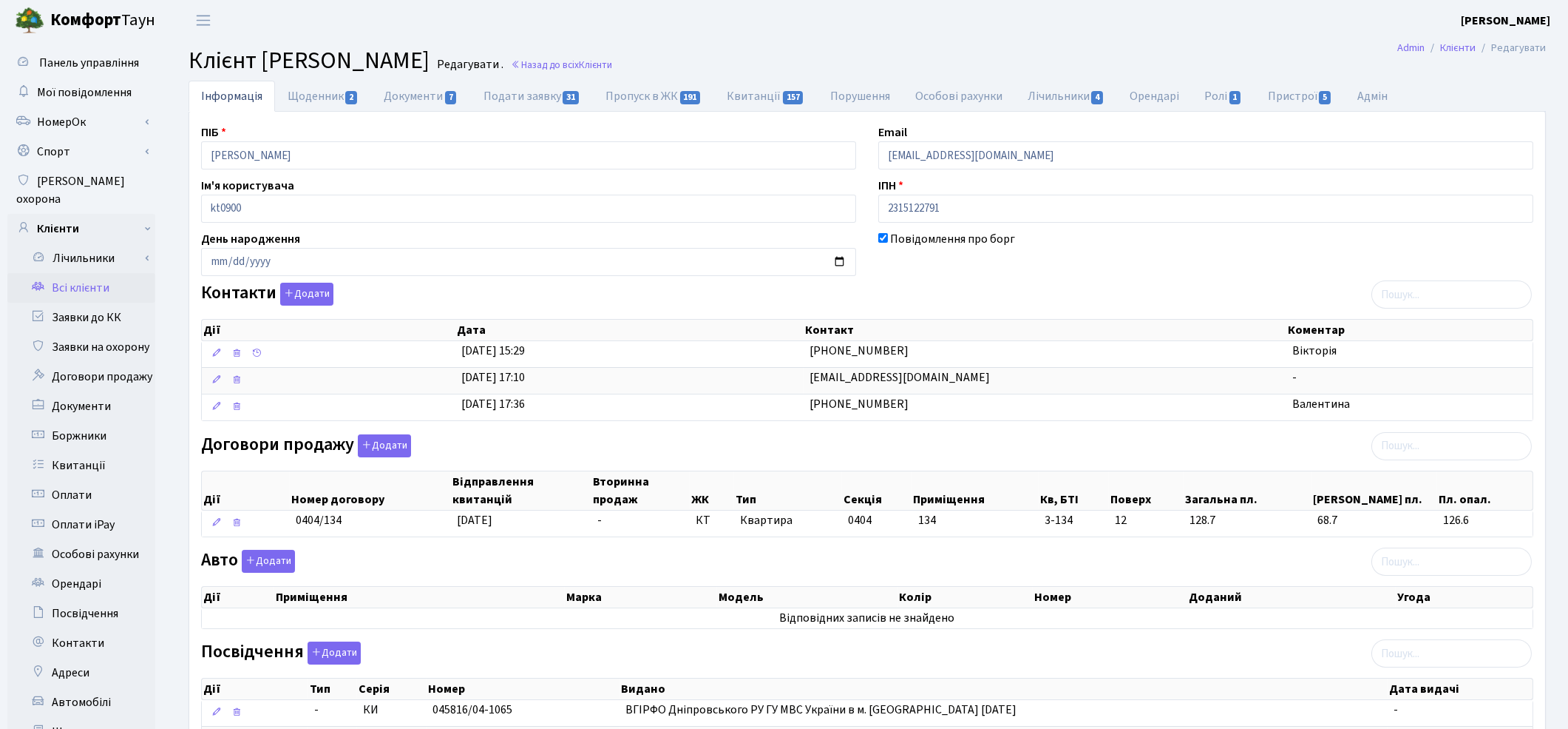
click at [1092, 43] on main "Admin Клієнти Редагувати Клієнт Гіафех Гадір Мохаммадтагі Редагувати . Назад до…" at bounding box center [867, 493] width 1402 height 905
click at [67, 303] on link "Заявки до КК" at bounding box center [81, 318] width 148 height 29
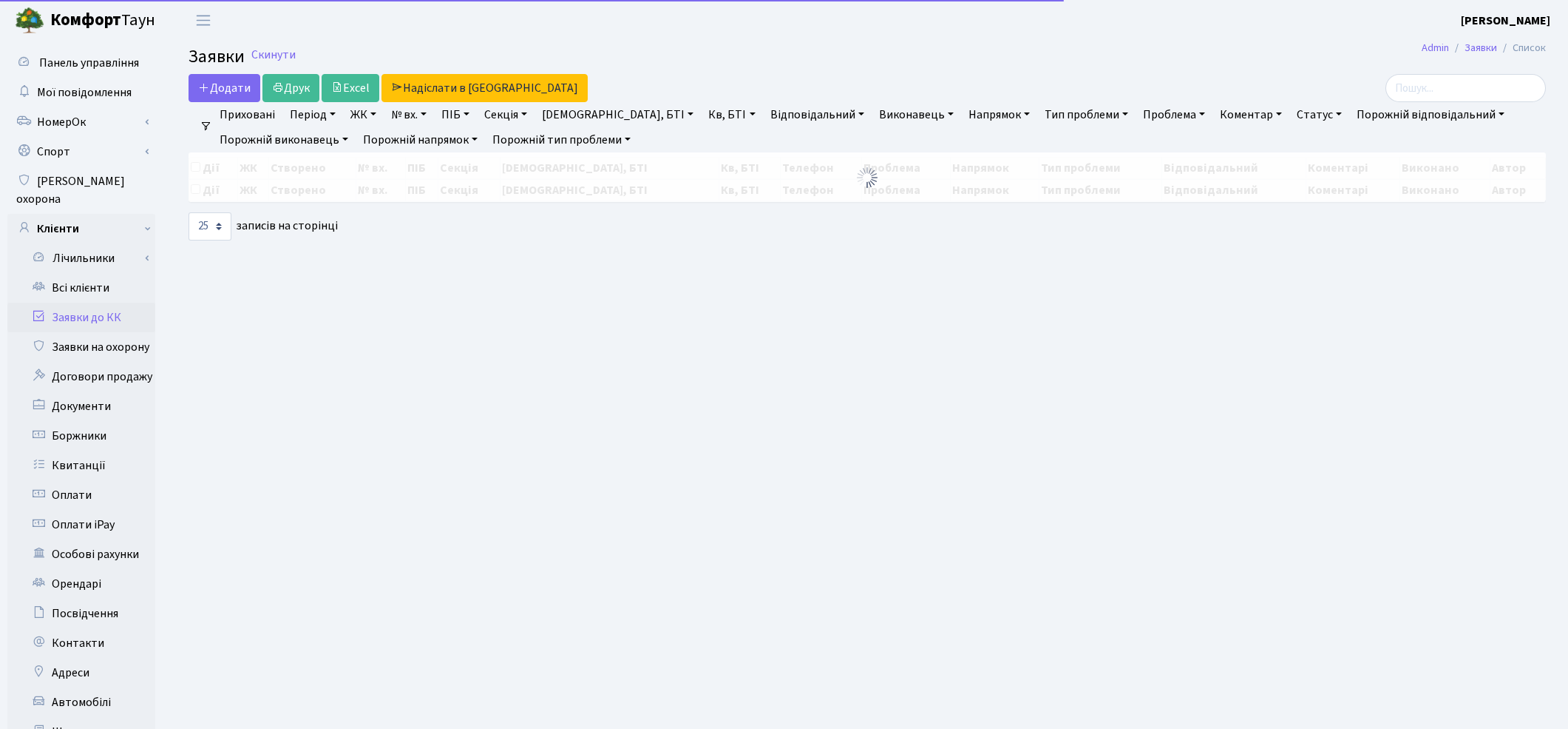
select select "25"
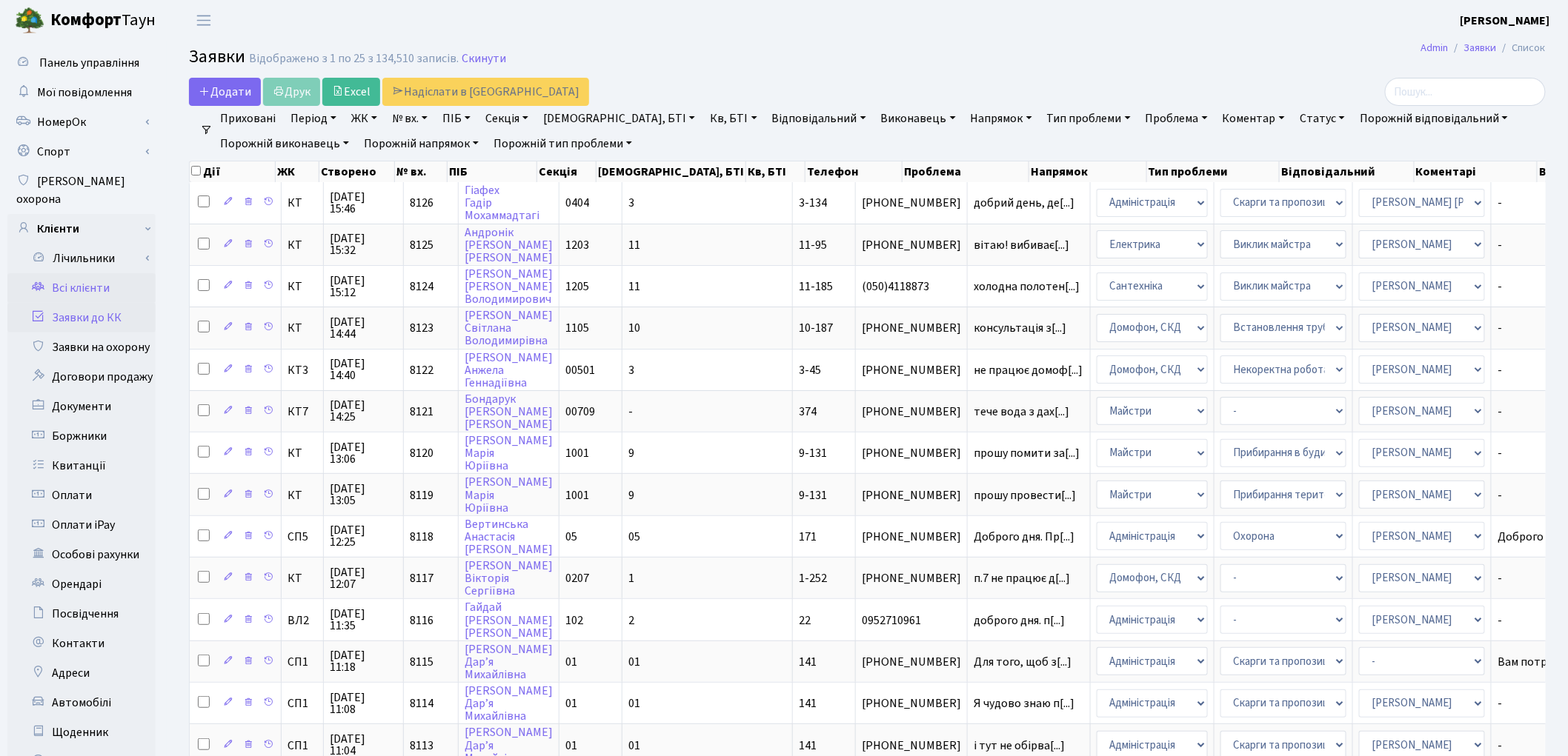
click at [83, 273] on link "Всі клієнти" at bounding box center [81, 288] width 148 height 29
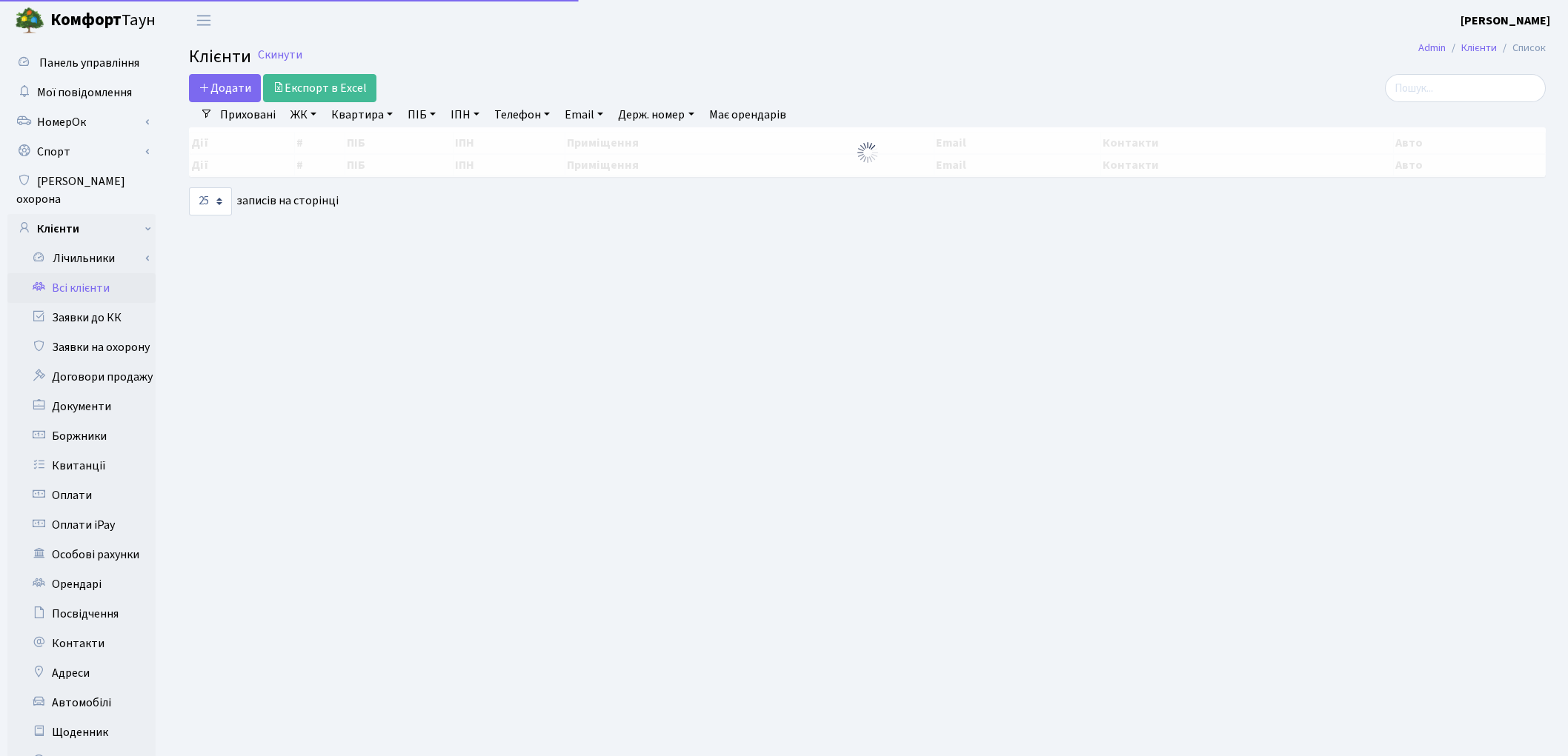
select select "25"
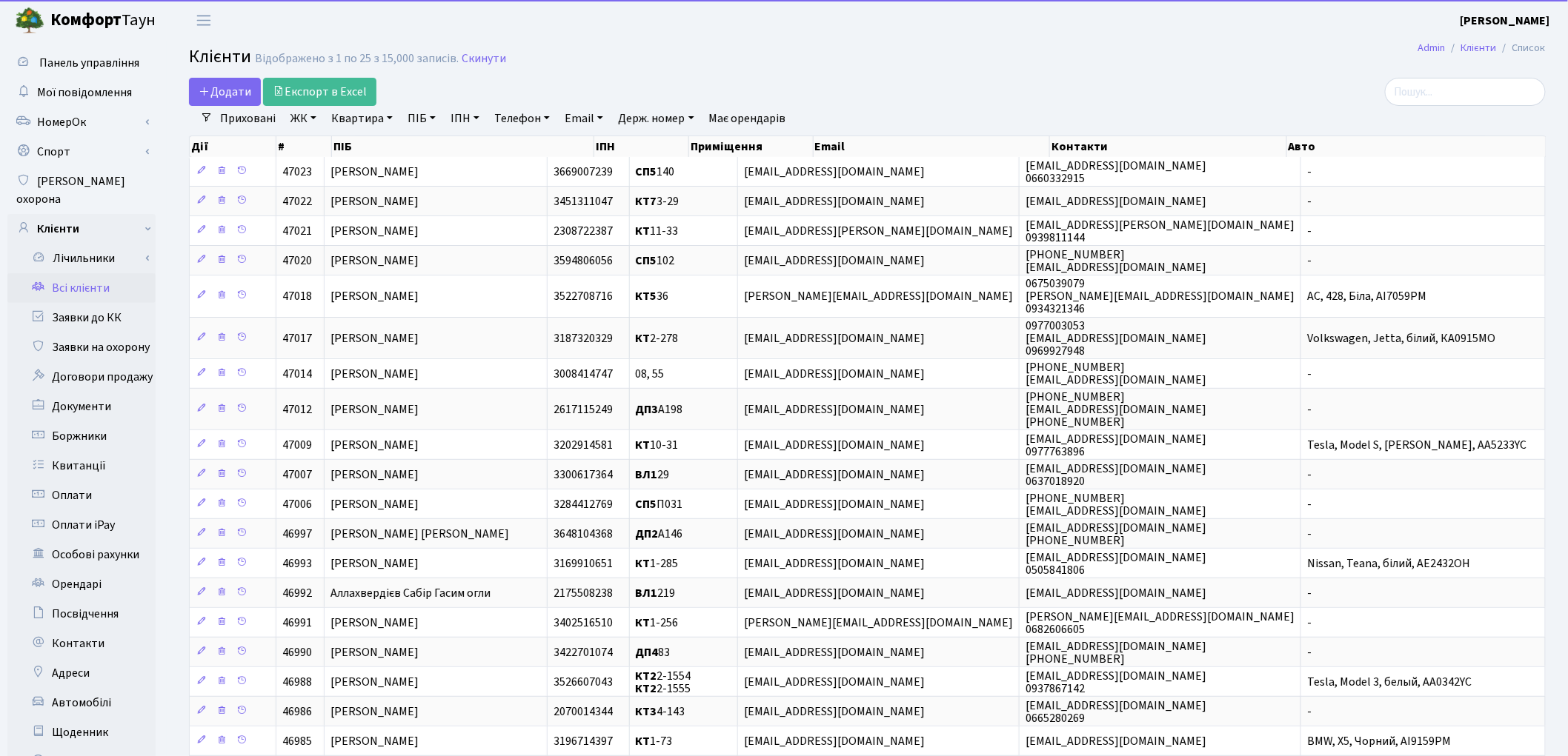
click at [366, 114] on link "Квартира" at bounding box center [362, 119] width 74 height 25
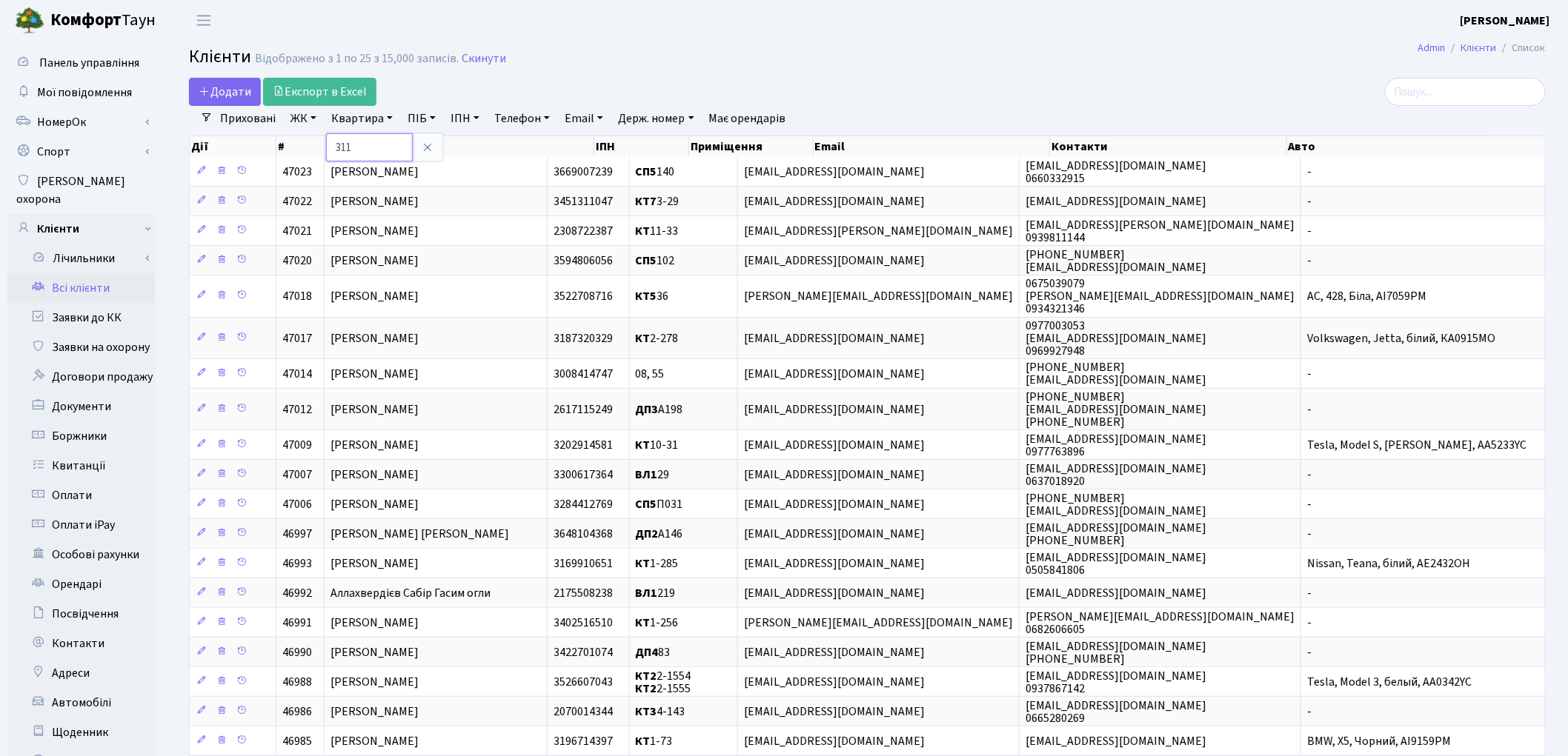
type input "311"
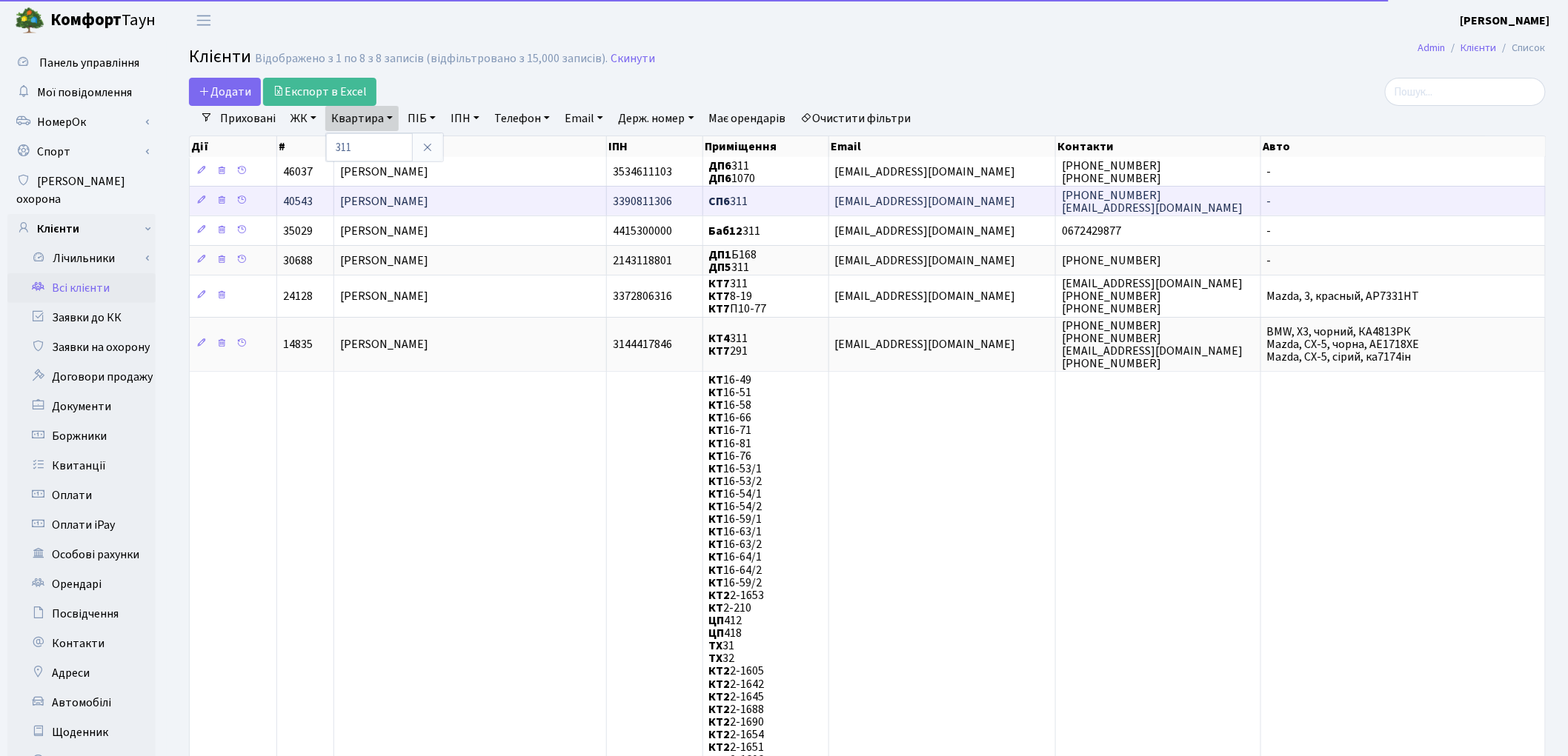
click at [403, 190] on td "[PERSON_NAME]" at bounding box center [471, 200] width 273 height 29
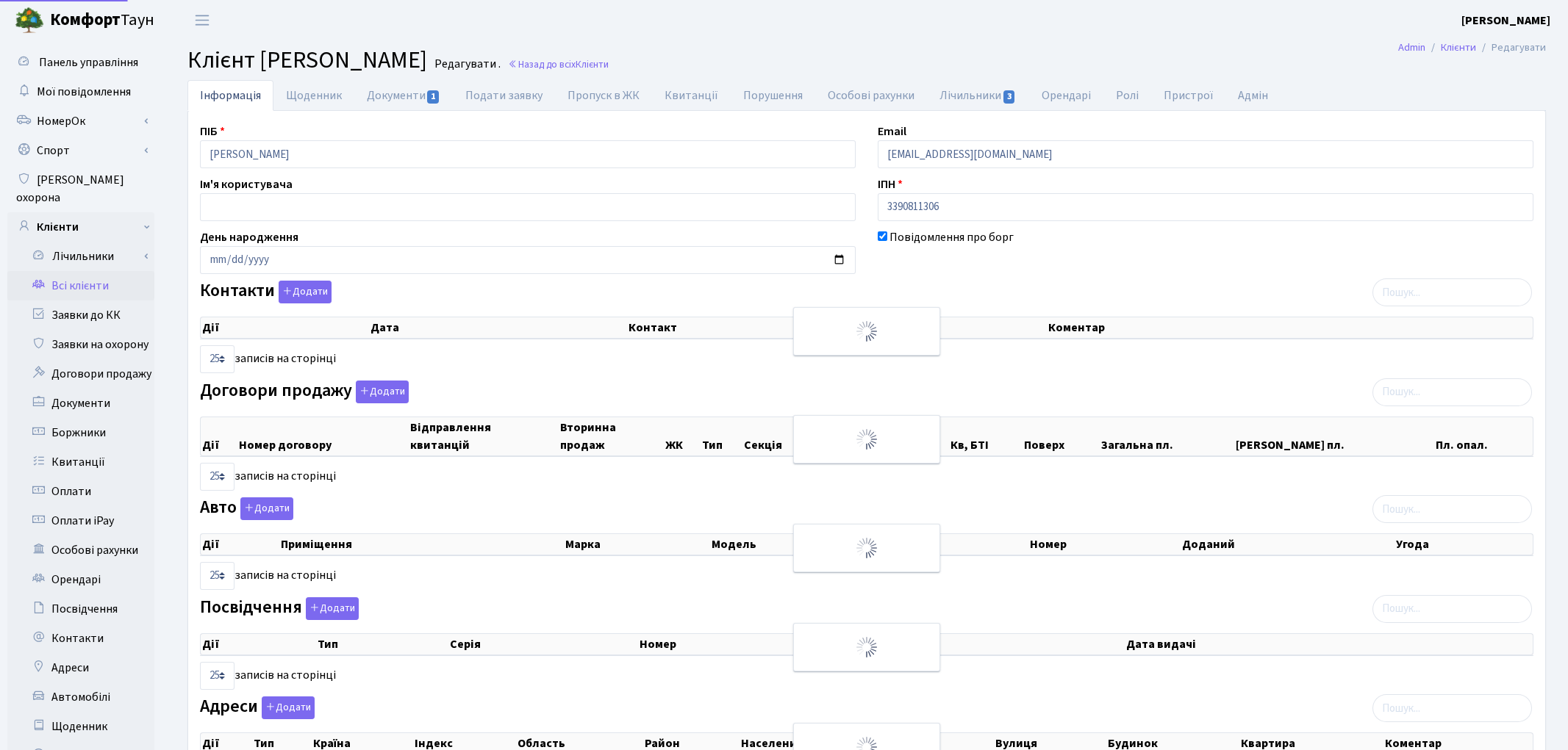
select select "25"
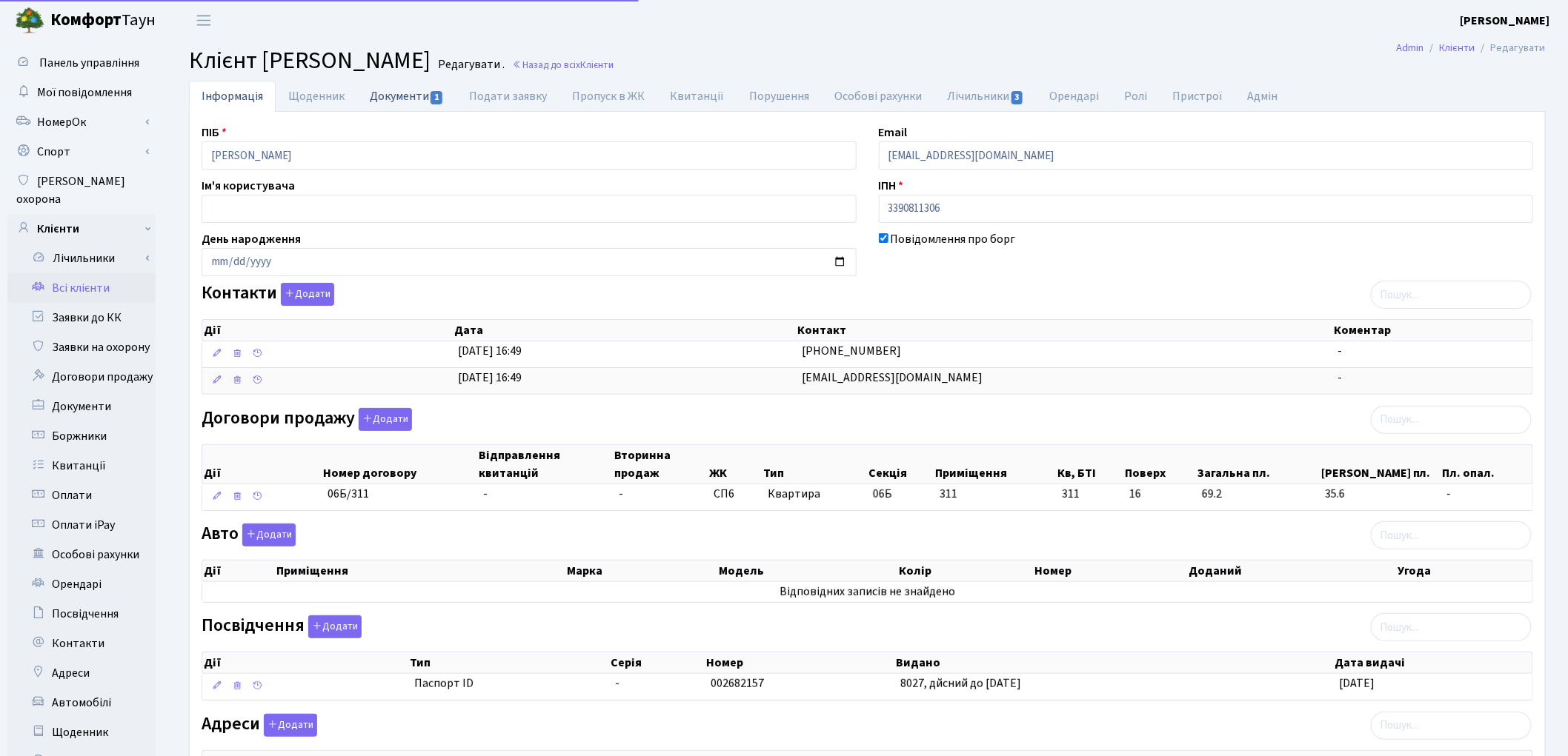
click at [392, 96] on link "Документи 1" at bounding box center [406, 96] width 99 height 30
select select "25"
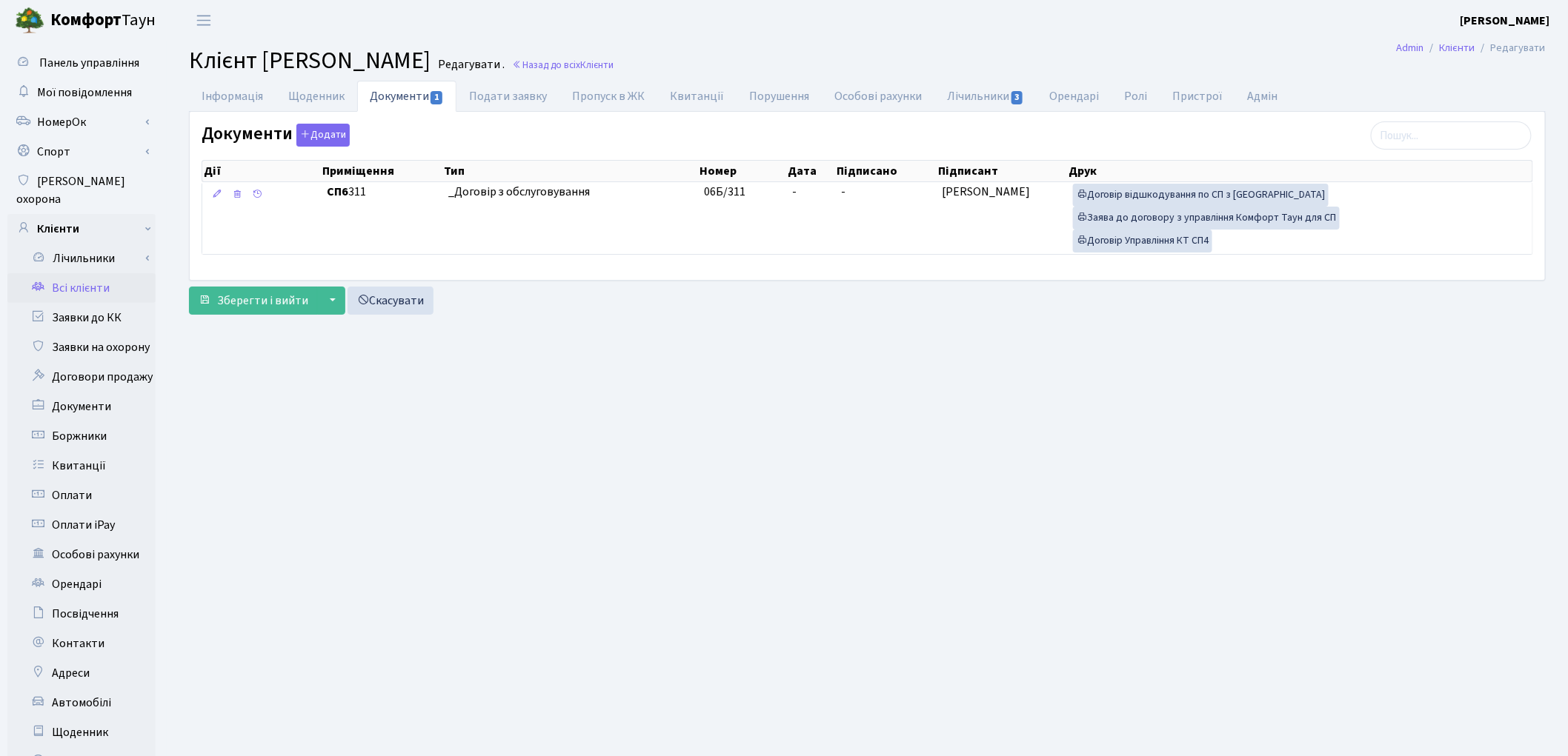
click at [82, 273] on link "Всі клієнти" at bounding box center [81, 288] width 148 height 29
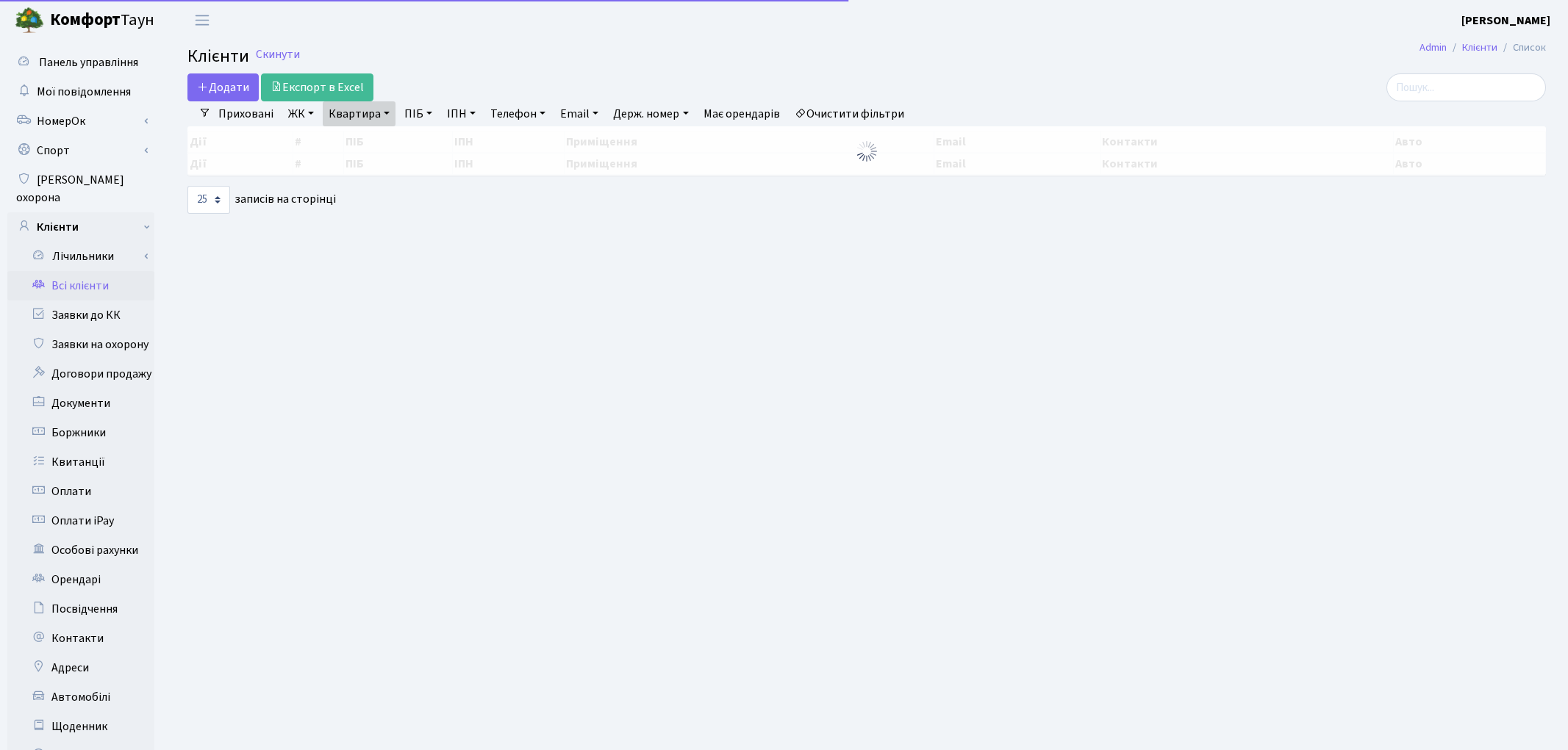
select select "25"
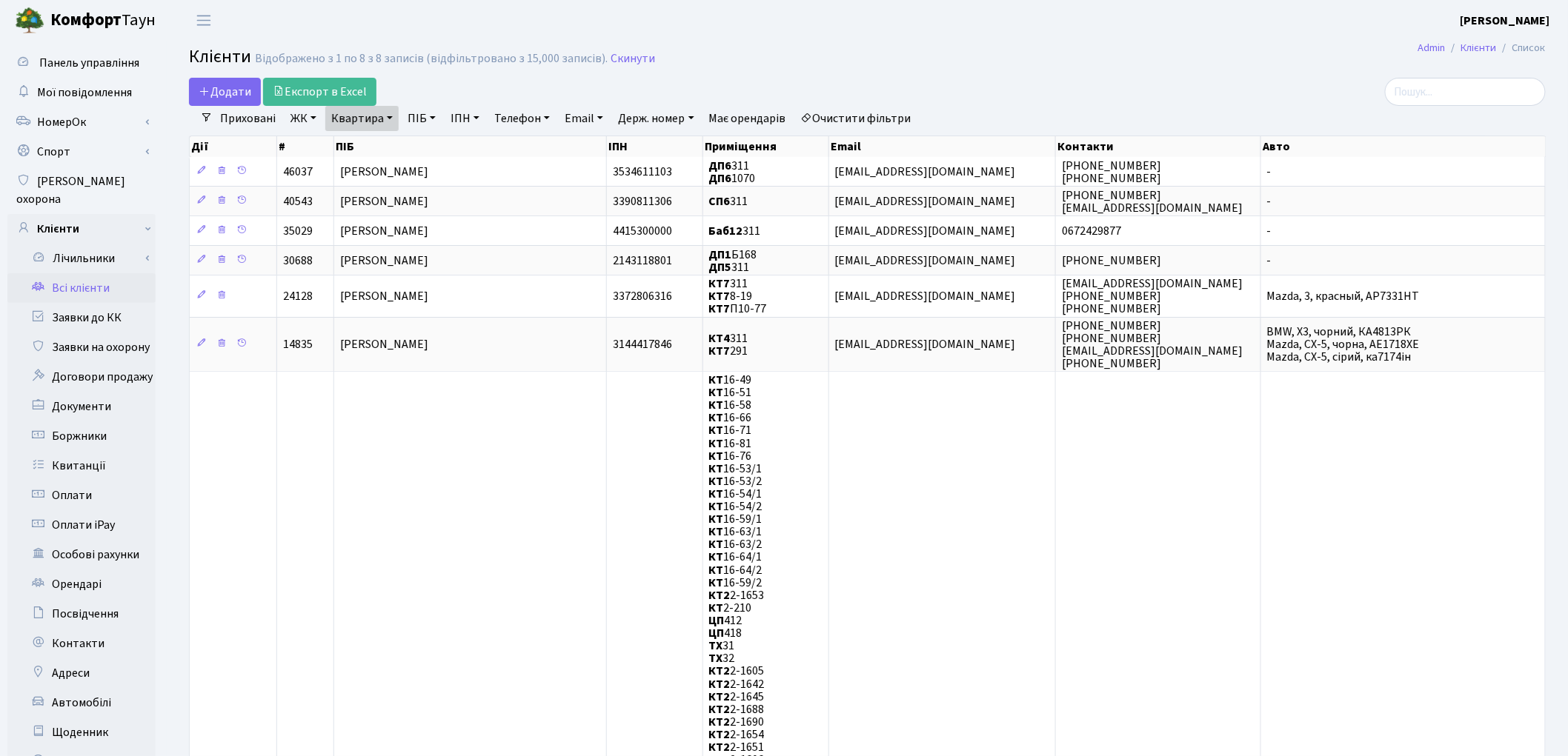
click at [866, 115] on link "Очистити фільтри" at bounding box center [857, 119] width 123 height 25
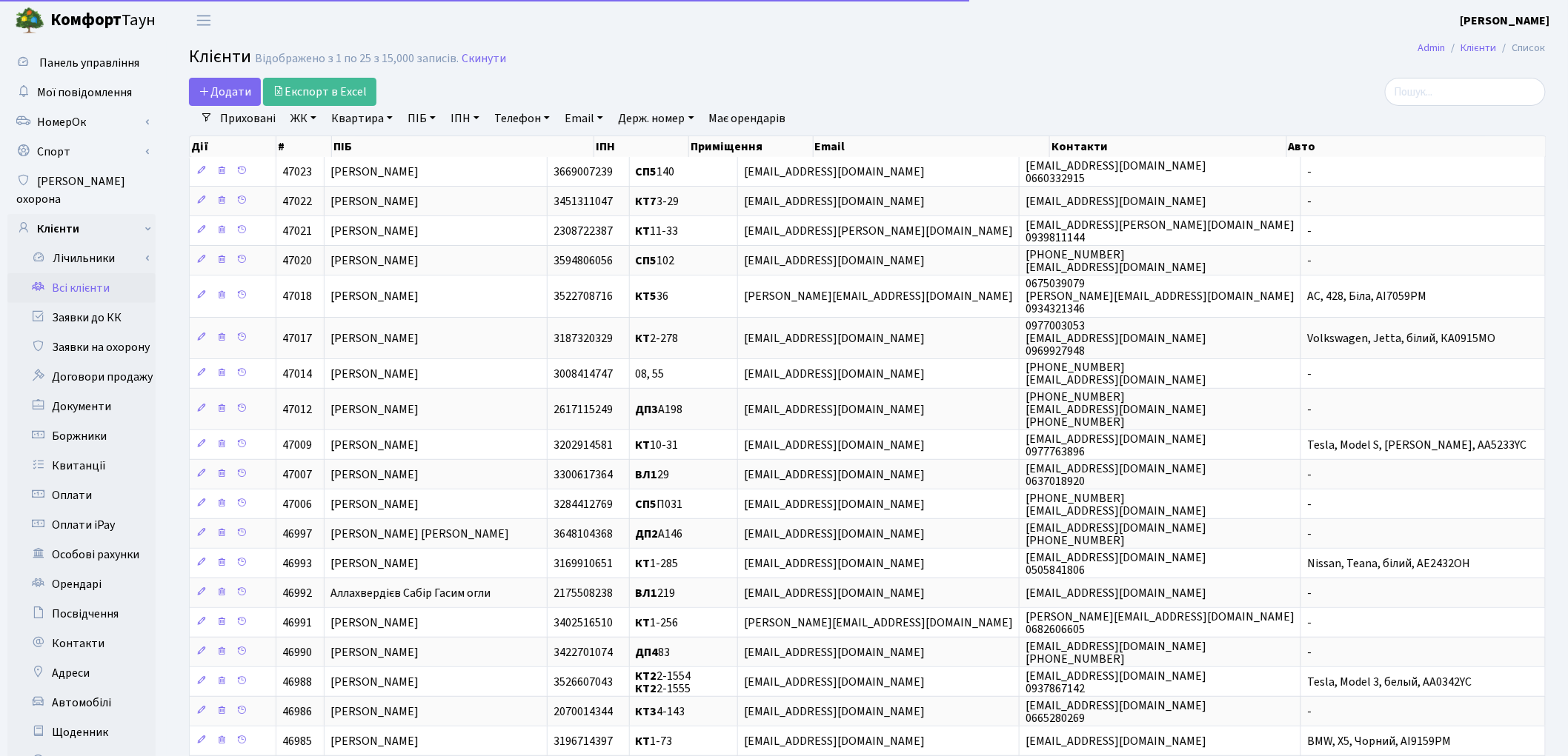
click at [428, 119] on link "ПІБ" at bounding box center [421, 119] width 40 height 25
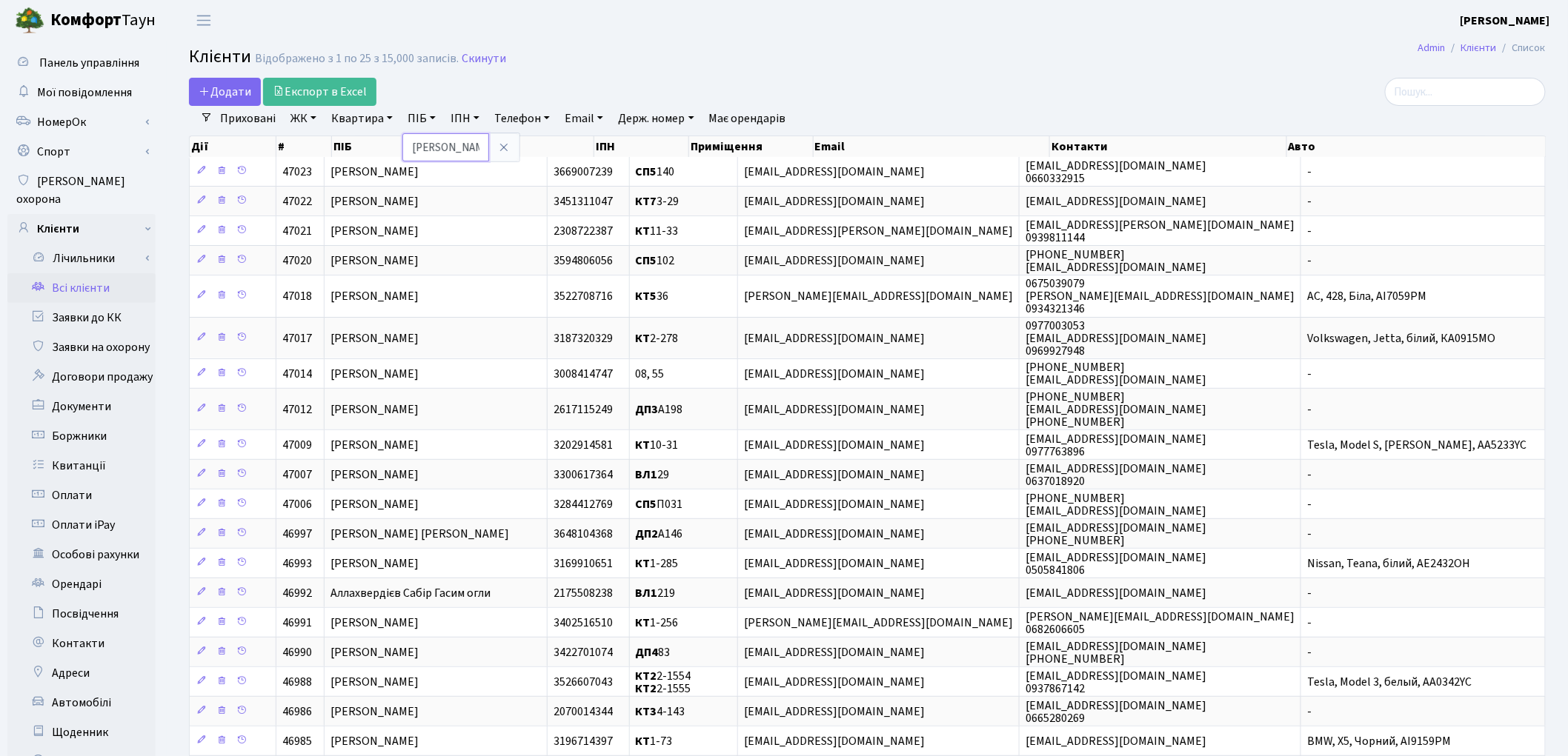
type input "коган"
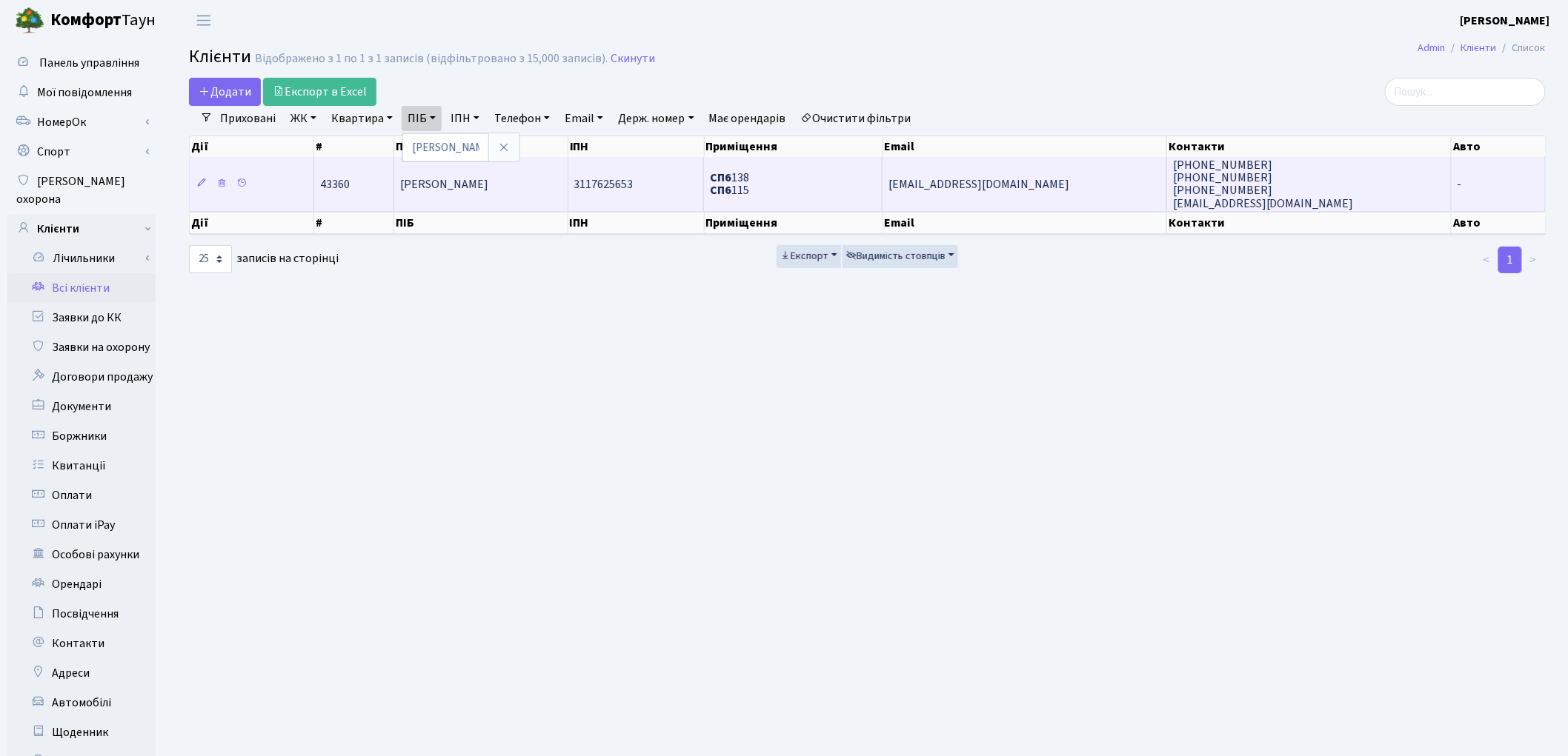
click at [430, 196] on td "Коган Михайло" at bounding box center [481, 183] width 173 height 53
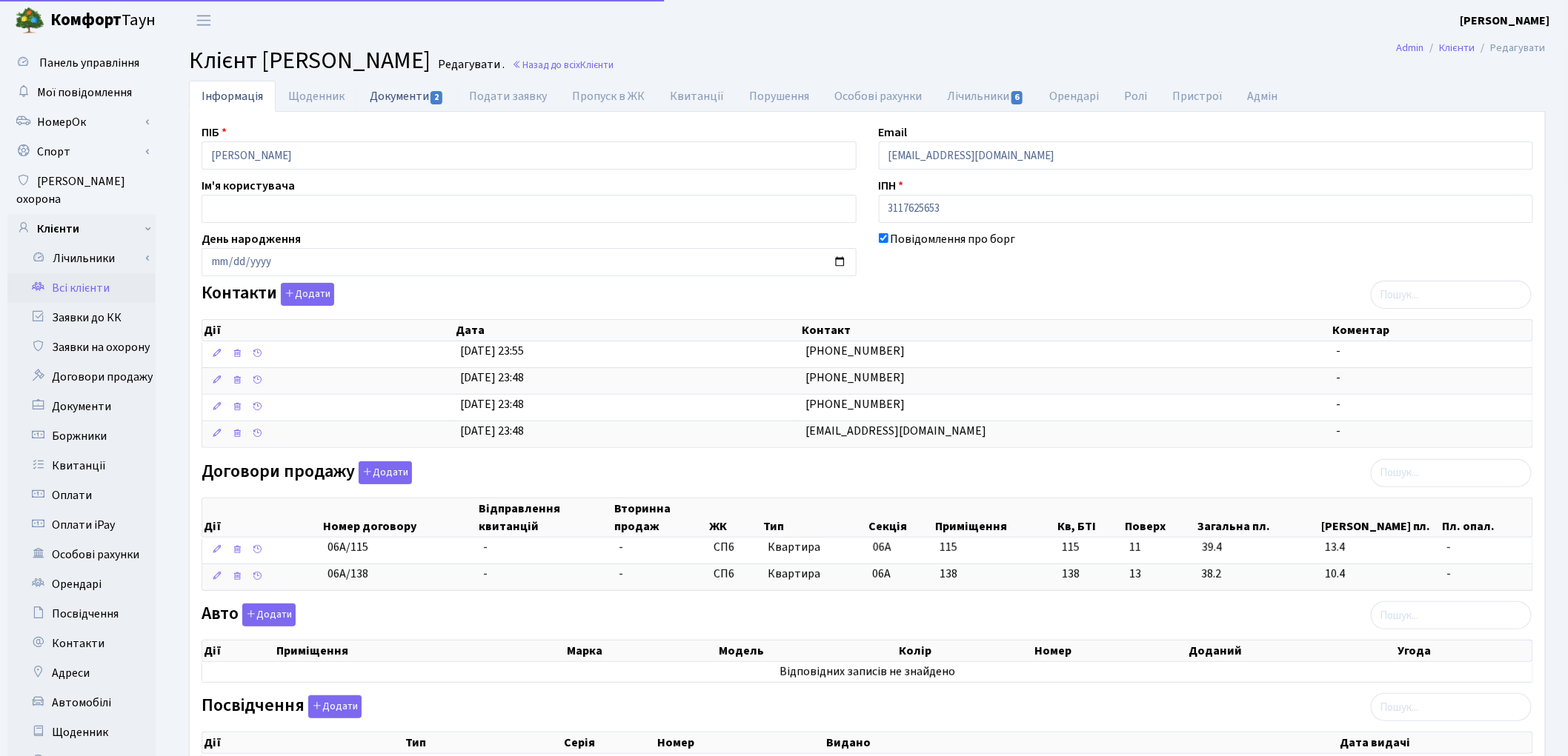
click at [399, 94] on link "Документи 2" at bounding box center [406, 96] width 99 height 30
select select "25"
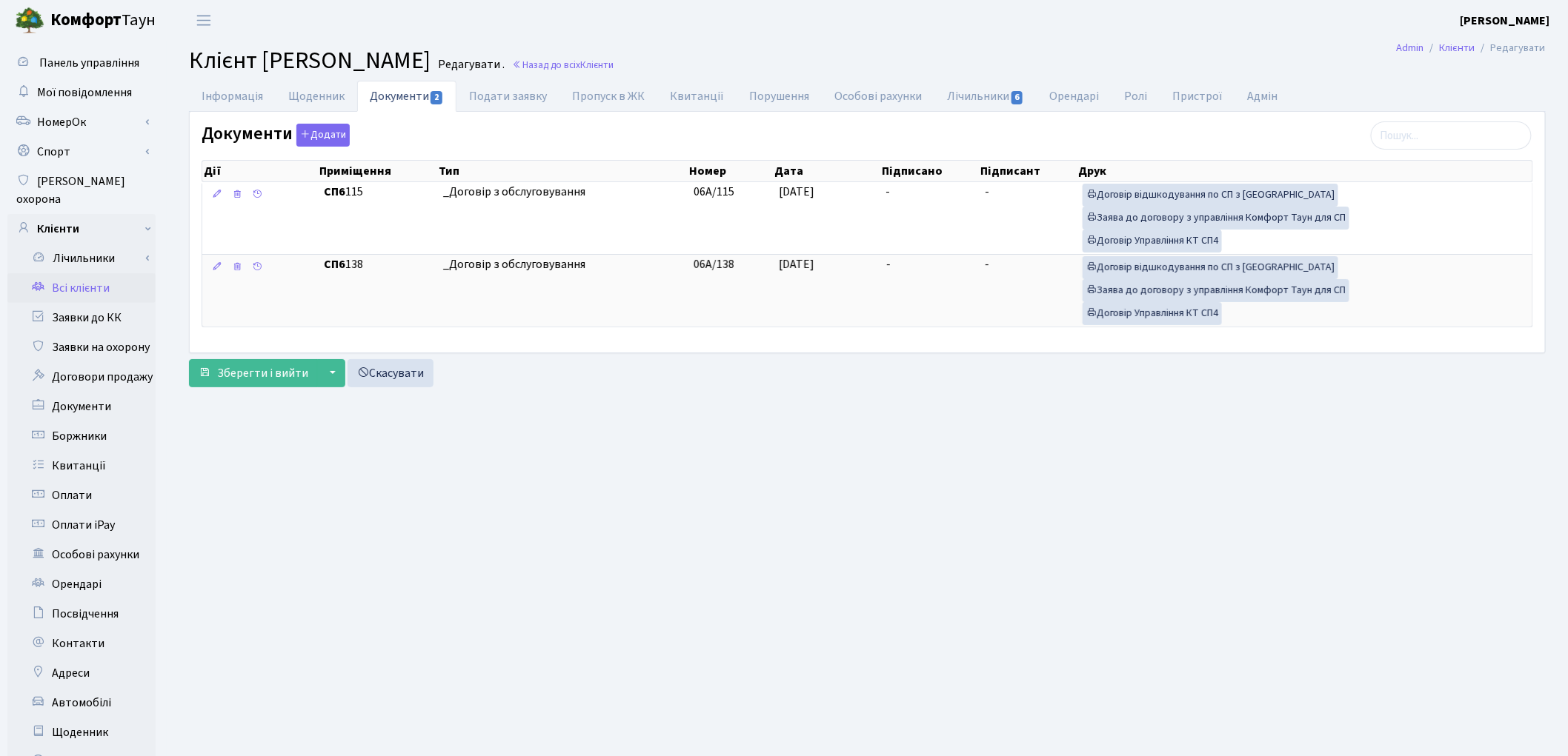
click at [85, 273] on link "Всі клієнти" at bounding box center [81, 288] width 148 height 29
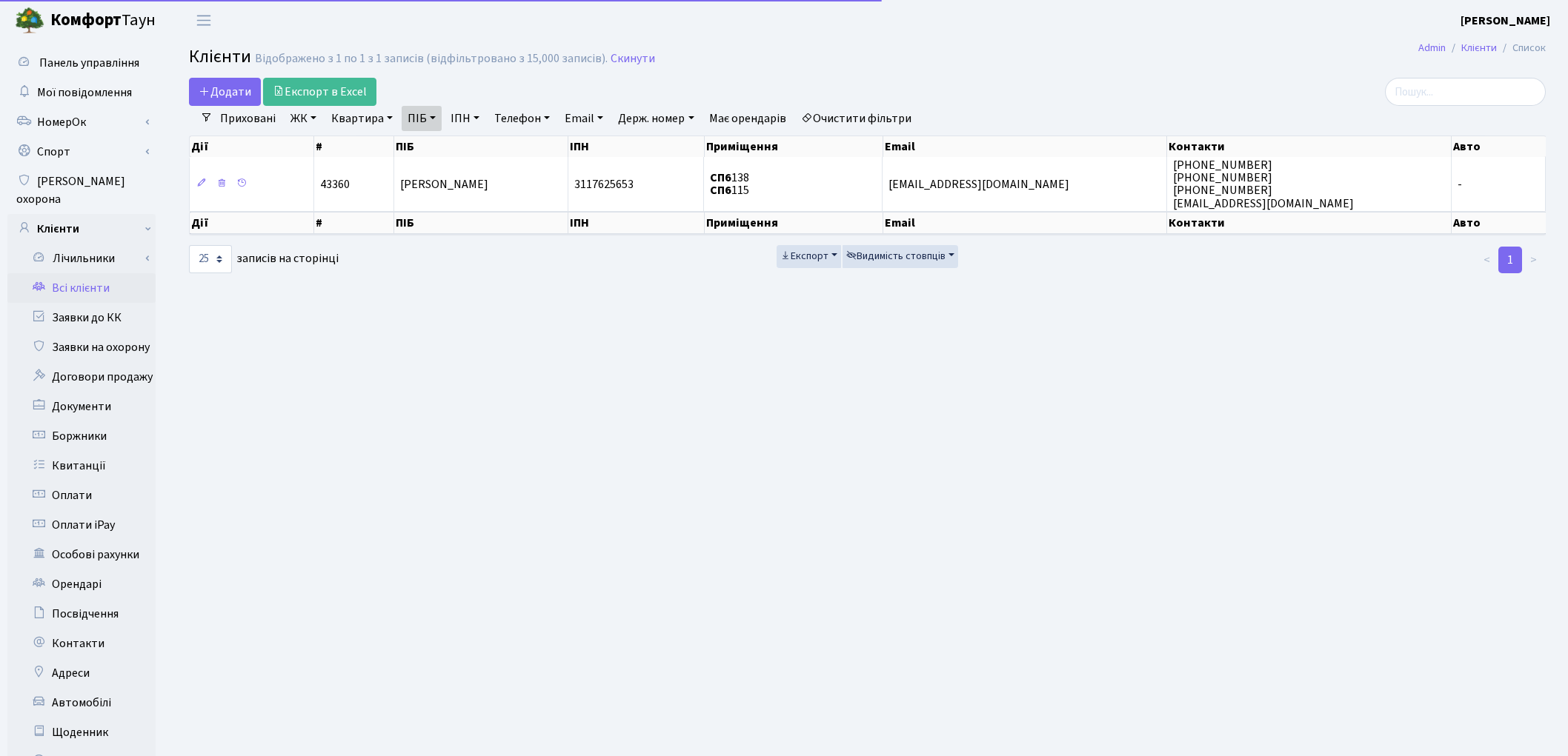
select select "25"
click at [415, 117] on link "ПІБ" at bounding box center [421, 119] width 40 height 25
click at [459, 150] on input "коган" at bounding box center [446, 147] width 87 height 28
type input "к"
type input "щербенко"
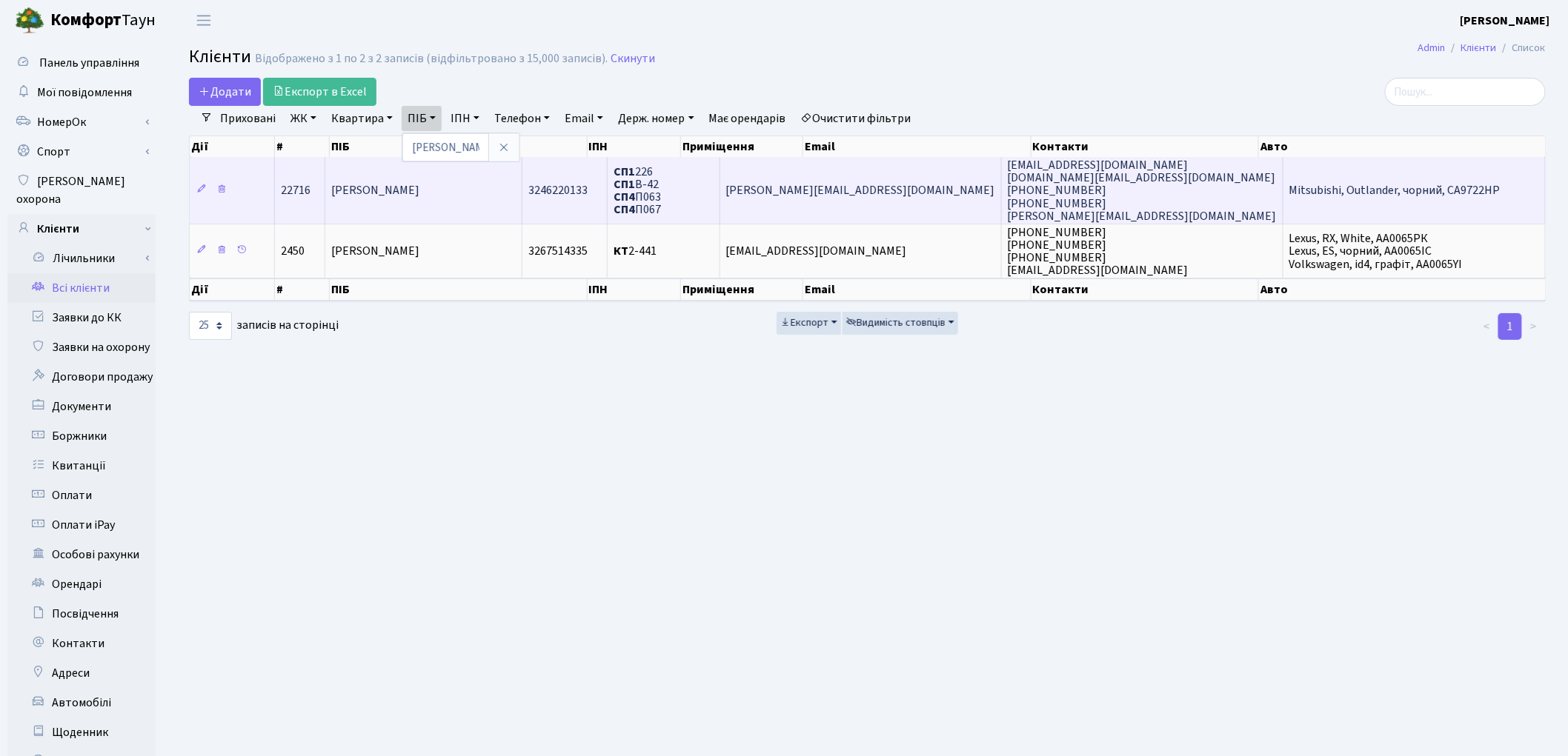
click at [419, 195] on span "[PERSON_NAME]" at bounding box center [375, 191] width 88 height 16
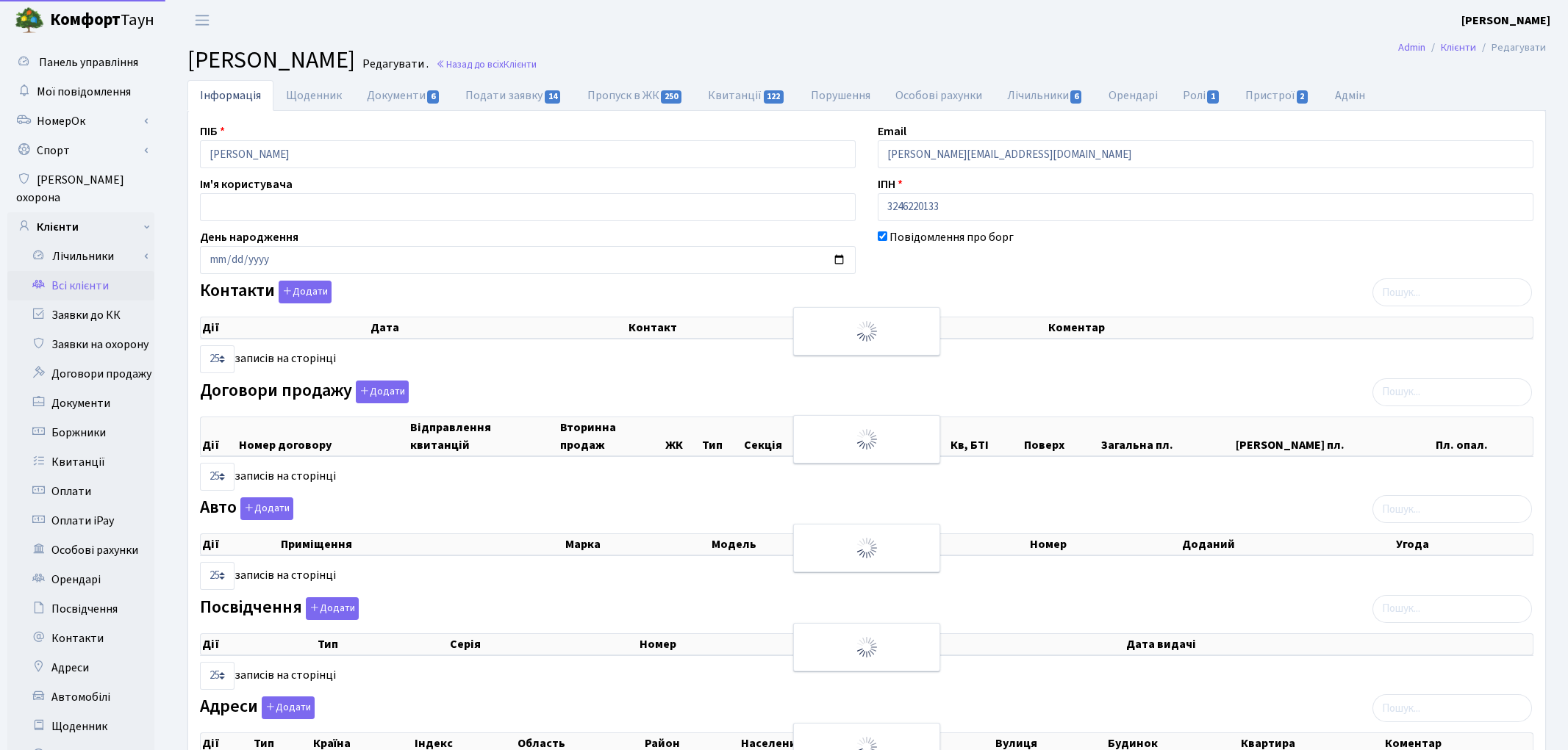
select select "25"
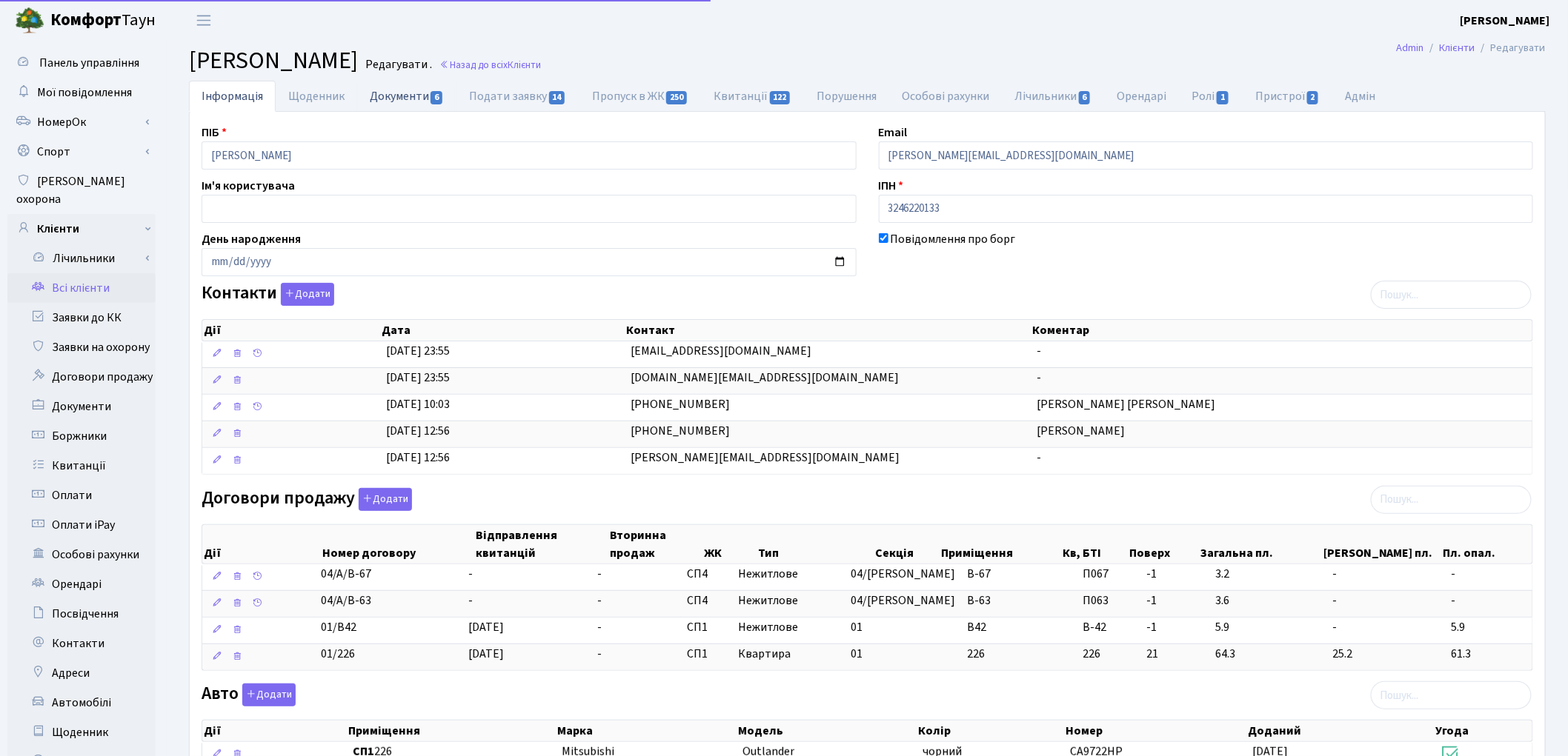
click at [402, 98] on link "Документи 6" at bounding box center [406, 96] width 99 height 30
select select "25"
